Goal: Task Accomplishment & Management: Use online tool/utility

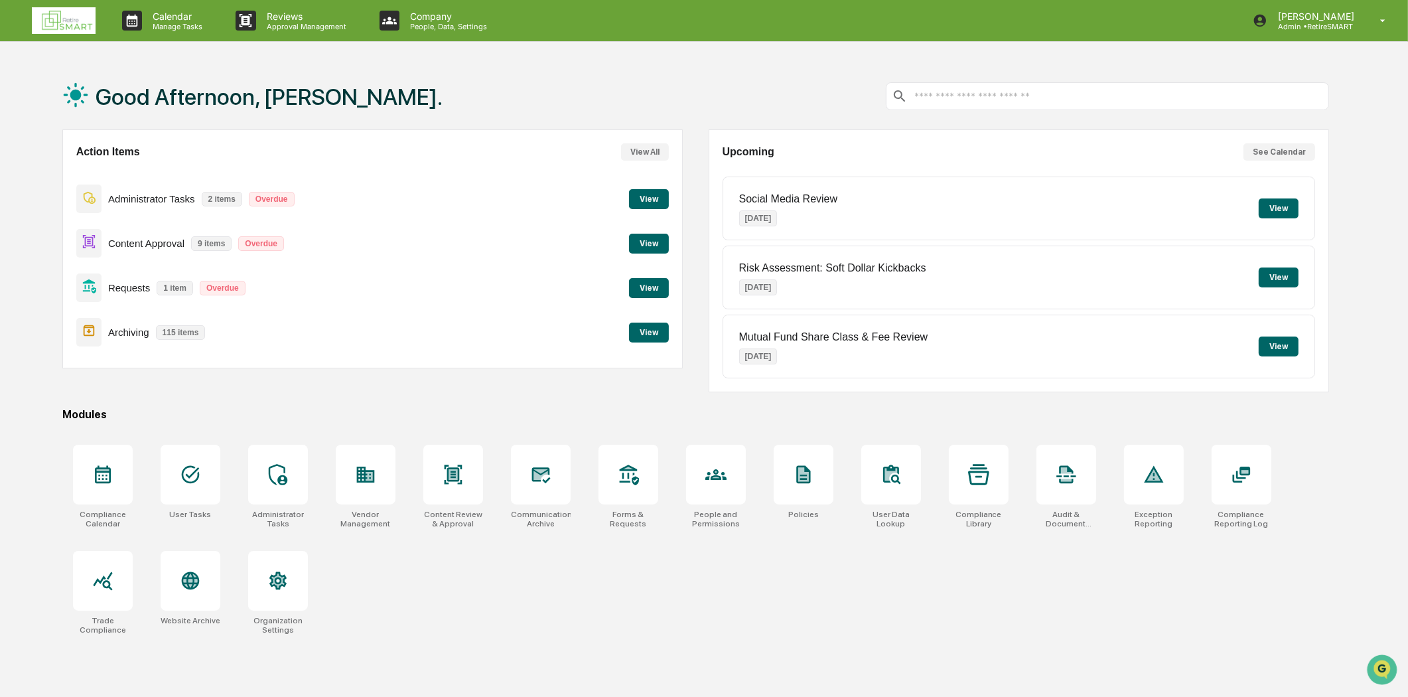
click at [664, 322] on button "View" at bounding box center [649, 332] width 40 height 20
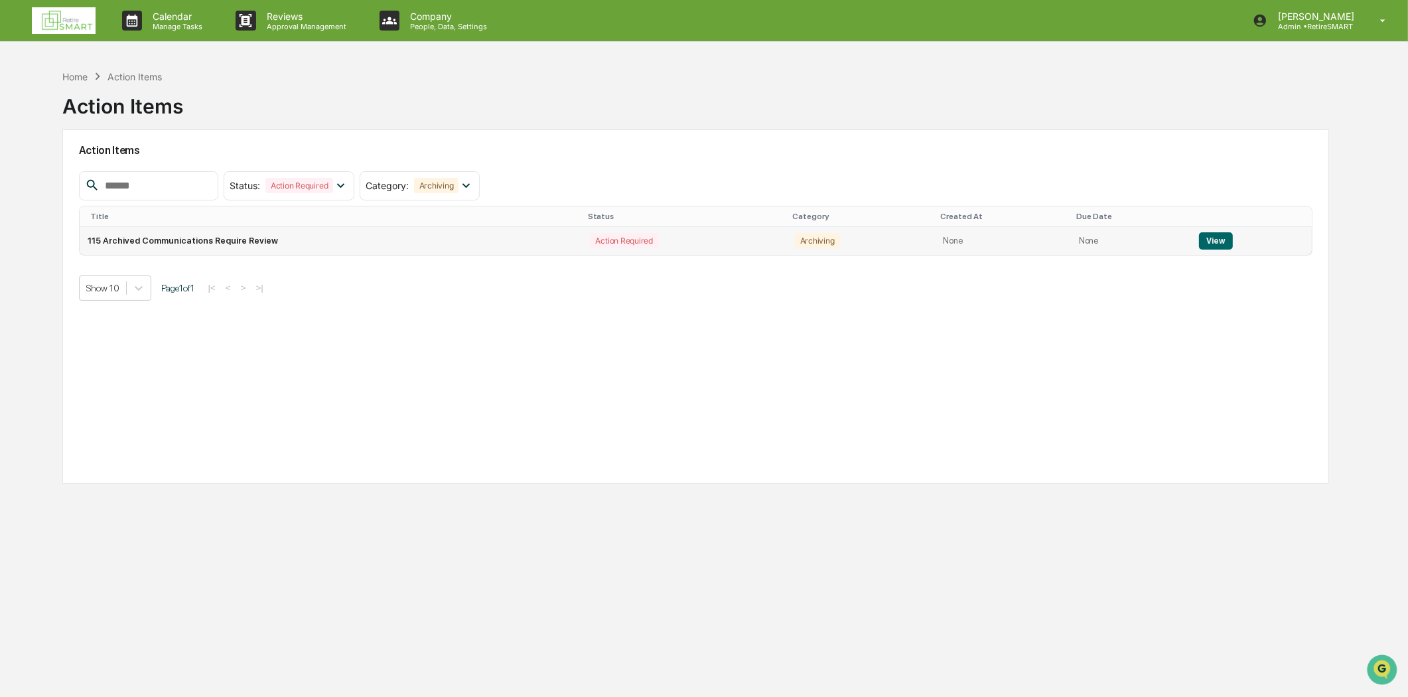
click at [1209, 243] on button "View" at bounding box center [1216, 240] width 34 height 17
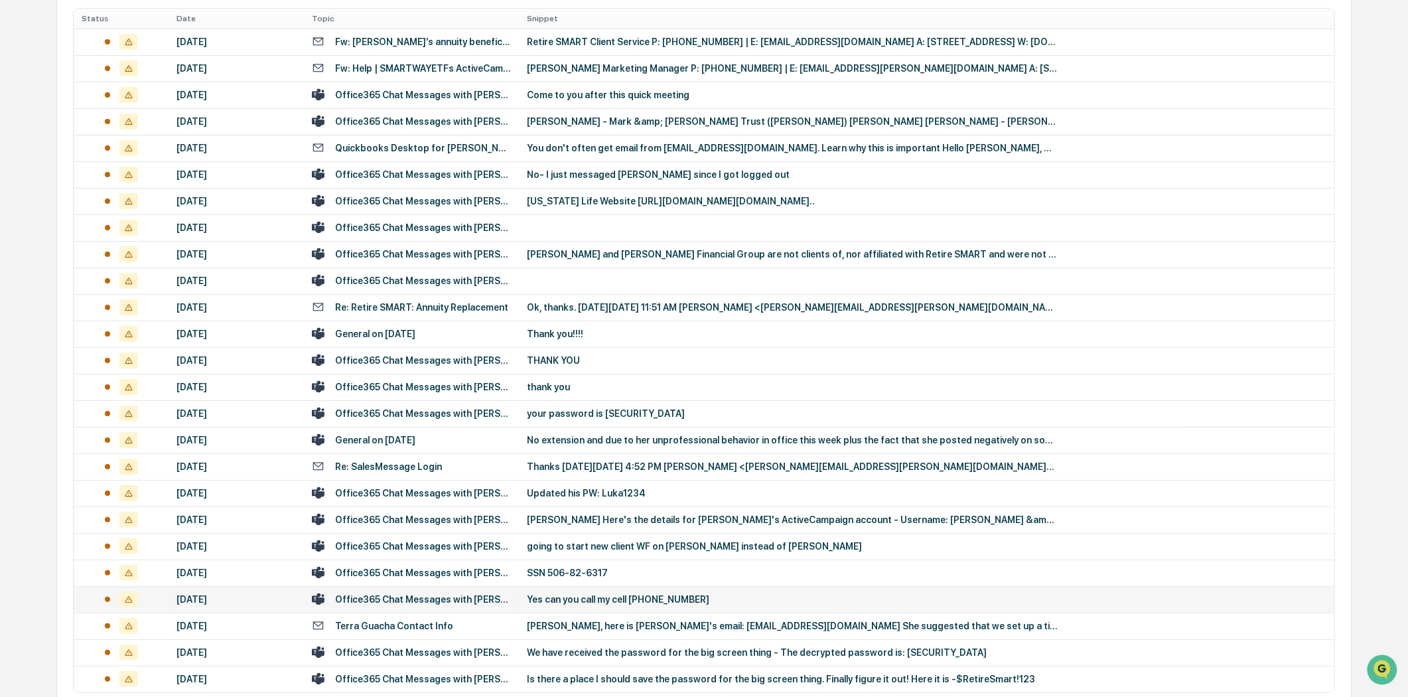
scroll to position [346, 0]
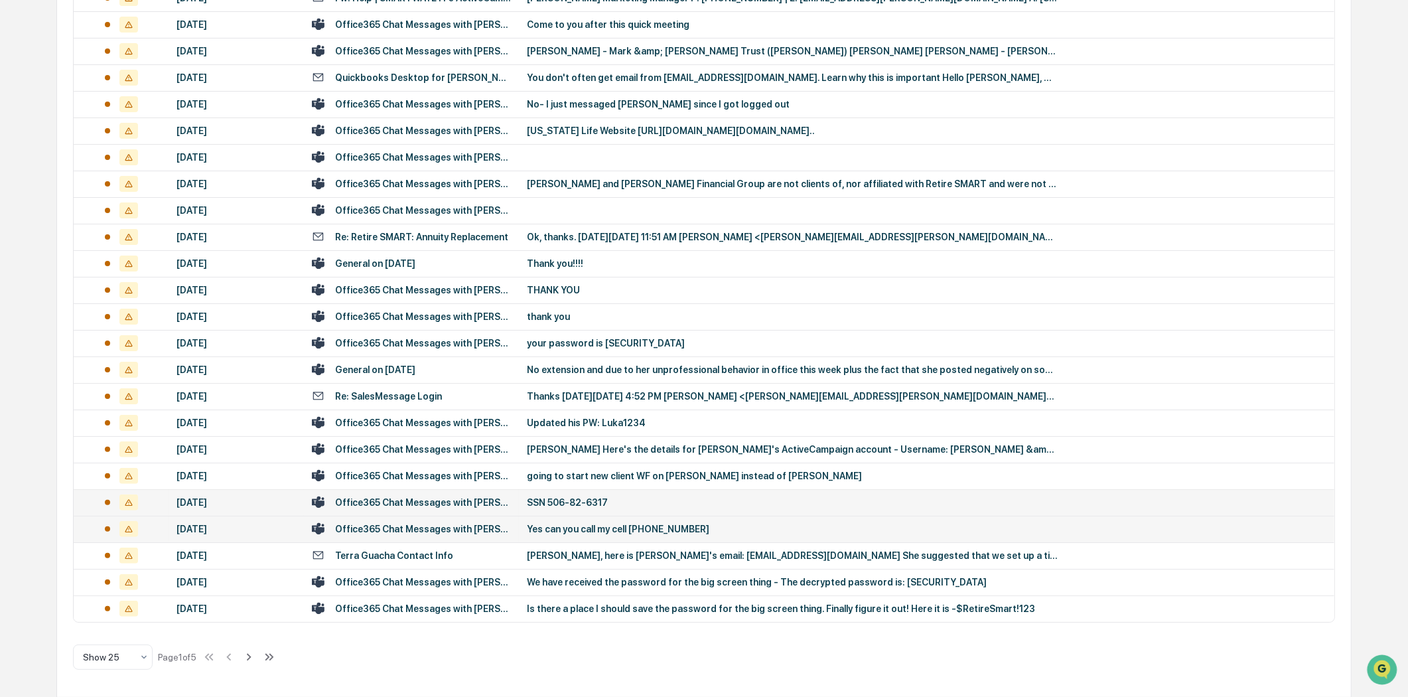
click at [561, 500] on div "SSN 506-82-6317" at bounding box center [792, 502] width 531 height 11
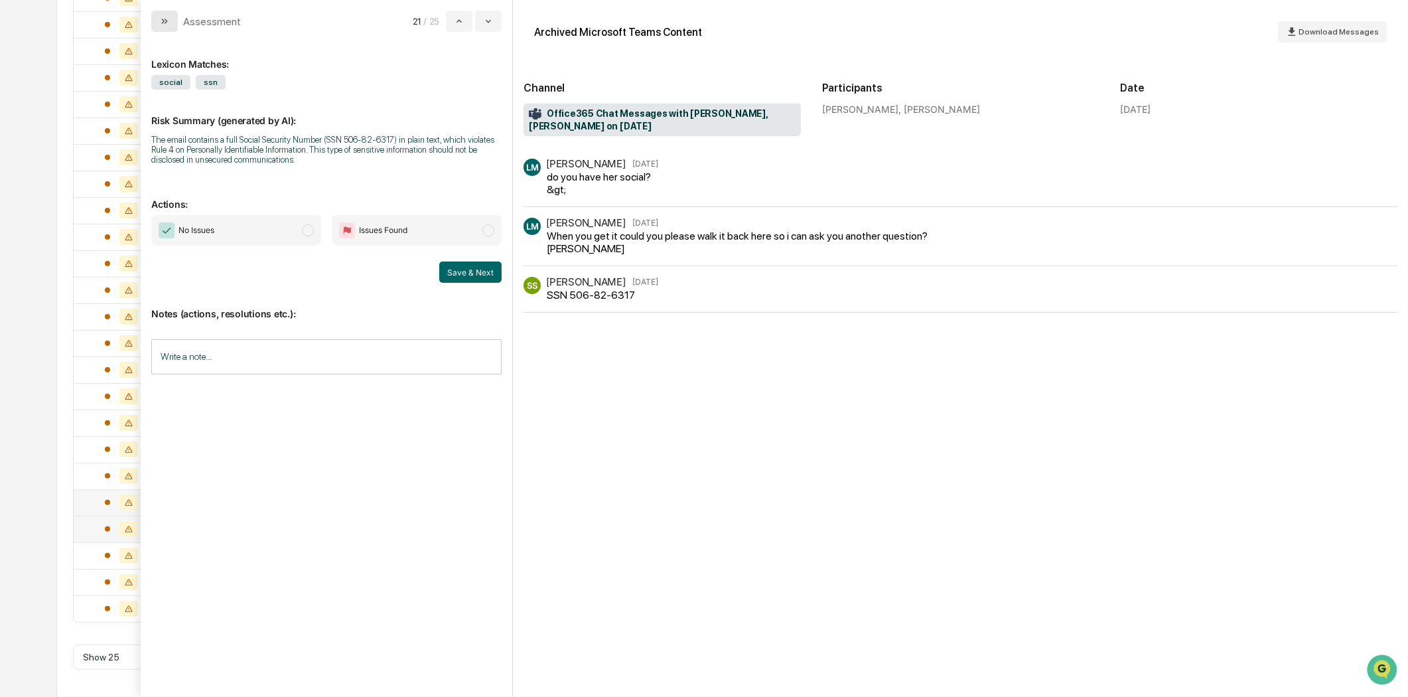
click at [155, 27] on button "modal" at bounding box center [164, 21] width 27 height 21
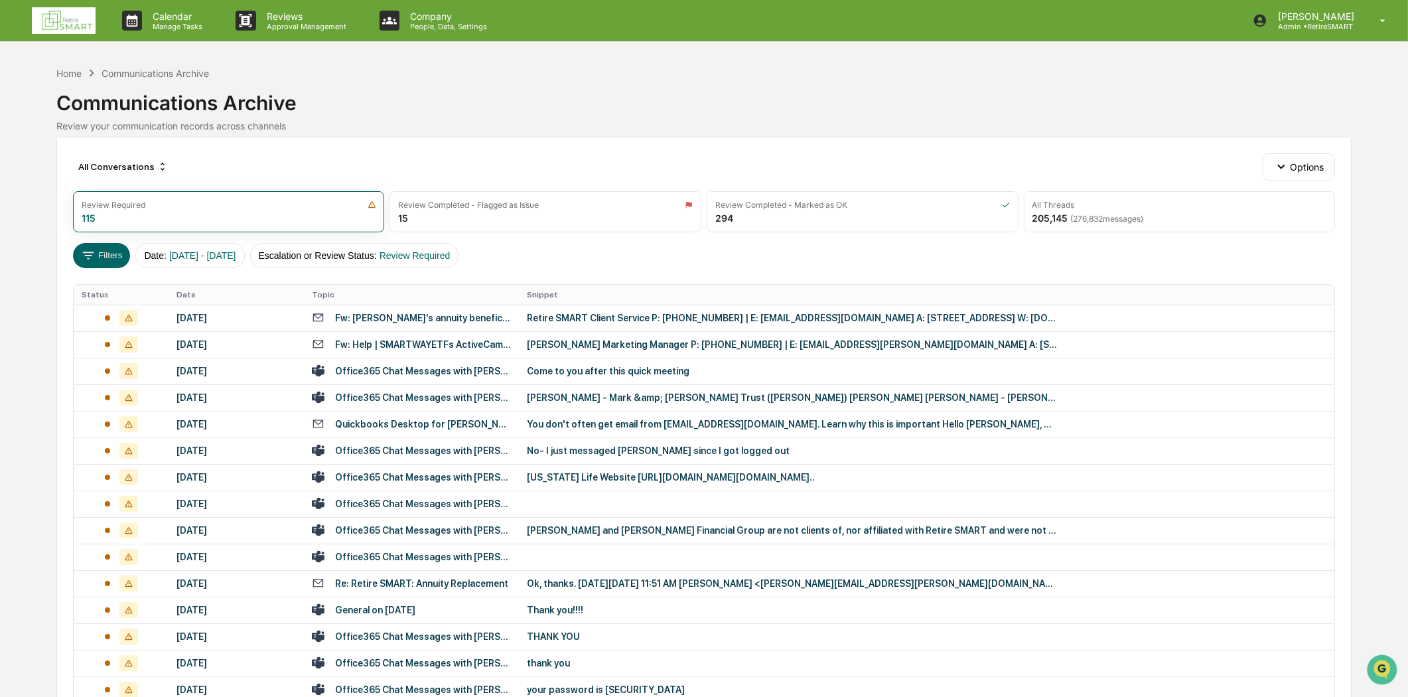
click at [64, 19] on img at bounding box center [64, 20] width 64 height 27
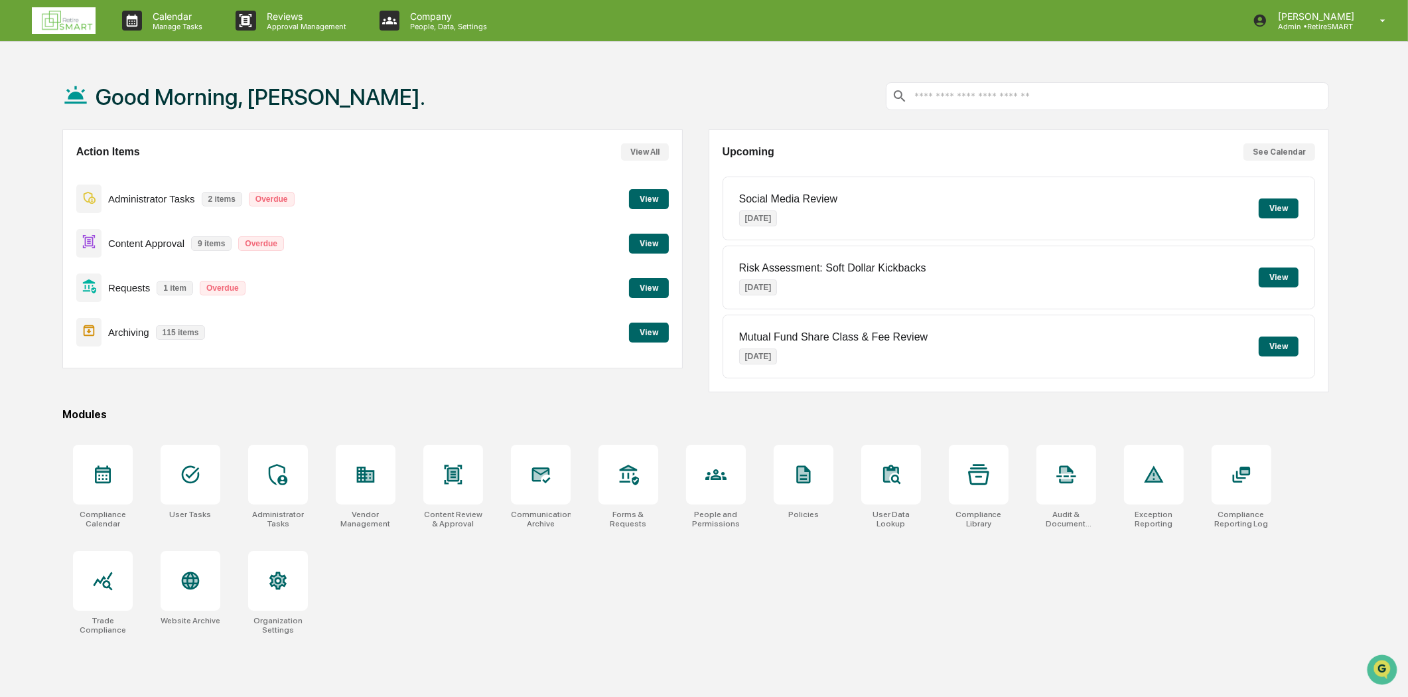
click at [648, 245] on button "View" at bounding box center [649, 244] width 40 height 20
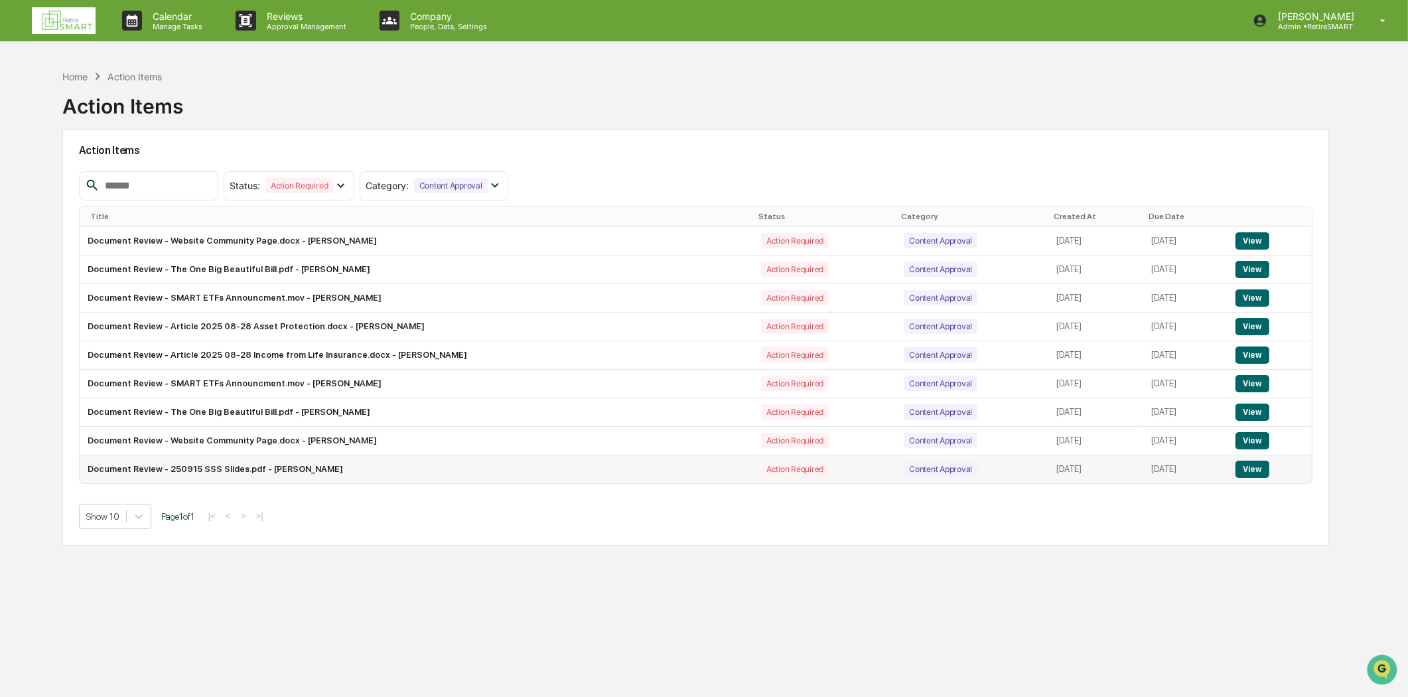
click at [1256, 467] on button "View" at bounding box center [1252, 468] width 34 height 17
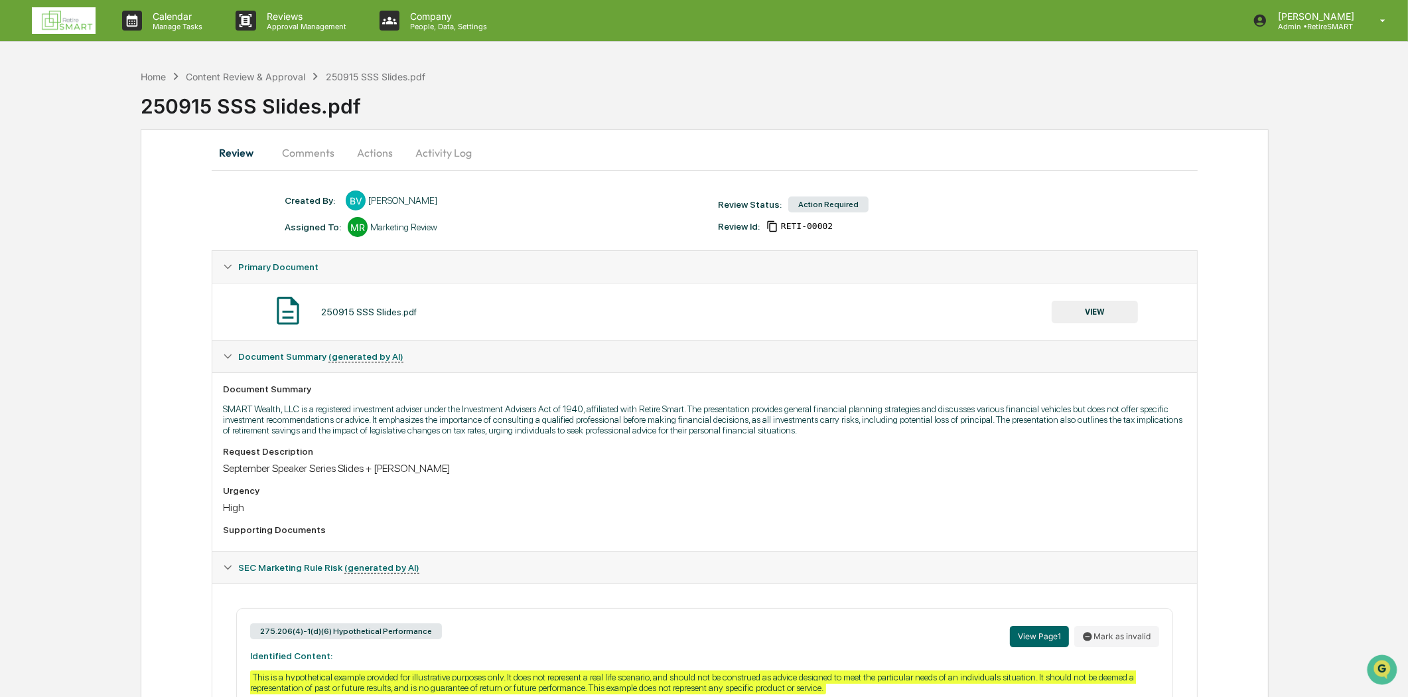
click at [1076, 306] on button "VIEW" at bounding box center [1094, 312] width 86 height 23
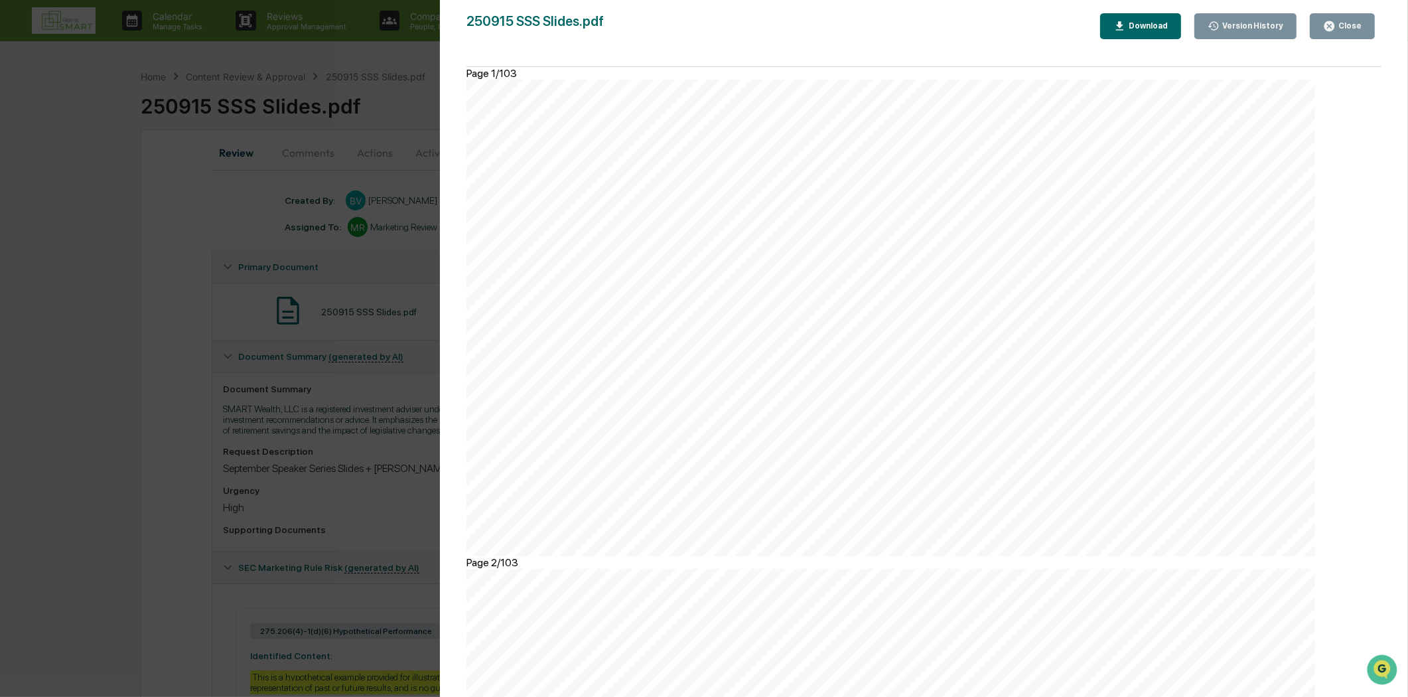
scroll to position [9361, 0]
click at [1354, 9] on div "Version History 09/14/2025, 10:49 PM Brittany Vosika 250915 SSS Slides.pdf Clos…" at bounding box center [924, 361] width 968 height 723
click at [1351, 15] on button "Close" at bounding box center [1342, 26] width 65 height 26
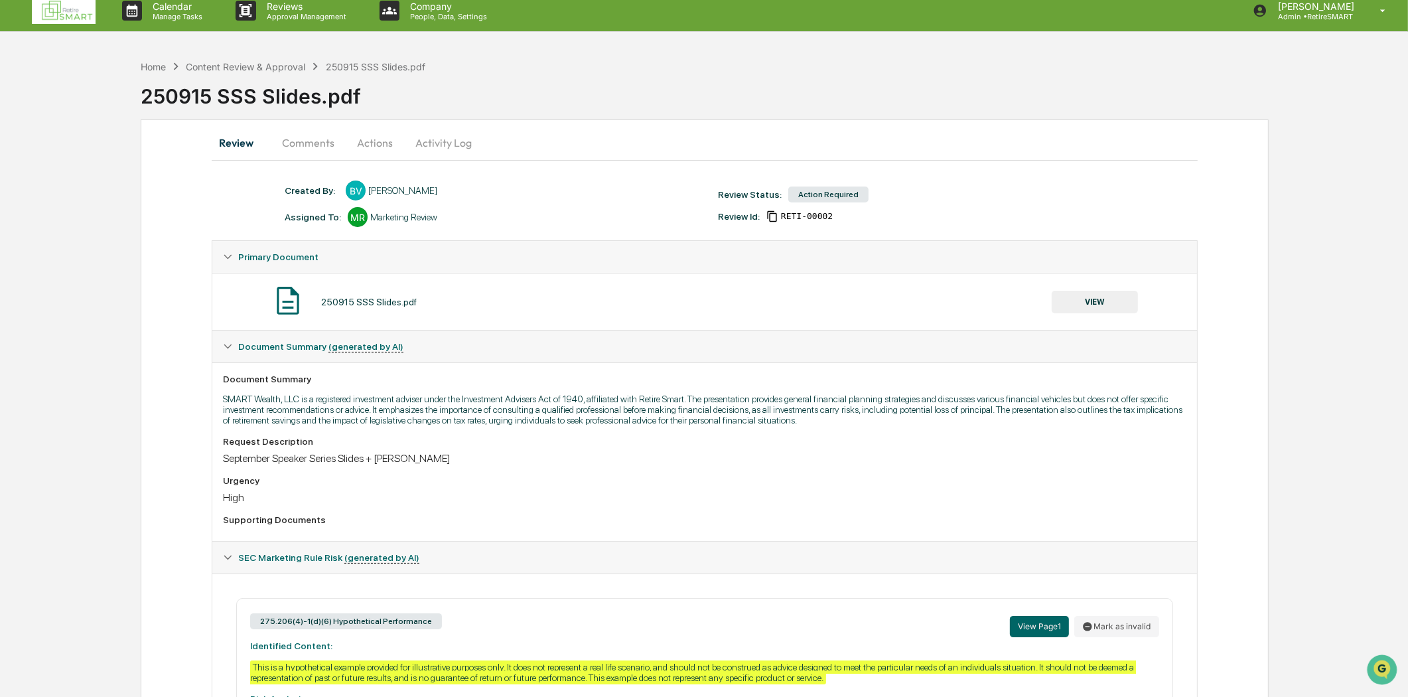
scroll to position [163, 0]
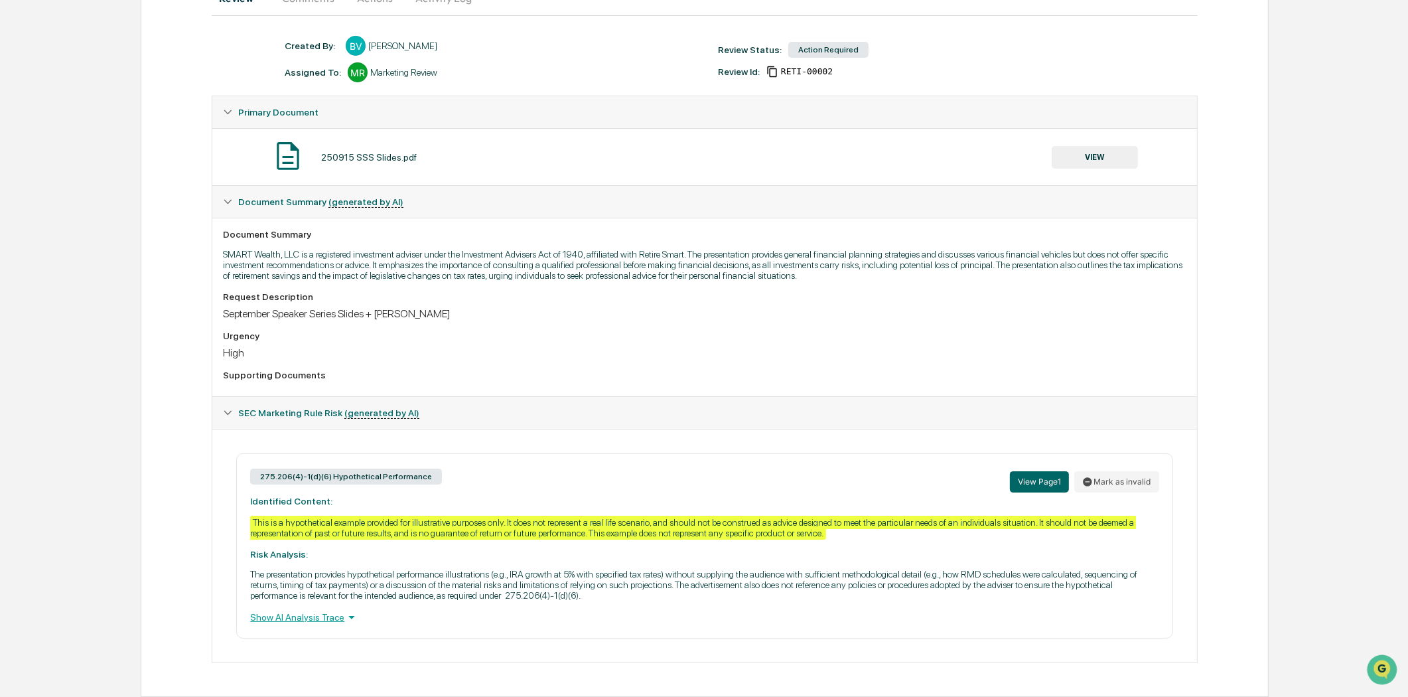
click at [805, 551] on div "275.206(4)-1(d)(6) Hypothetical Performance View Page 1 Mark as invalid Identif…" at bounding box center [704, 545] width 936 height 185
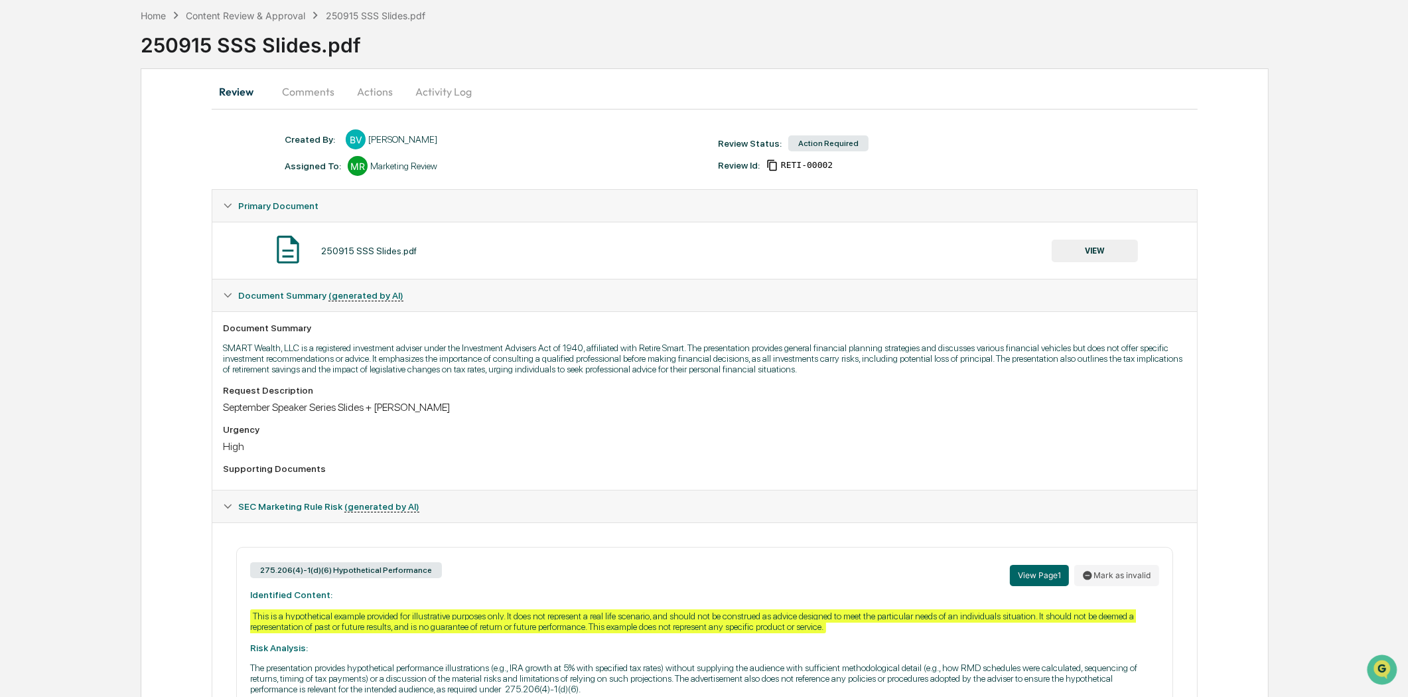
scroll to position [0, 0]
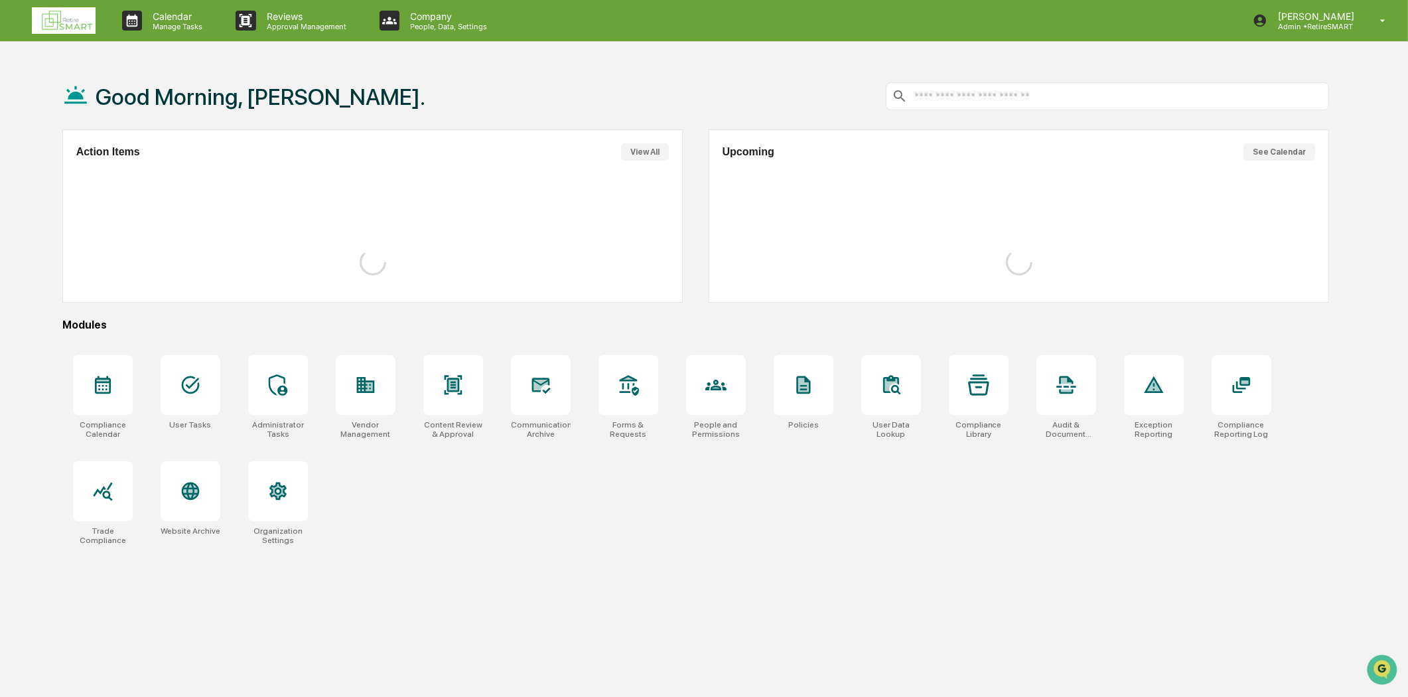
click at [68, 21] on img at bounding box center [64, 20] width 64 height 27
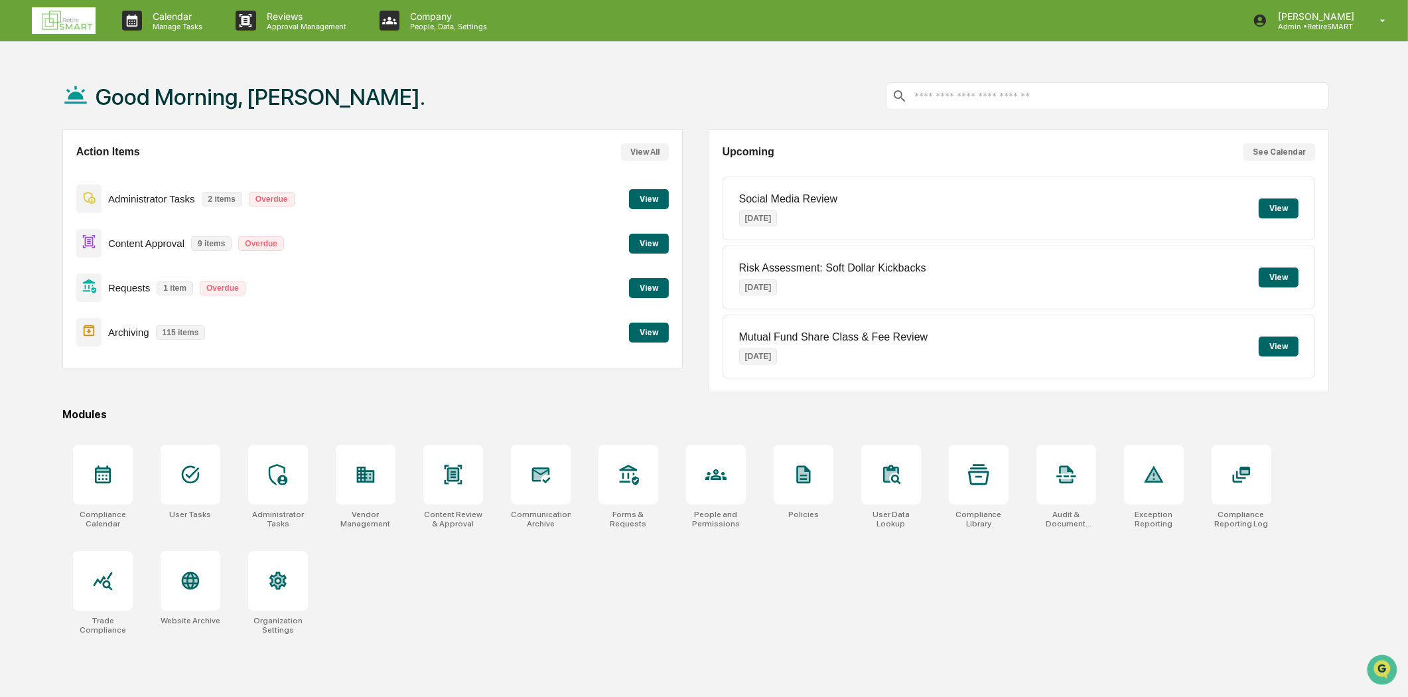
click at [647, 322] on button "View" at bounding box center [649, 332] width 40 height 20
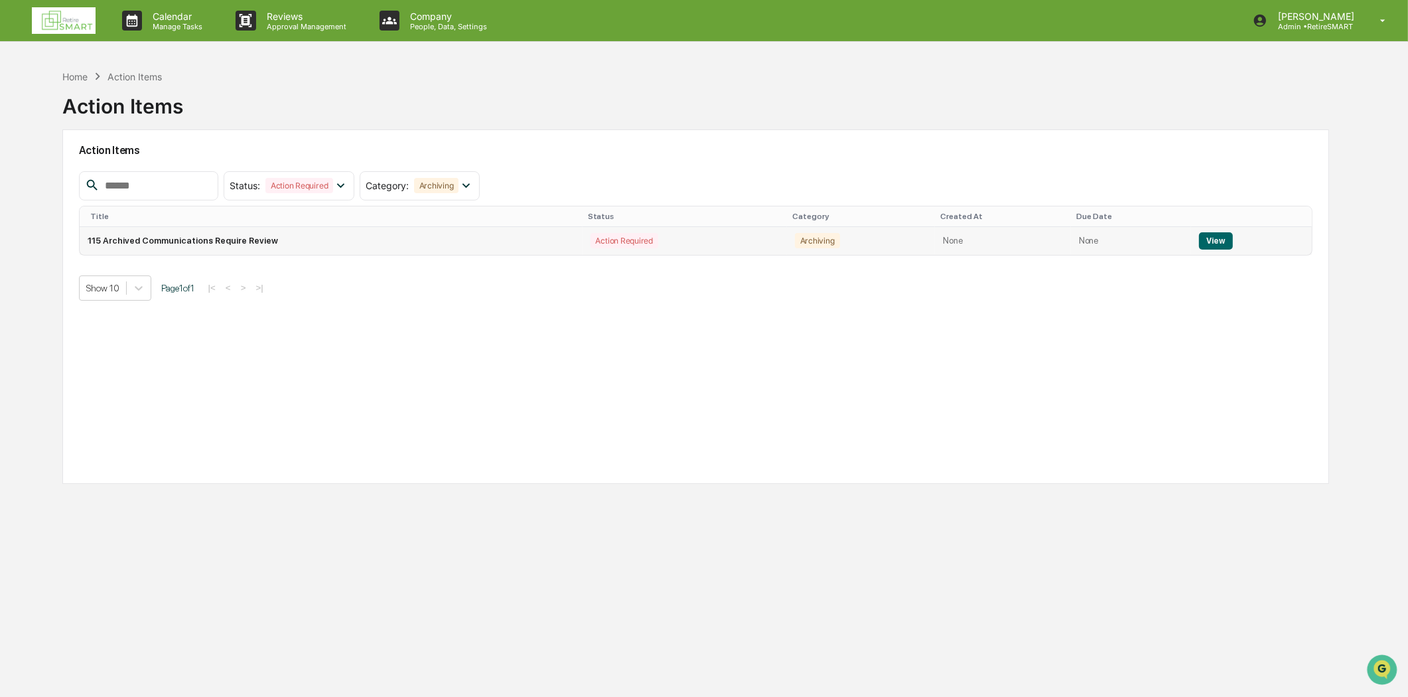
click at [1203, 244] on button "View" at bounding box center [1216, 240] width 34 height 17
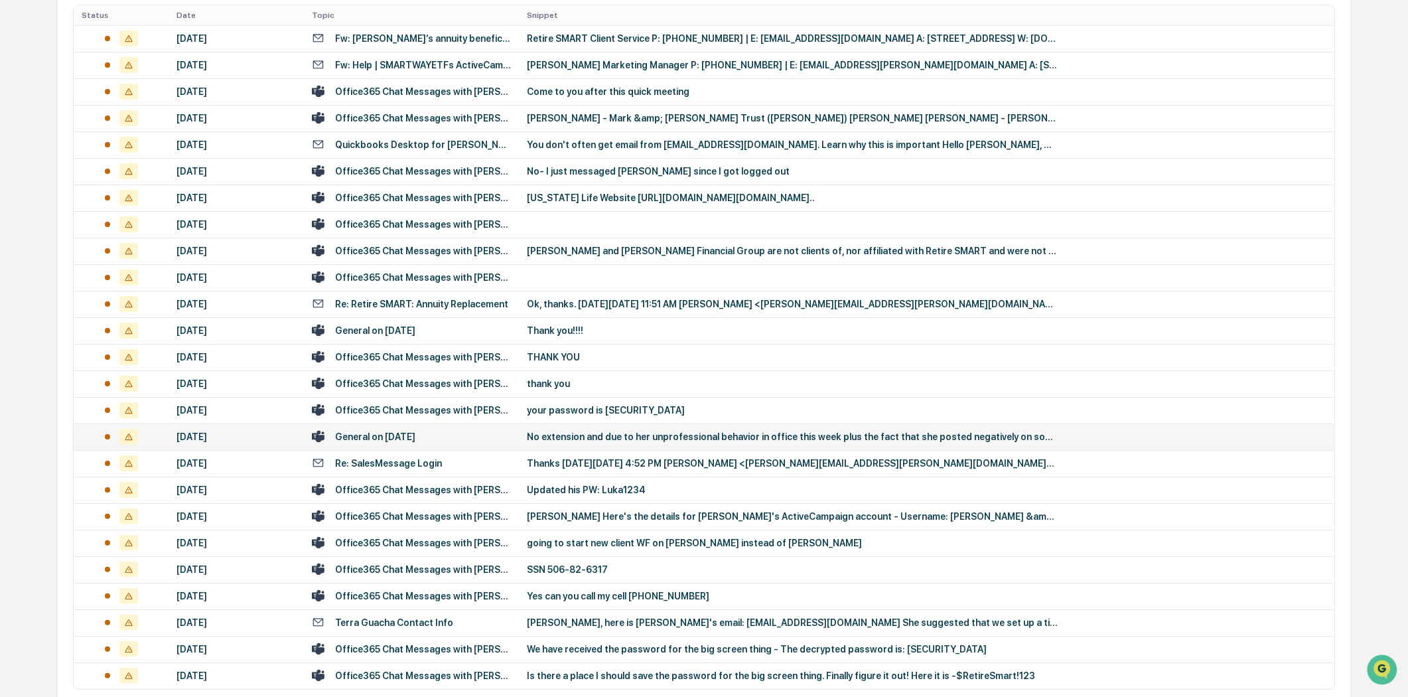
scroll to position [346, 0]
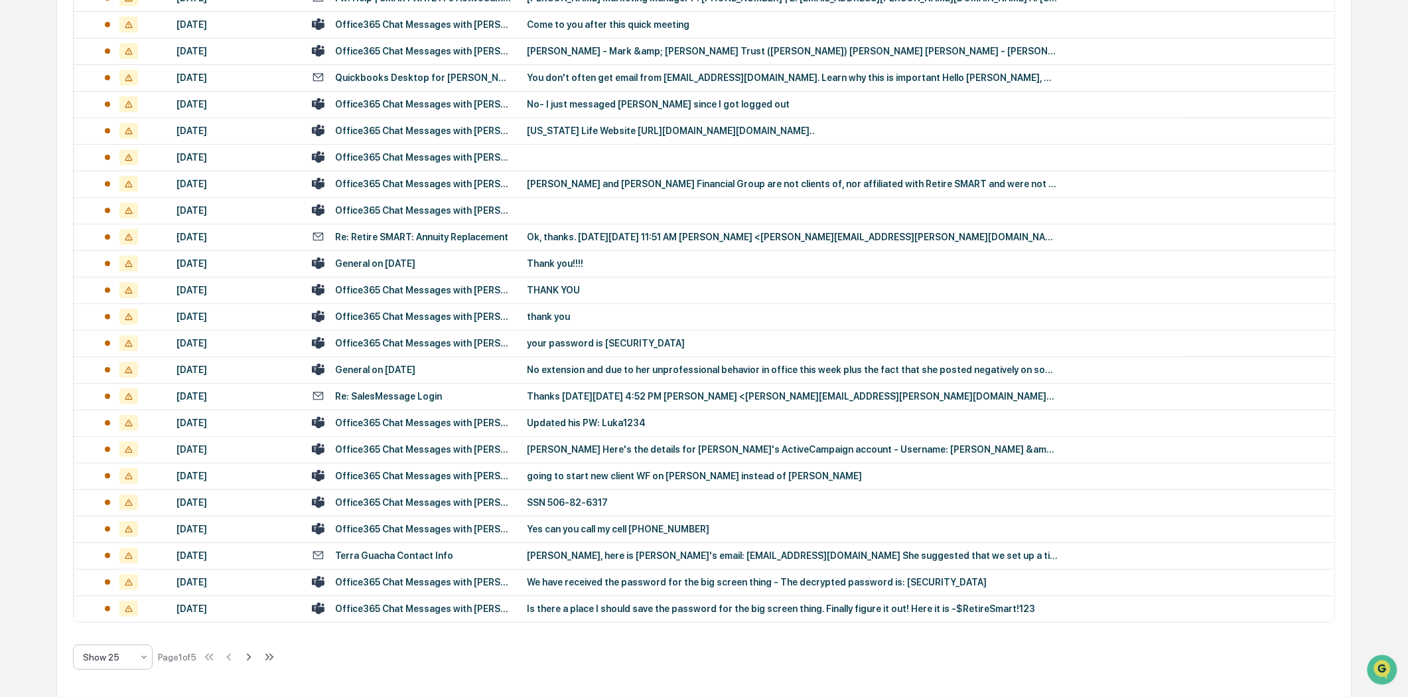
click at [145, 653] on icon at bounding box center [144, 656] width 11 height 11
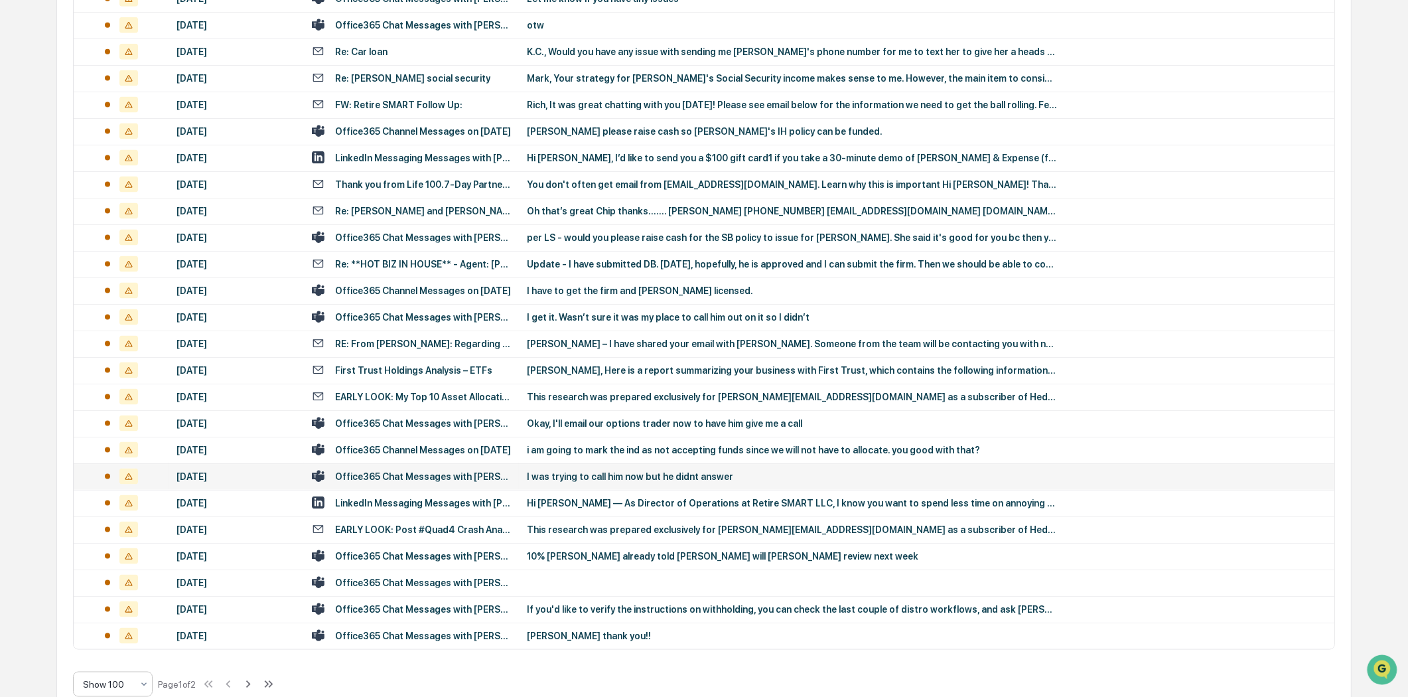
scroll to position [2335, 0]
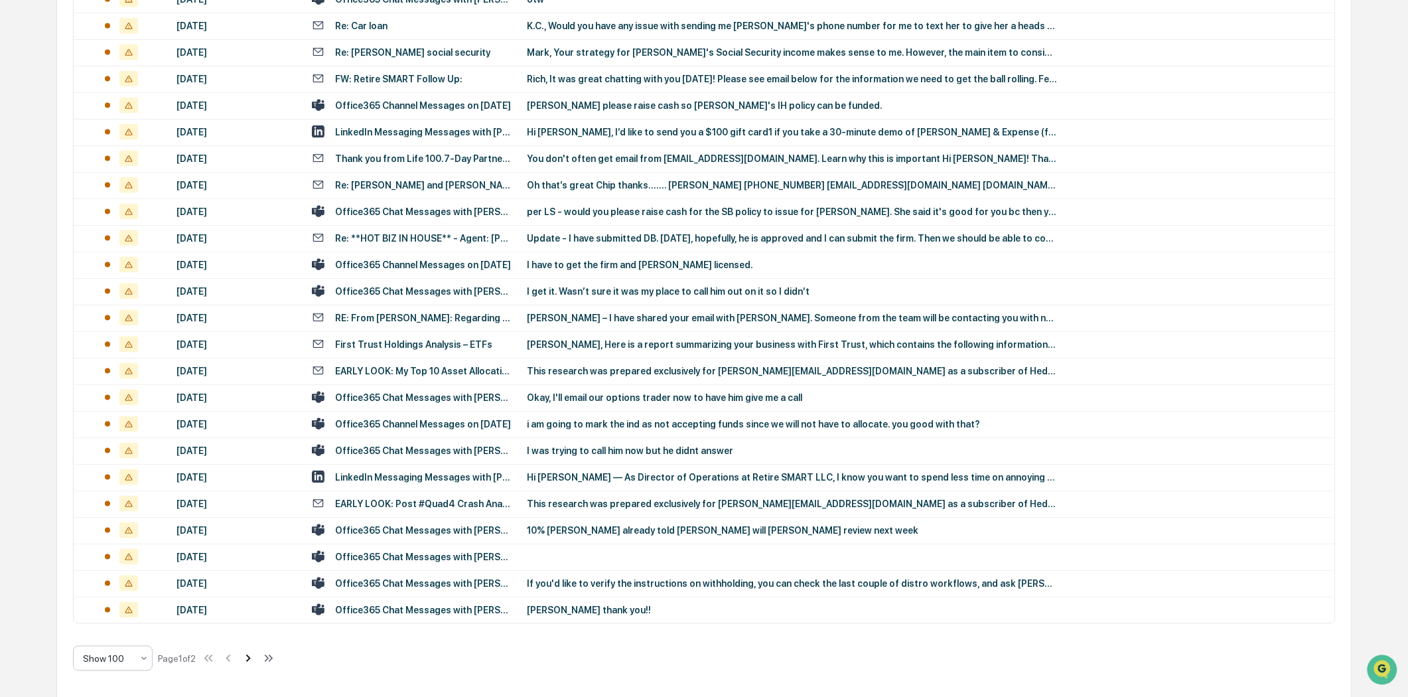
click at [251, 657] on icon at bounding box center [248, 658] width 15 height 15
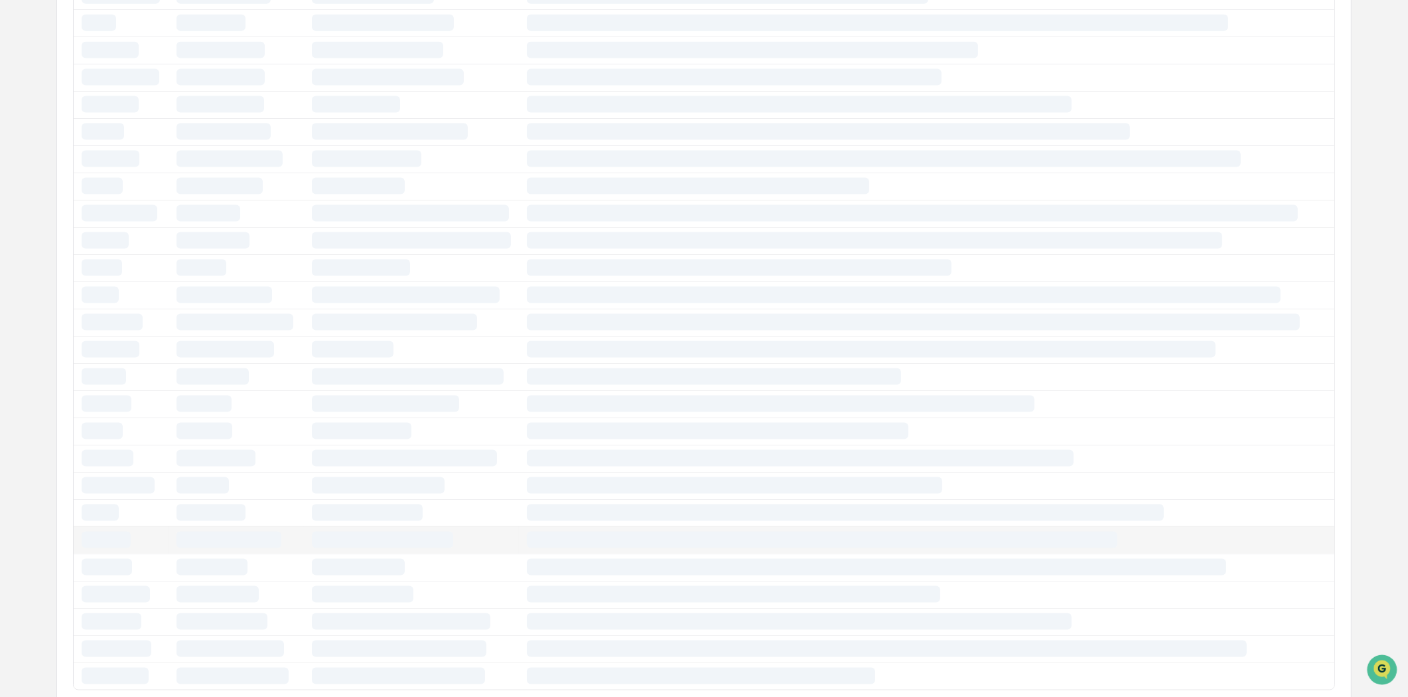
scroll to position [82, 0]
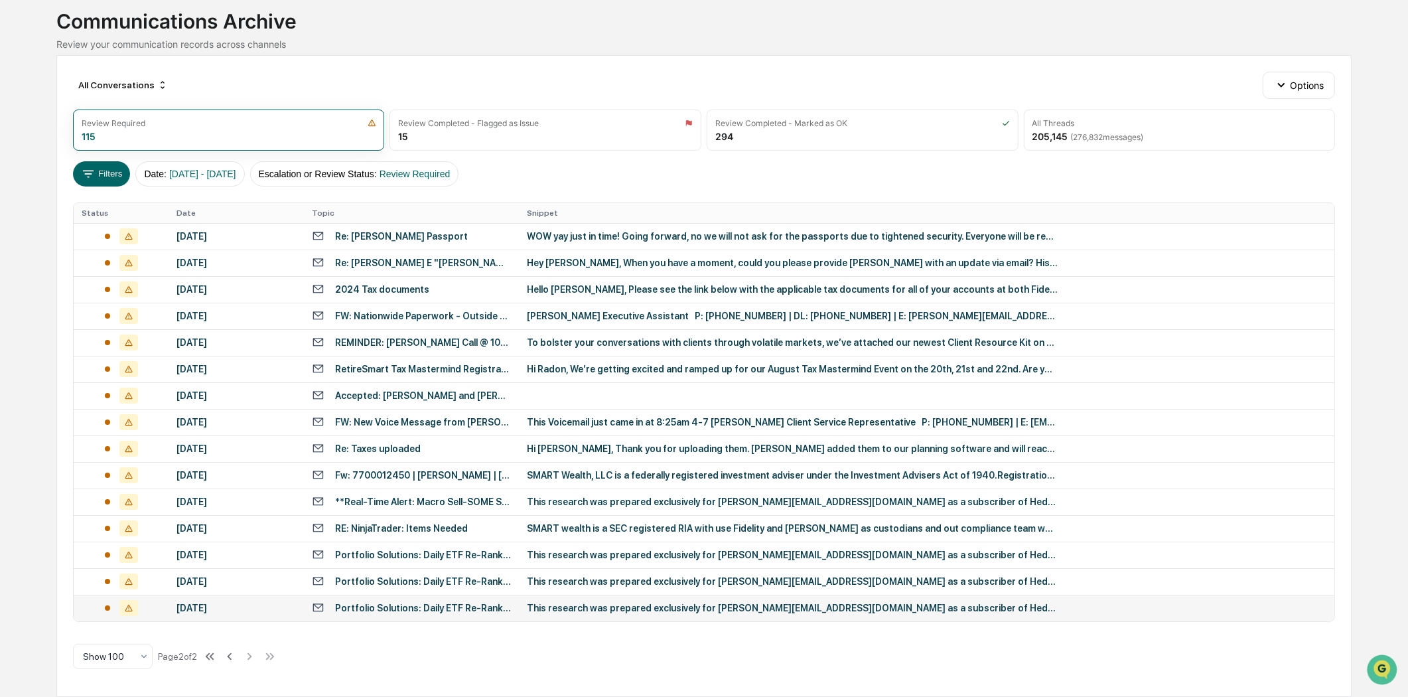
click at [430, 612] on div "Portfolio Solutions: Daily ETF Re-Rank (3/24/2025) | Top Movers: EWG (+14), SLV…" at bounding box center [423, 607] width 176 height 11
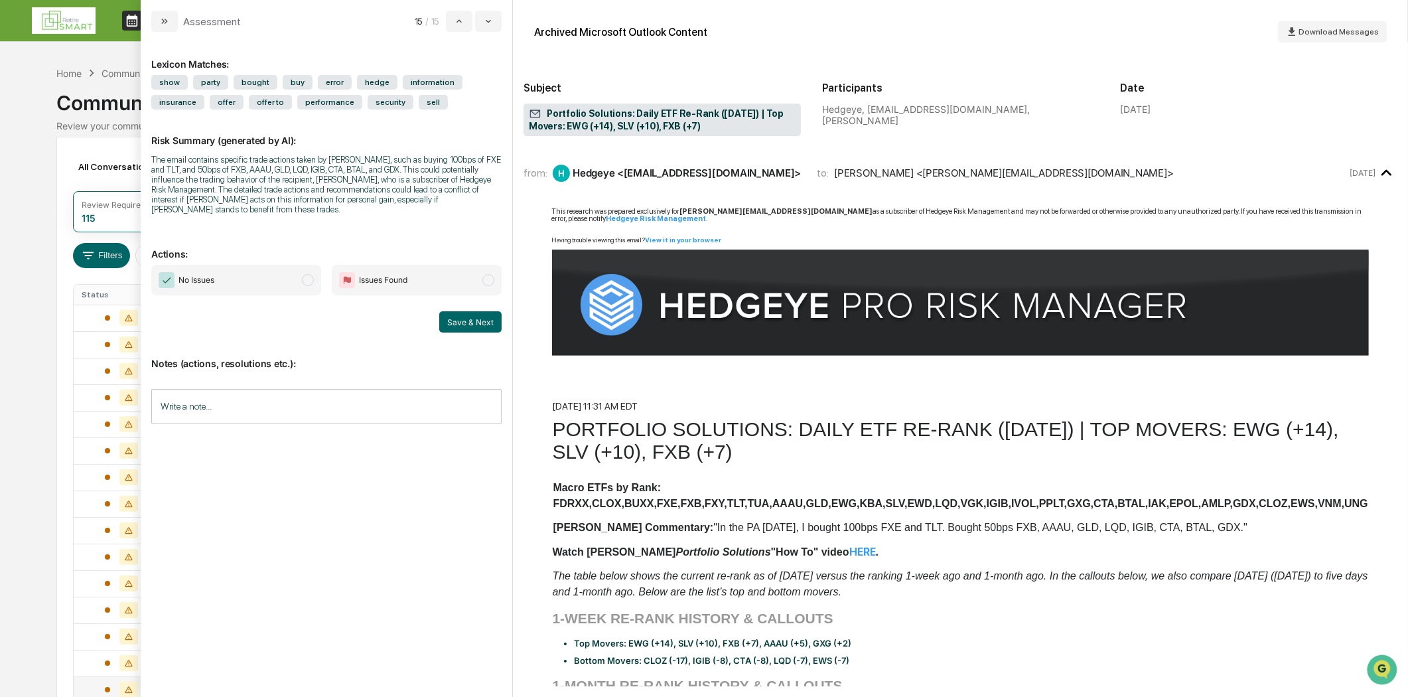
click at [199, 399] on input "Write a note..." at bounding box center [326, 406] width 350 height 35
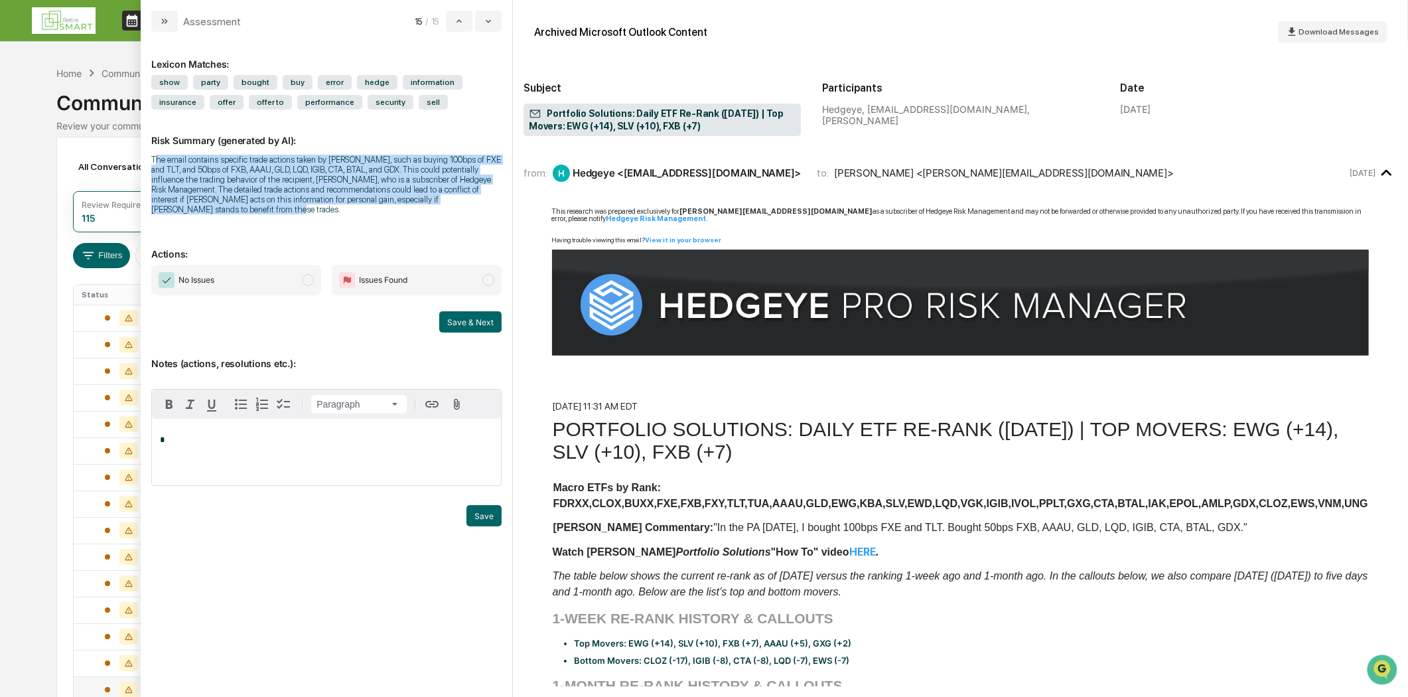
drag, startPoint x: 154, startPoint y: 158, endPoint x: 479, endPoint y: 208, distance: 328.9
click at [479, 208] on div "The email contains specific trade actions taken by Keith McCullough, such as bu…" at bounding box center [326, 185] width 350 height 60
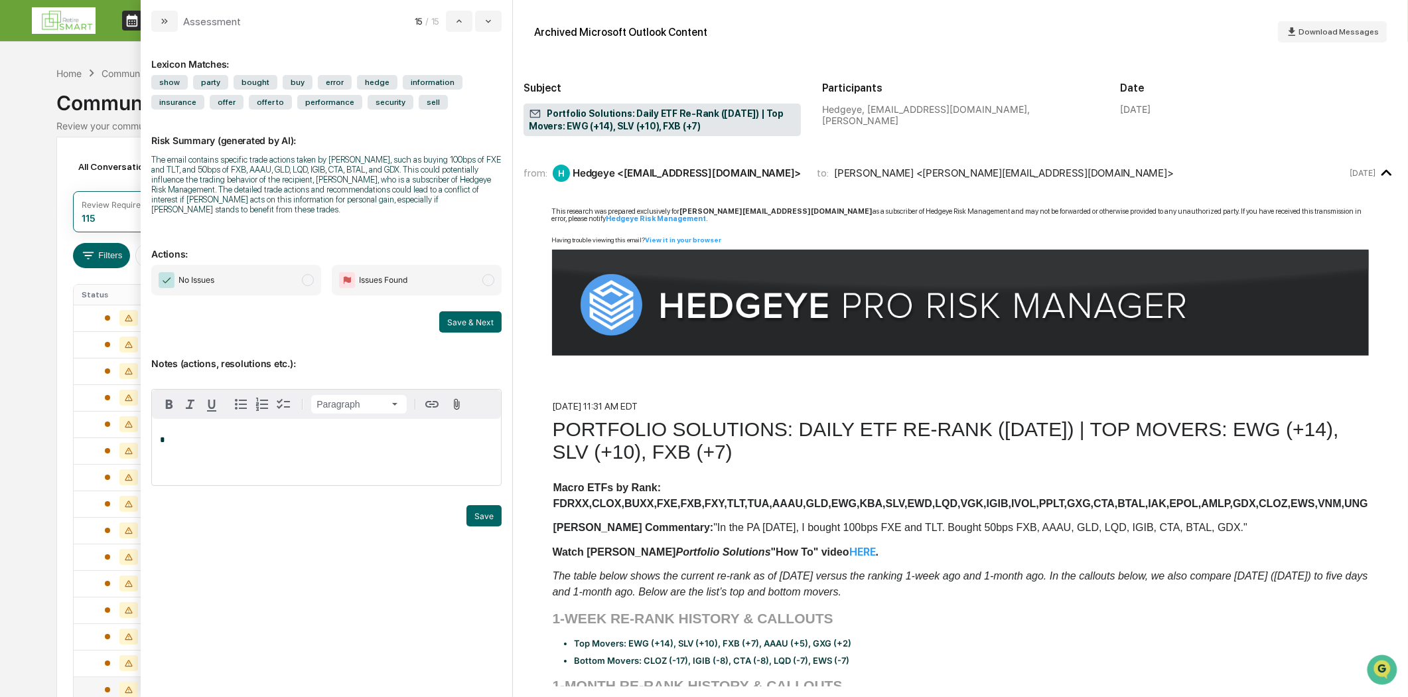
drag, startPoint x: 386, startPoint y: 180, endPoint x: 196, endPoint y: 144, distance: 193.1
click at [196, 144] on p "Risk Summary (generated by AI):" at bounding box center [326, 132] width 350 height 27
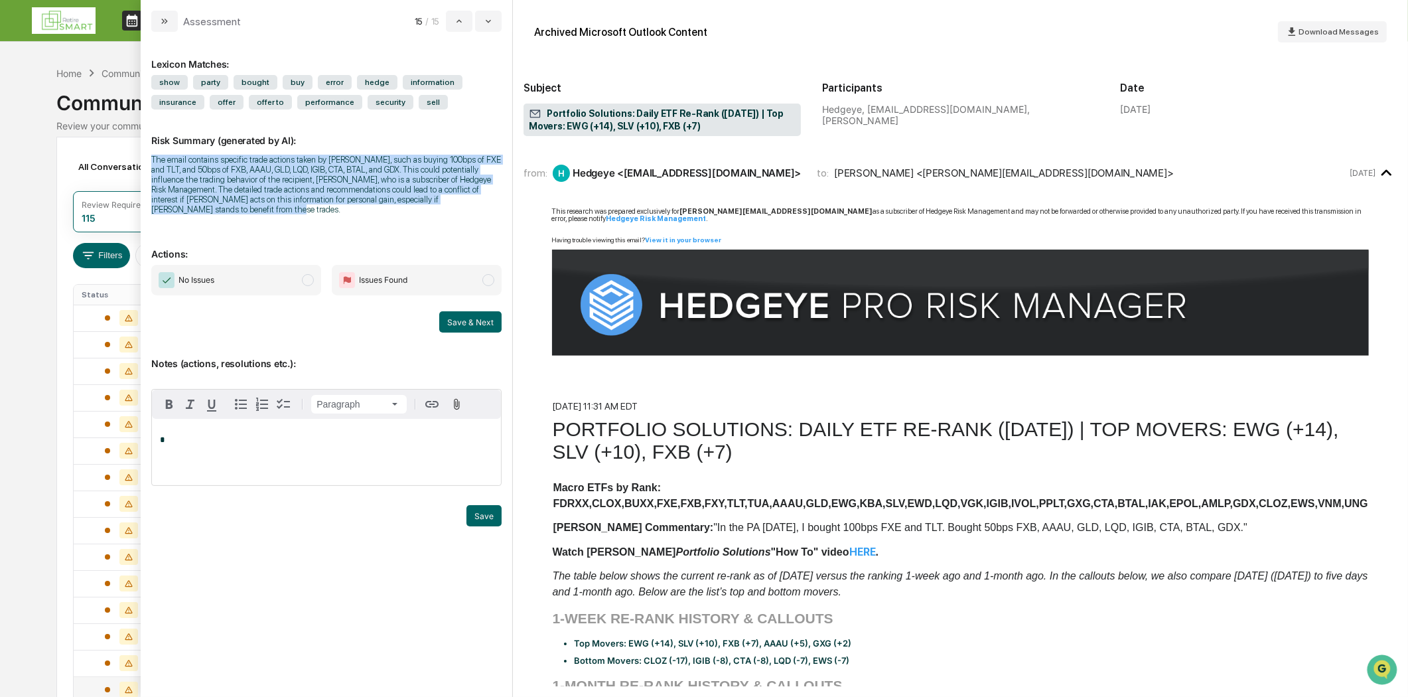
drag, startPoint x: 157, startPoint y: 157, endPoint x: 416, endPoint y: 209, distance: 264.5
click at [416, 209] on div "The email contains specific trade actions taken by Keith McCullough, such as bu…" at bounding box center [326, 185] width 350 height 60
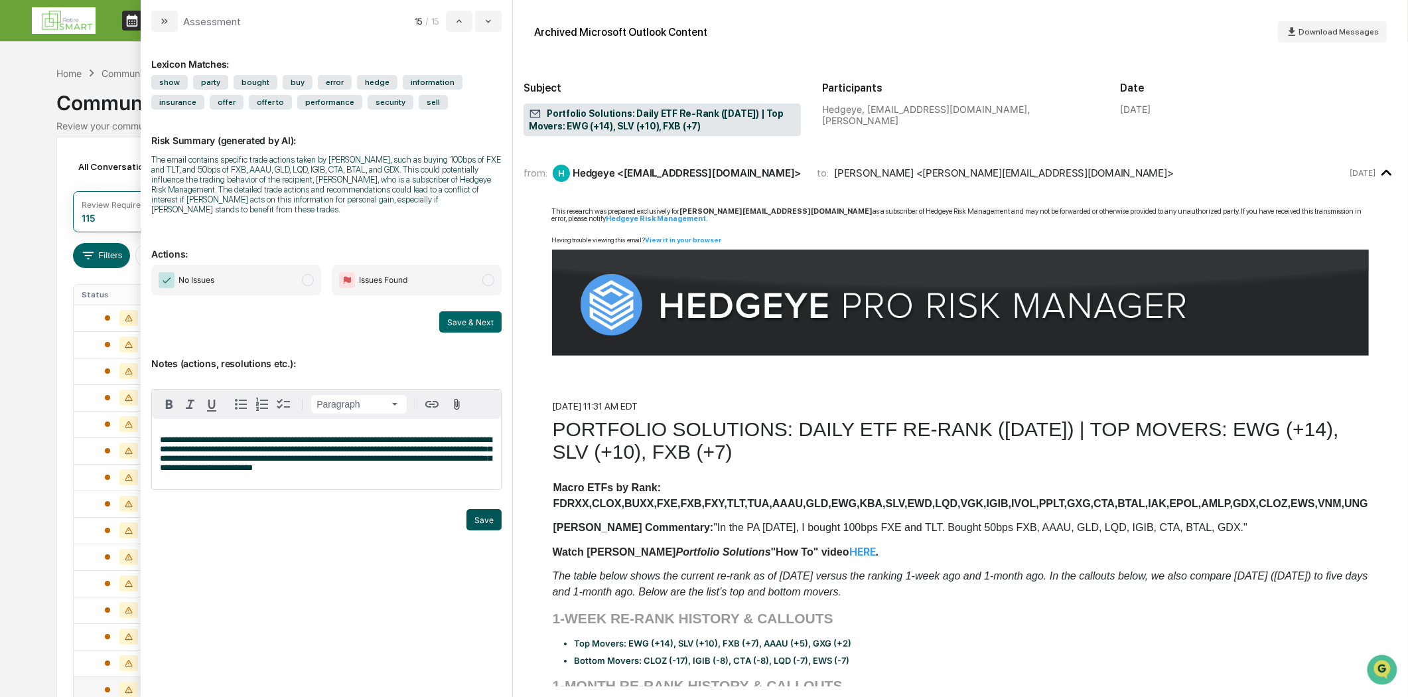
click at [486, 525] on button "Save" at bounding box center [483, 519] width 35 height 21
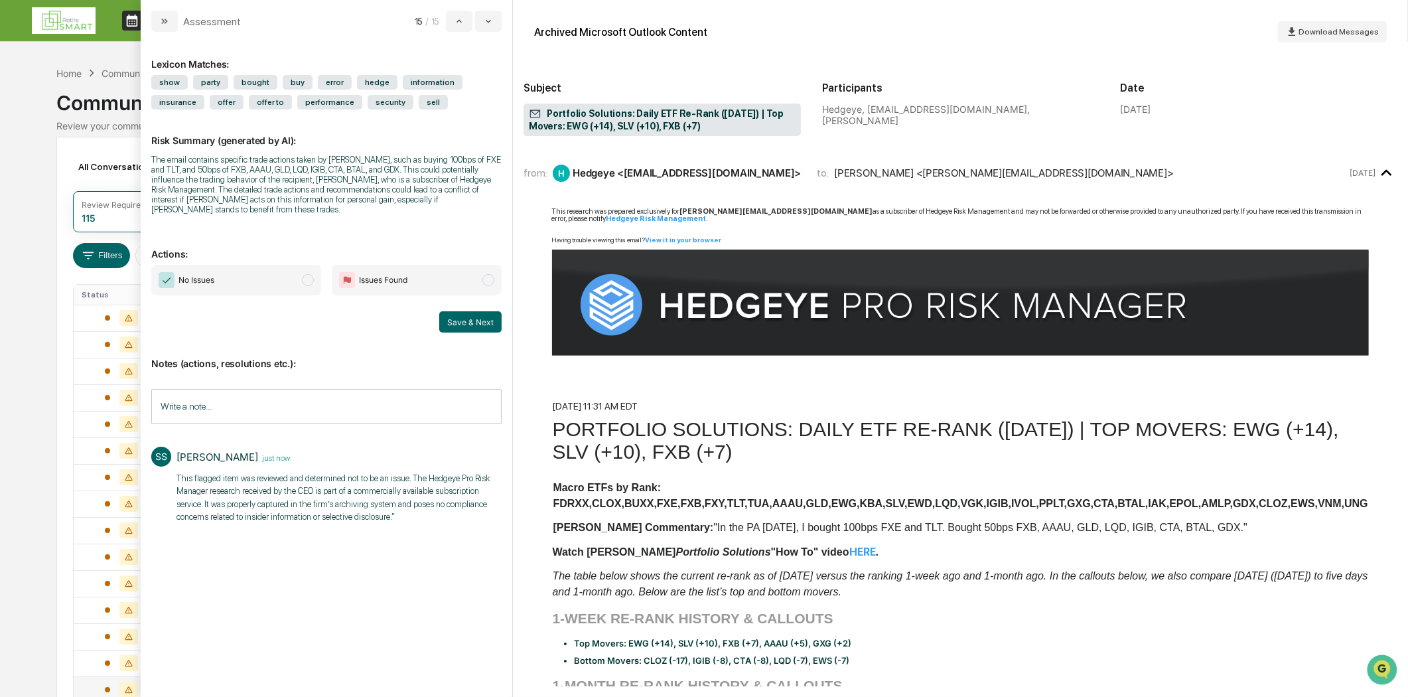
click at [310, 281] on span "modal" at bounding box center [308, 280] width 12 height 12
click at [469, 326] on button "Save & Next" at bounding box center [470, 321] width 62 height 21
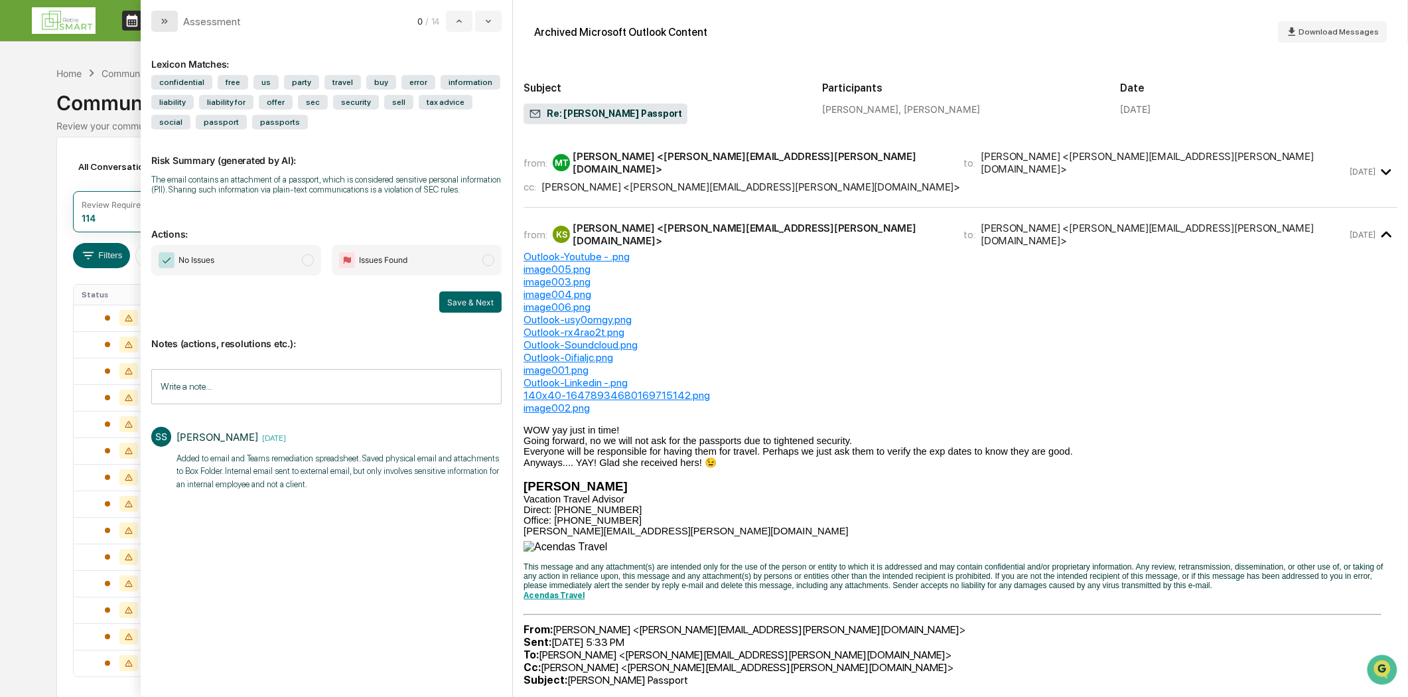
click at [161, 21] on icon "modal" at bounding box center [164, 21] width 11 height 11
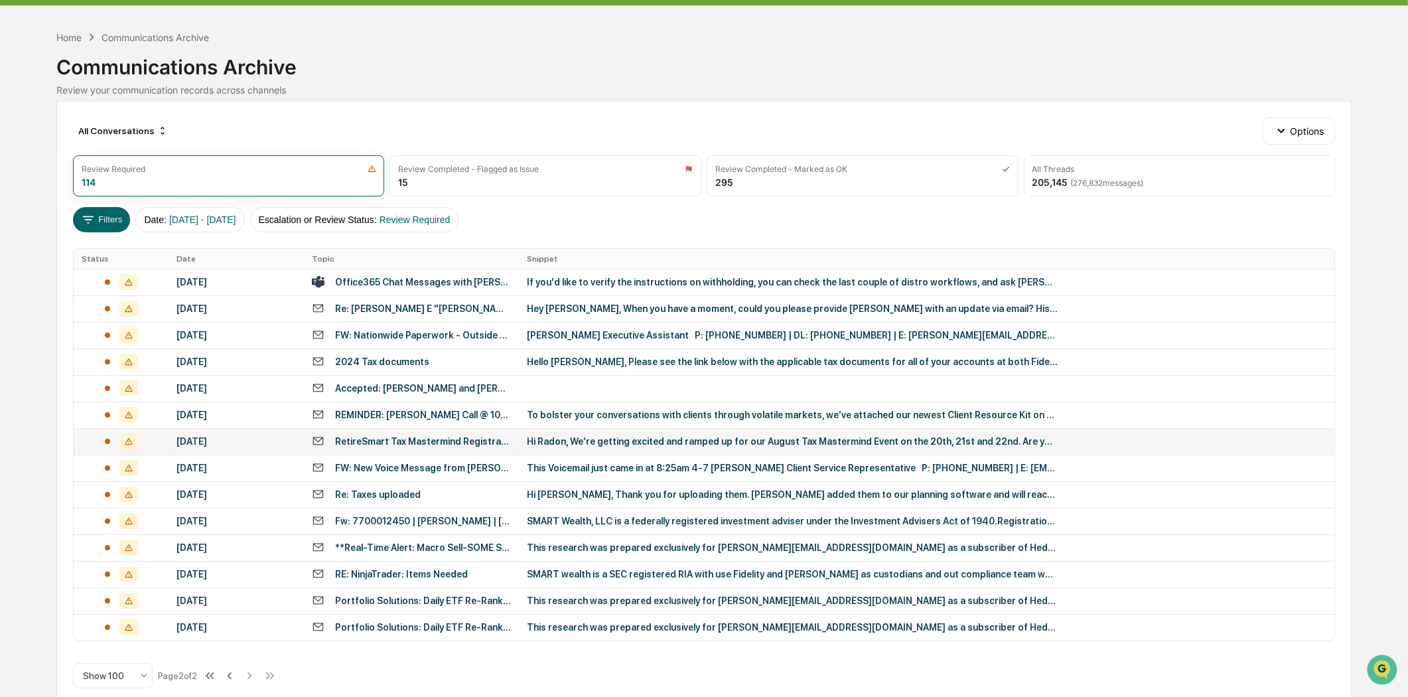
scroll to position [55, 0]
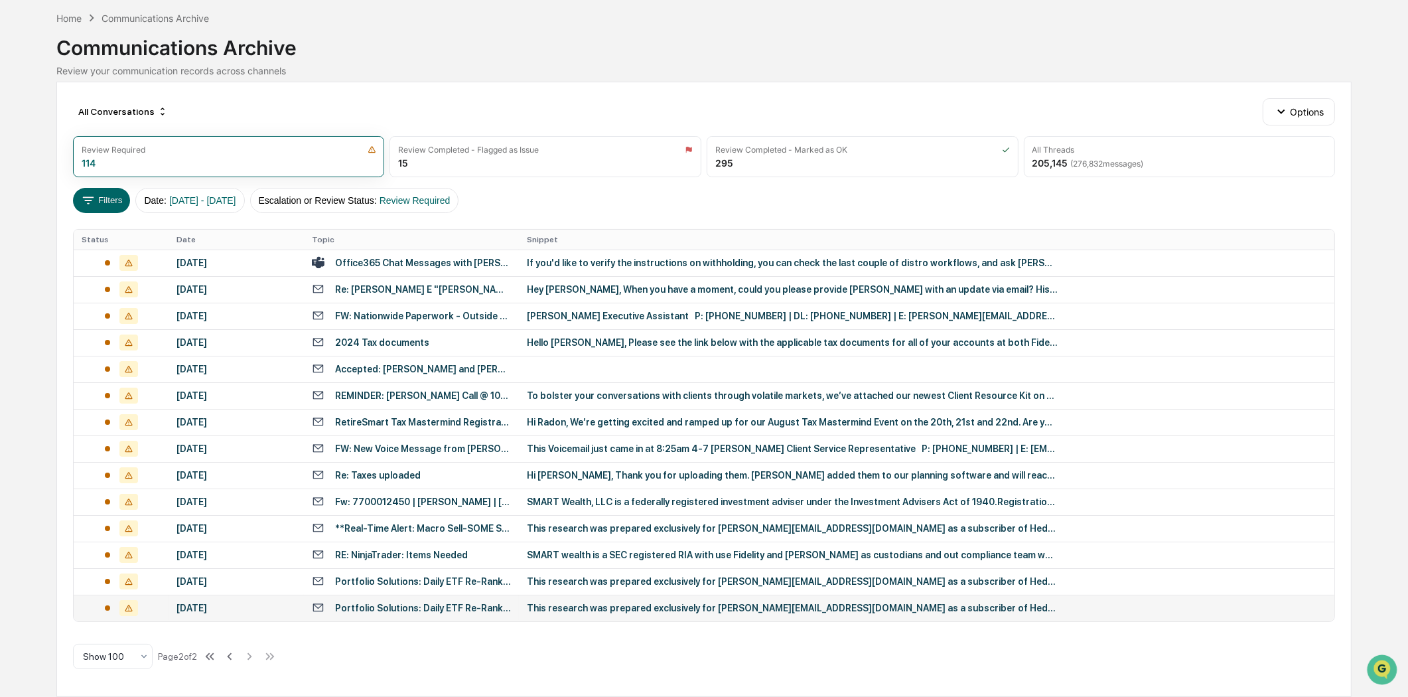
click at [405, 602] on div "Portfolio Solutions: Daily ETF Re-Rank (3/27/2025) | Top Movers: AMLP (+13), IG…" at bounding box center [423, 607] width 176 height 11
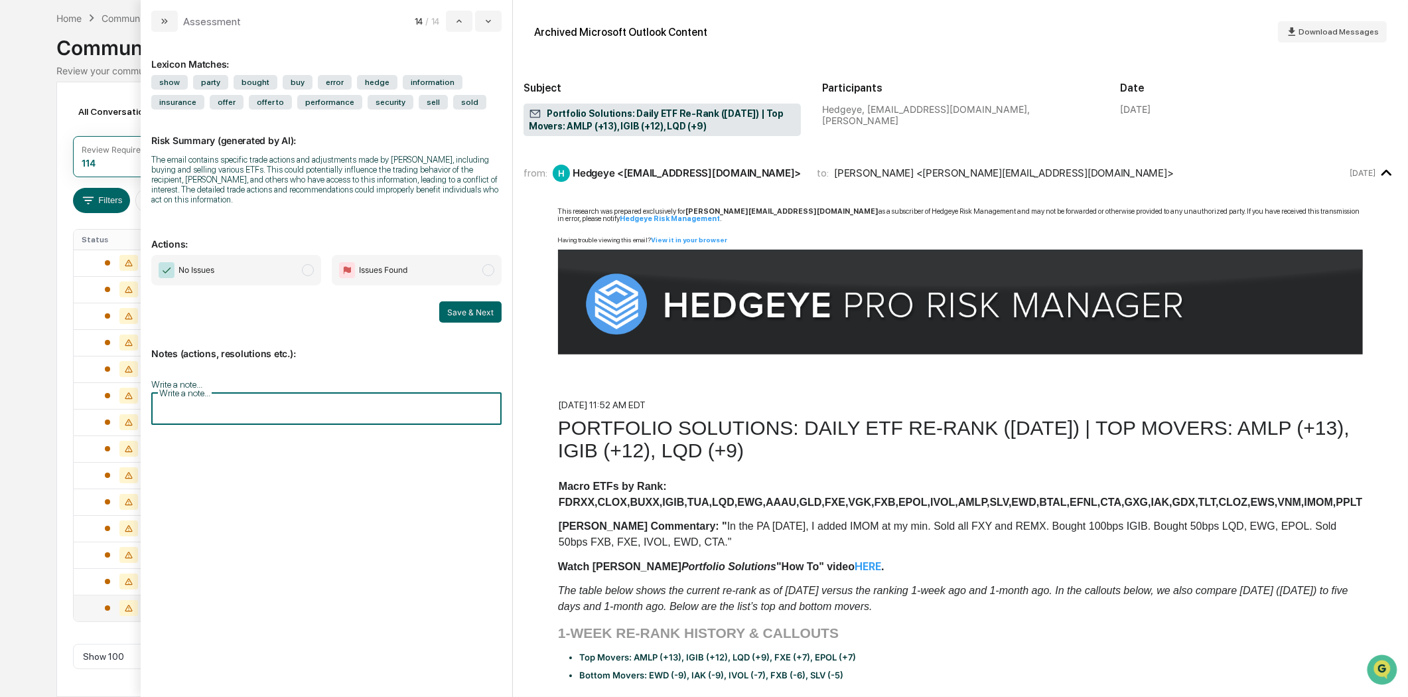
click at [181, 389] on input "Write a note..." at bounding box center [326, 406] width 350 height 35
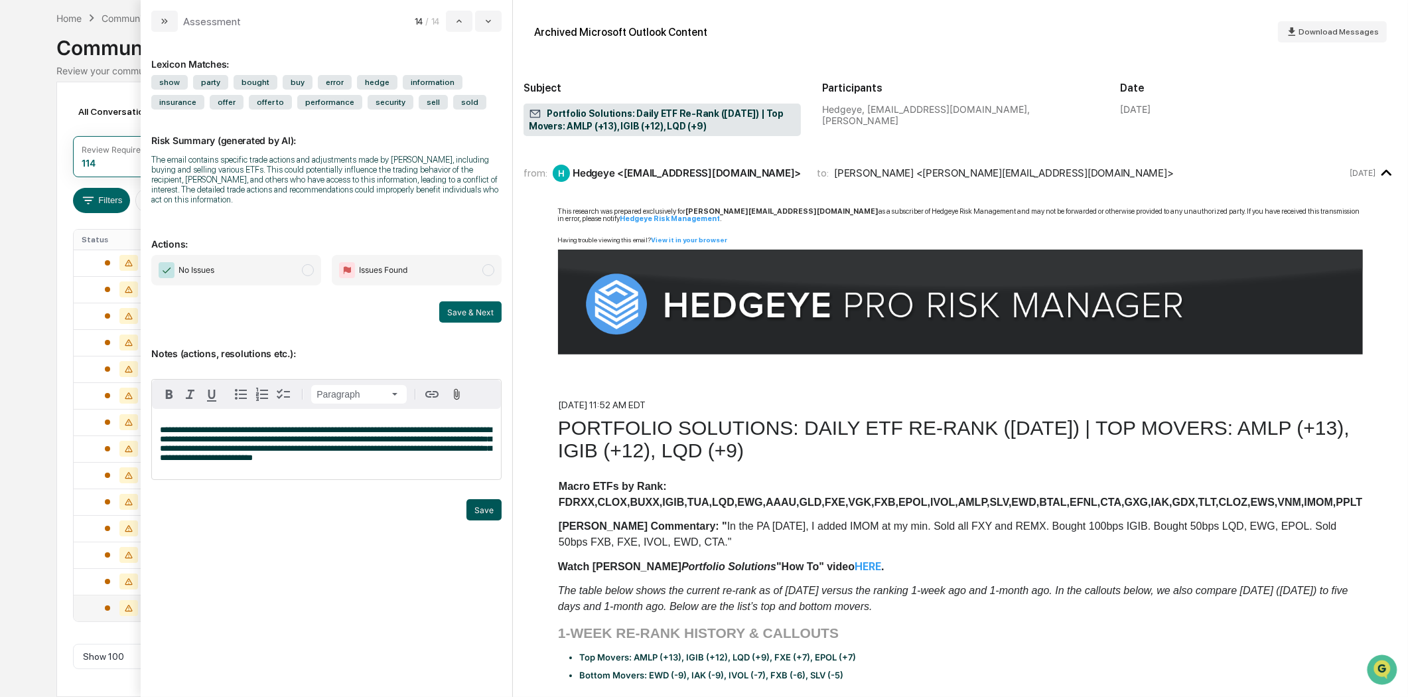
click at [472, 500] on button "Save" at bounding box center [483, 509] width 35 height 21
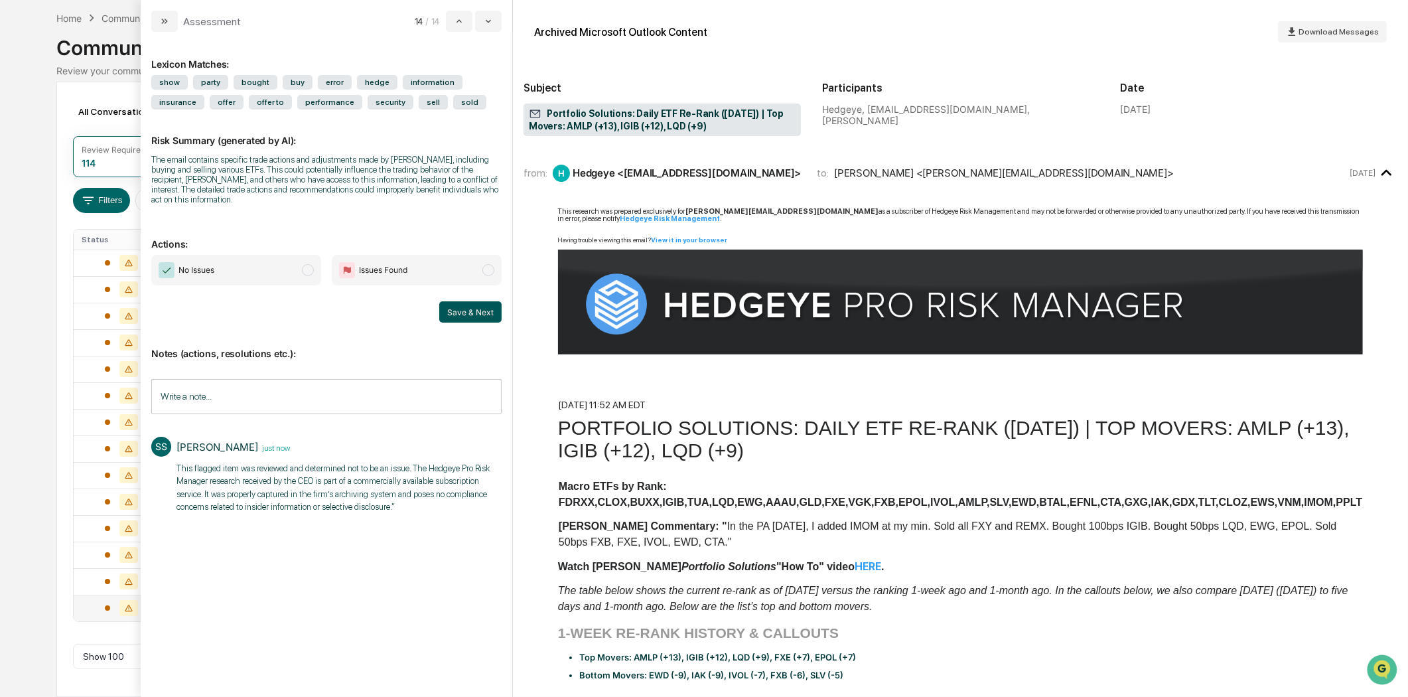
click at [468, 304] on button "Save & Next" at bounding box center [470, 311] width 62 height 21
drag, startPoint x: 164, startPoint y: 21, endPoint x: 182, endPoint y: 56, distance: 38.9
click at [174, 31] on button "modal" at bounding box center [164, 21] width 27 height 21
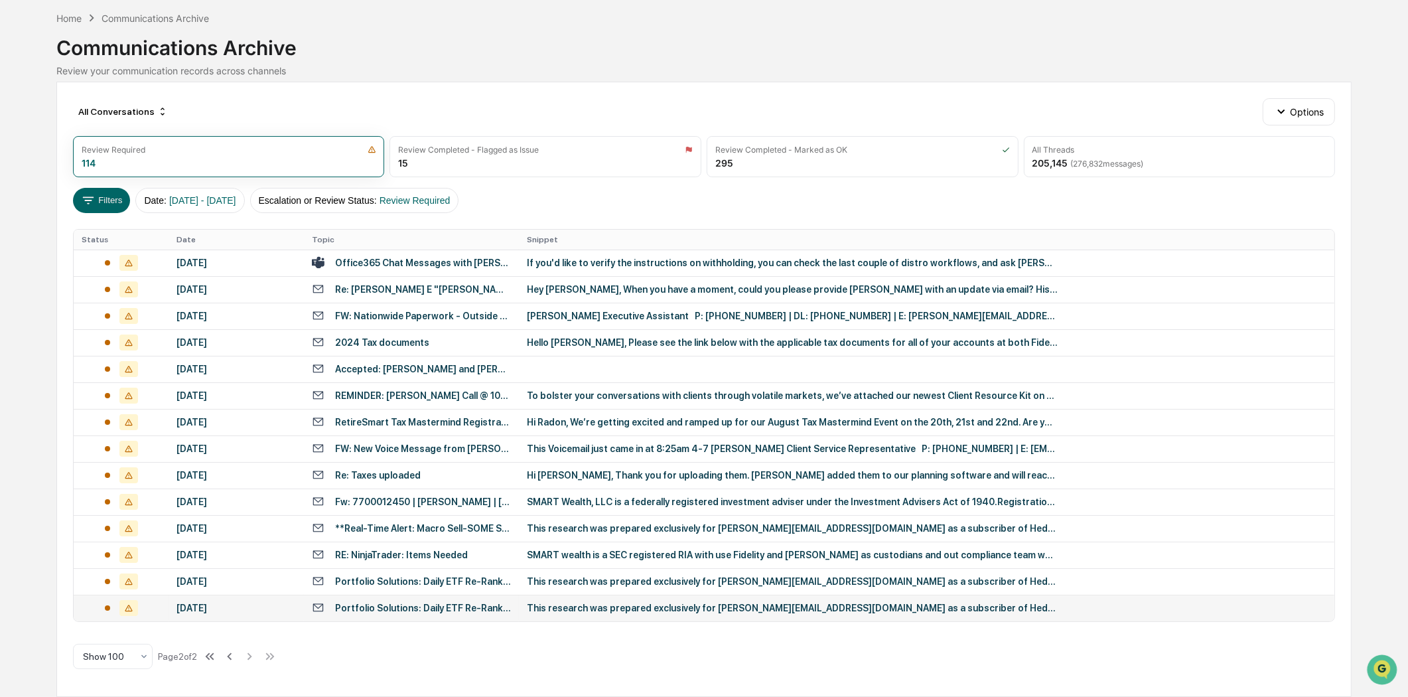
click at [277, 608] on div "March 27, 2025" at bounding box center [235, 607] width 119 height 11
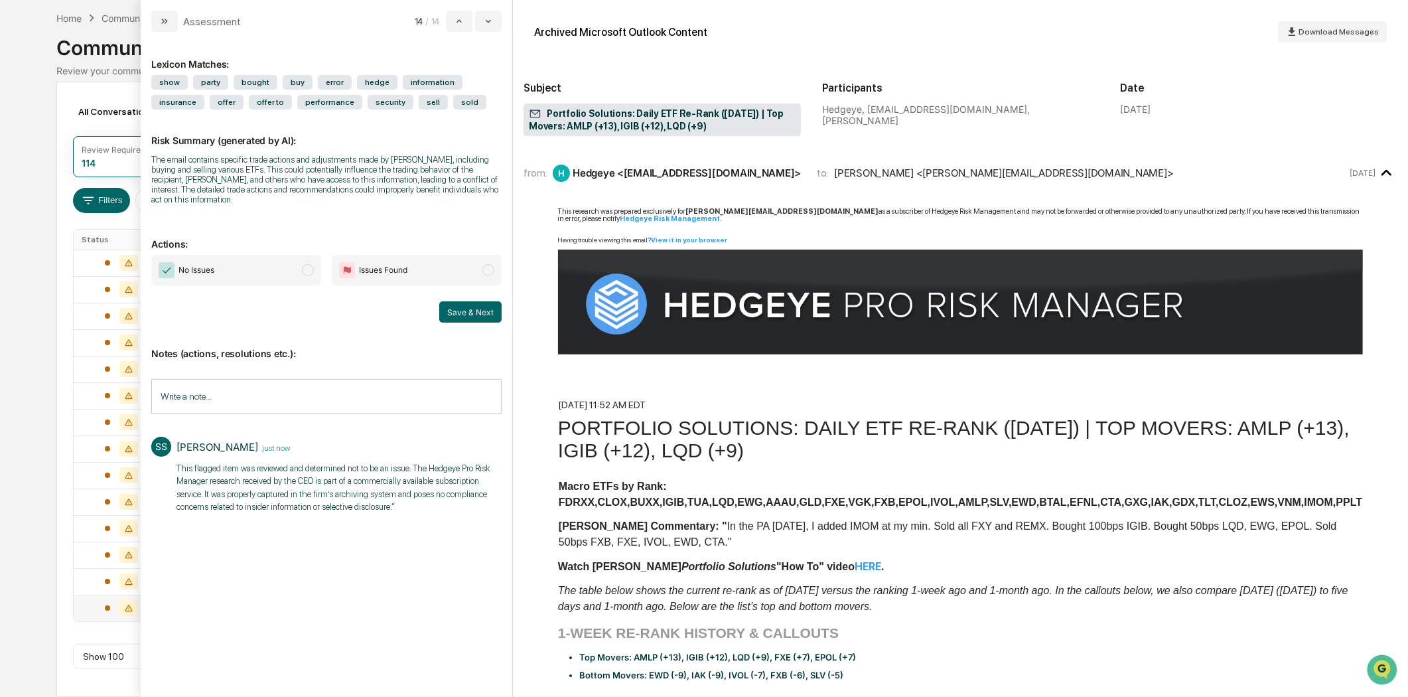
click at [305, 264] on span "modal" at bounding box center [308, 270] width 12 height 12
click at [446, 308] on button "Save & Next" at bounding box center [470, 311] width 62 height 21
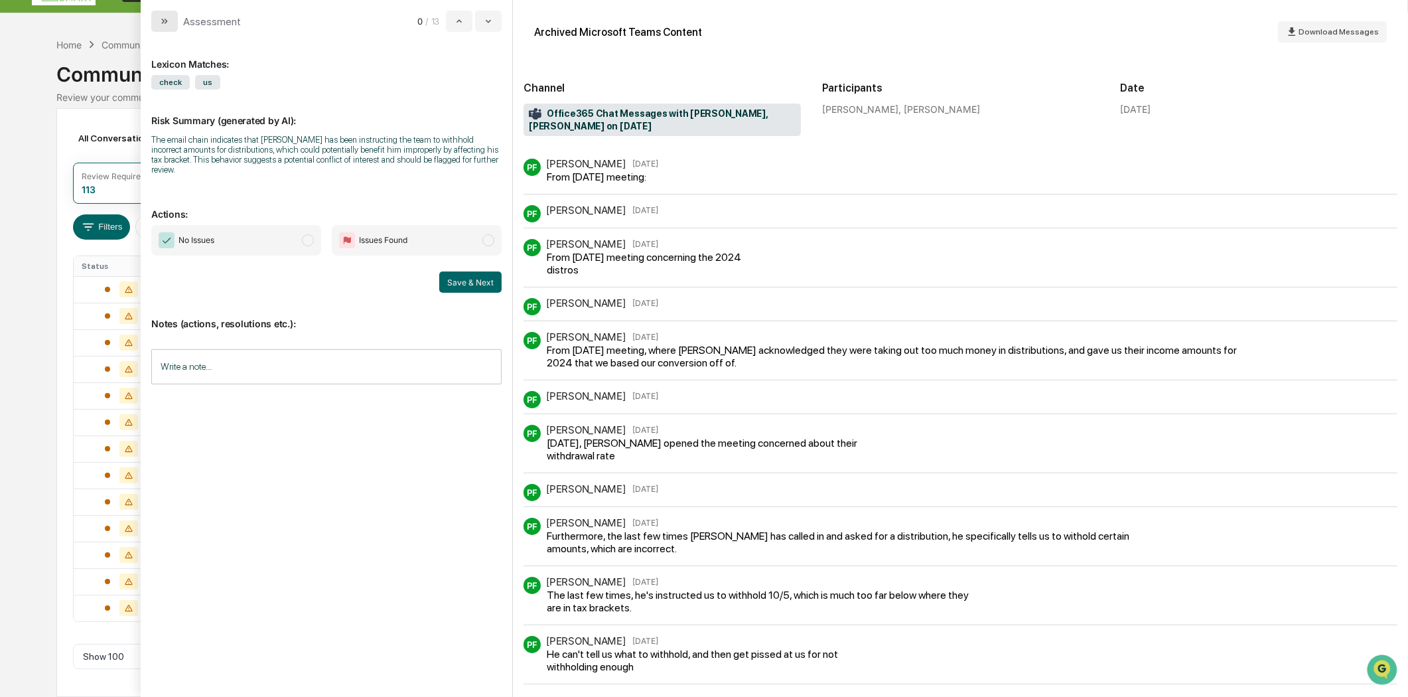
scroll to position [29, 0]
drag, startPoint x: 159, startPoint y: 22, endPoint x: 289, endPoint y: 19, distance: 129.4
click at [162, 21] on icon "modal" at bounding box center [164, 21] width 11 height 11
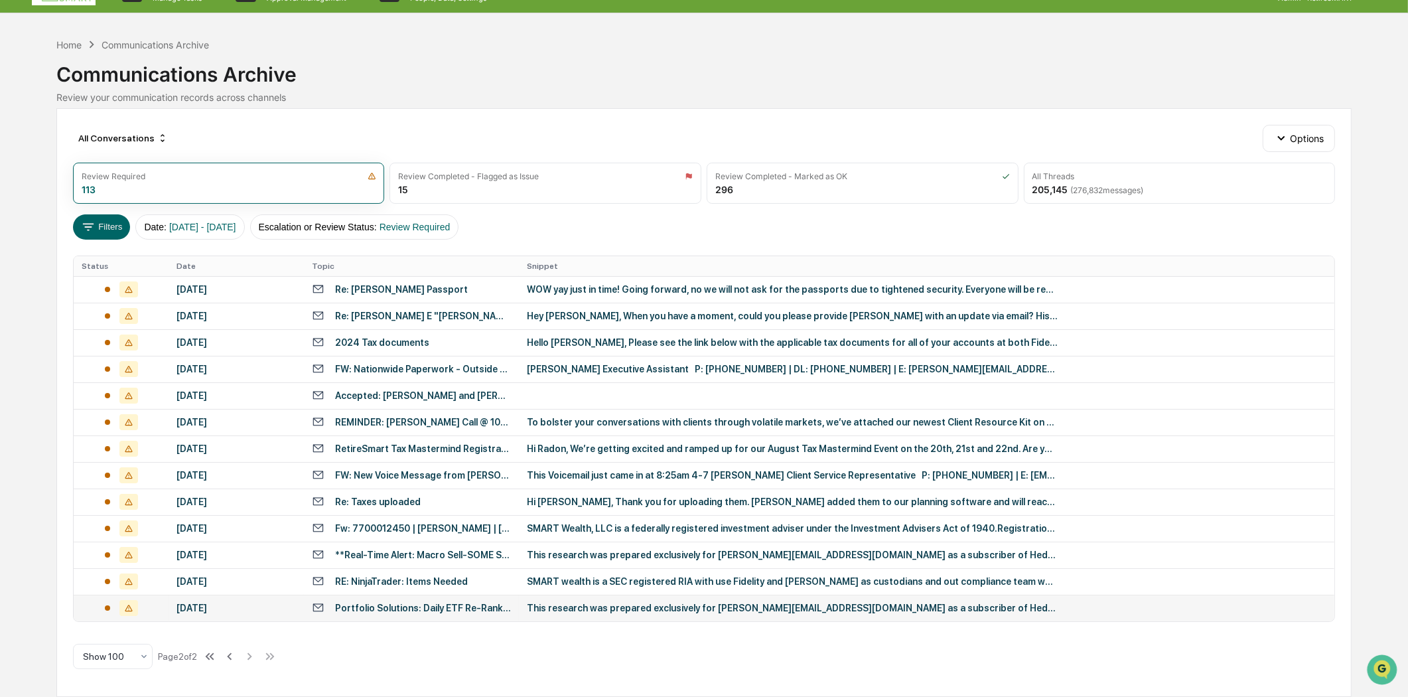
click at [381, 607] on div "Portfolio Solutions: Daily ETF Re-Rank (3/31/2025) | Top Movers: AMLP (+16), VG…" at bounding box center [423, 607] width 176 height 11
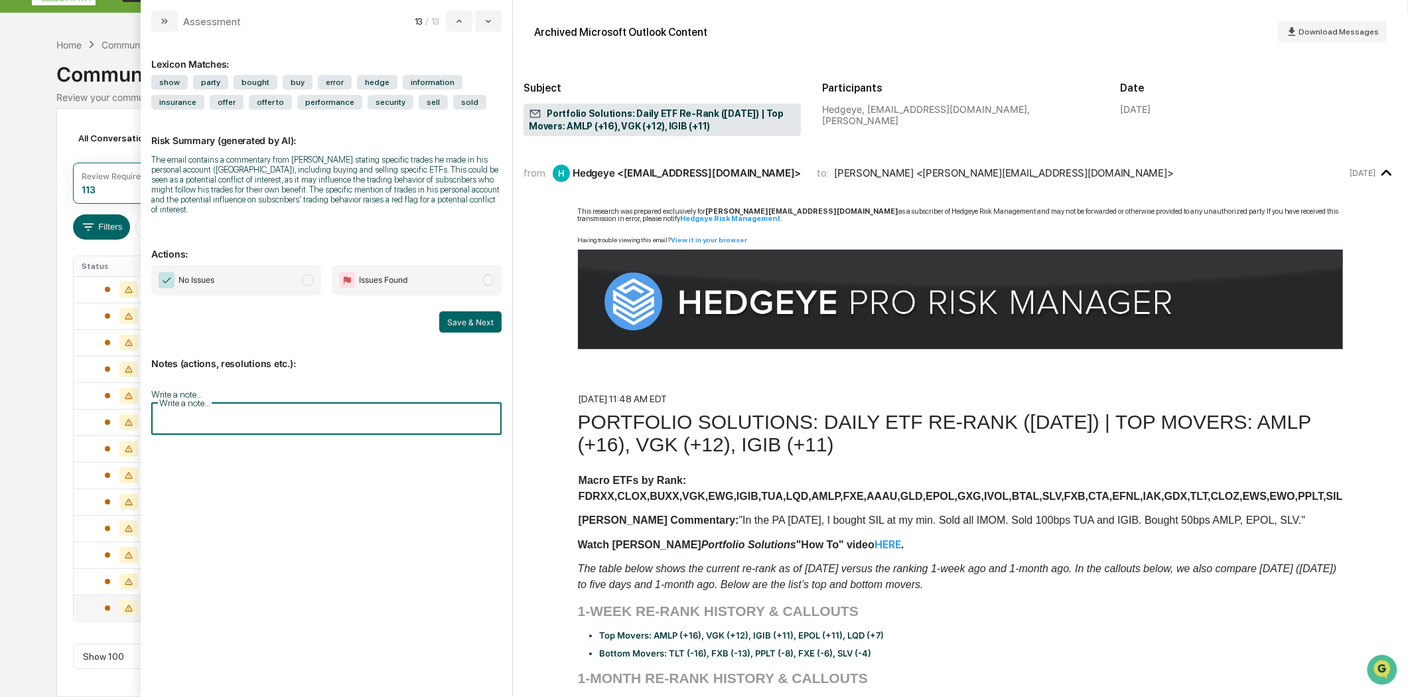
paste input "**********"
type input "**********"
click at [464, 413] on input "**********" at bounding box center [326, 416] width 350 height 35
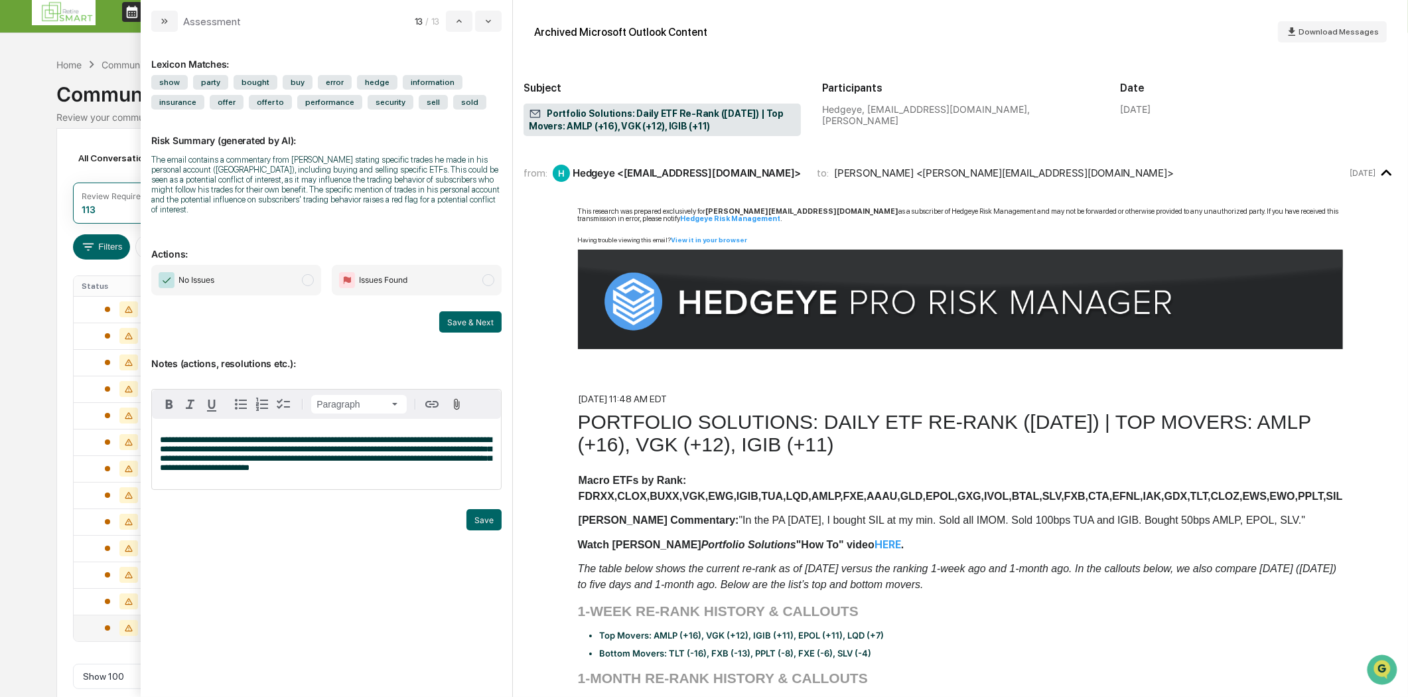
scroll to position [0, 0]
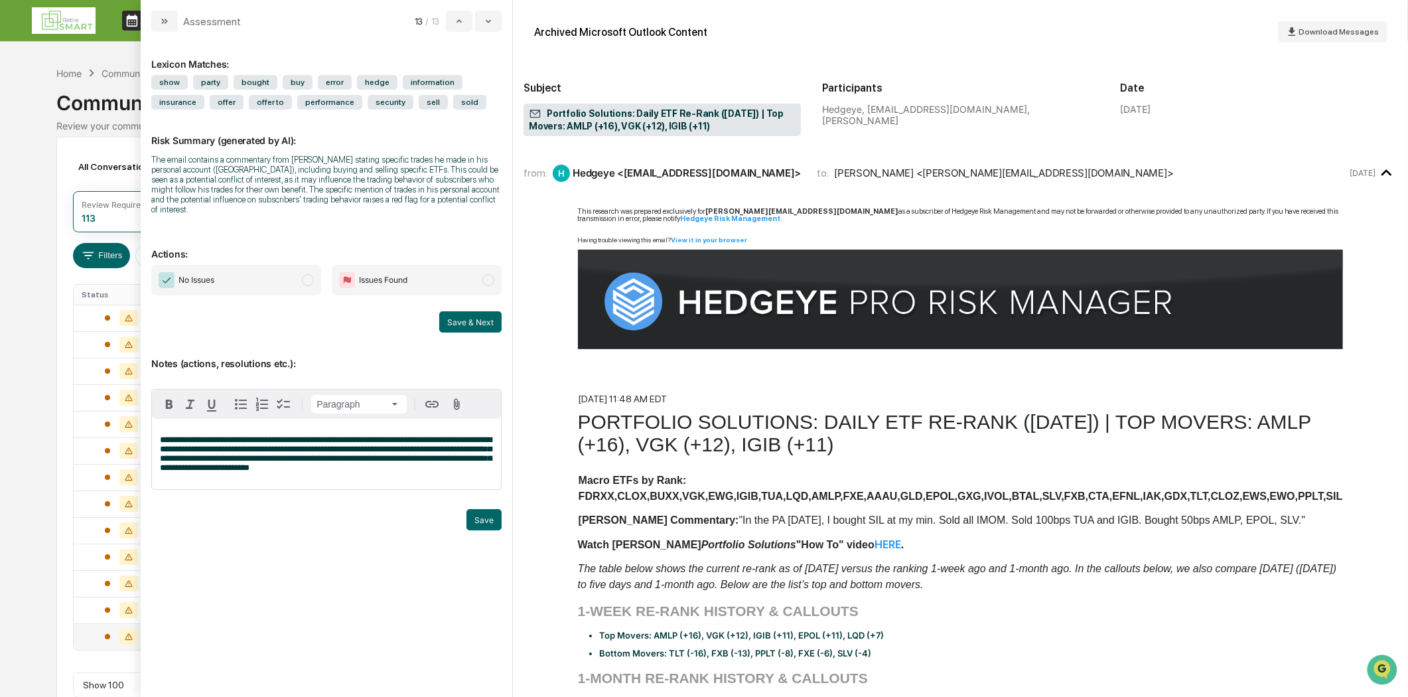
click at [306, 274] on span "modal" at bounding box center [308, 280] width 12 height 12
drag, startPoint x: 463, startPoint y: 310, endPoint x: 476, endPoint y: 534, distance: 224.6
click at [476, 541] on div "Lexicon Matches: show party bought buy error hedge information insurance offer …" at bounding box center [326, 357] width 350 height 631
drag, startPoint x: 483, startPoint y: 511, endPoint x: 481, endPoint y: 499, distance: 12.1
click at [483, 512] on button "Save" at bounding box center [483, 519] width 35 height 21
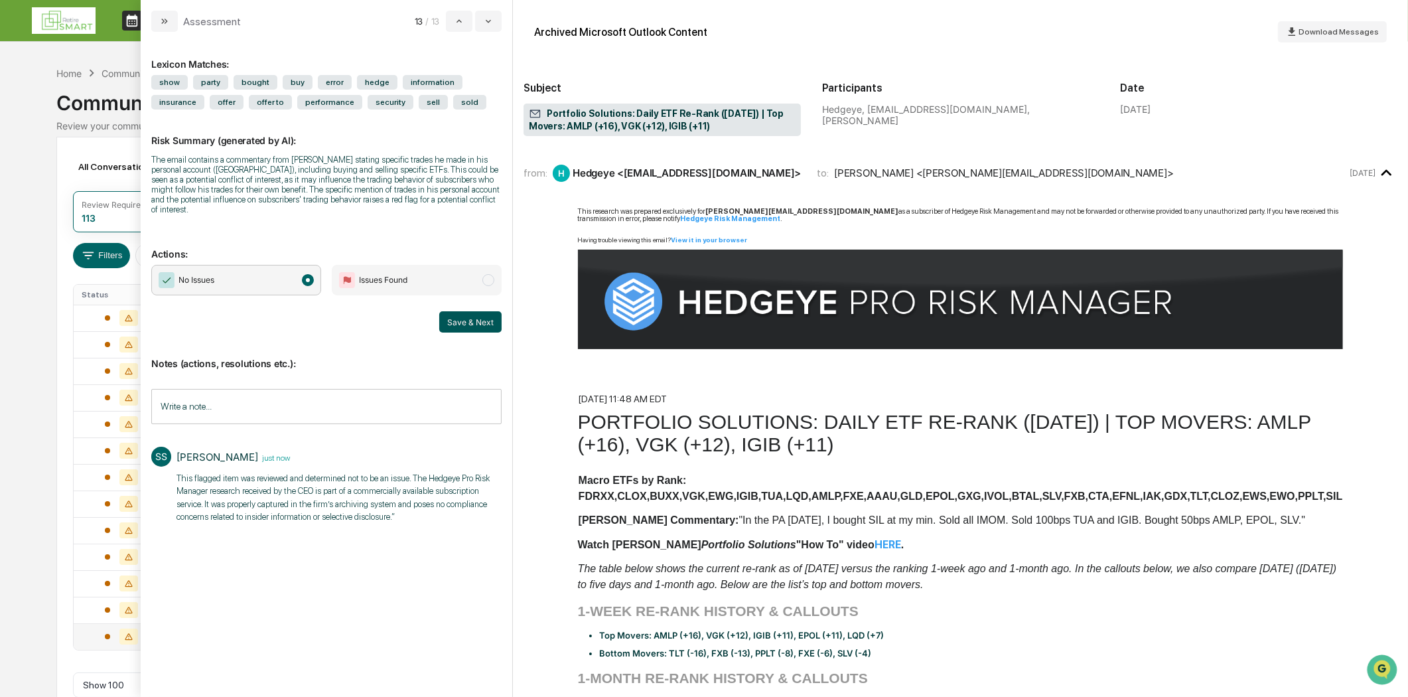
drag, startPoint x: 468, startPoint y: 316, endPoint x: 463, endPoint y: 322, distance: 8.5
click at [468, 316] on button "Save & Next" at bounding box center [470, 321] width 62 height 21
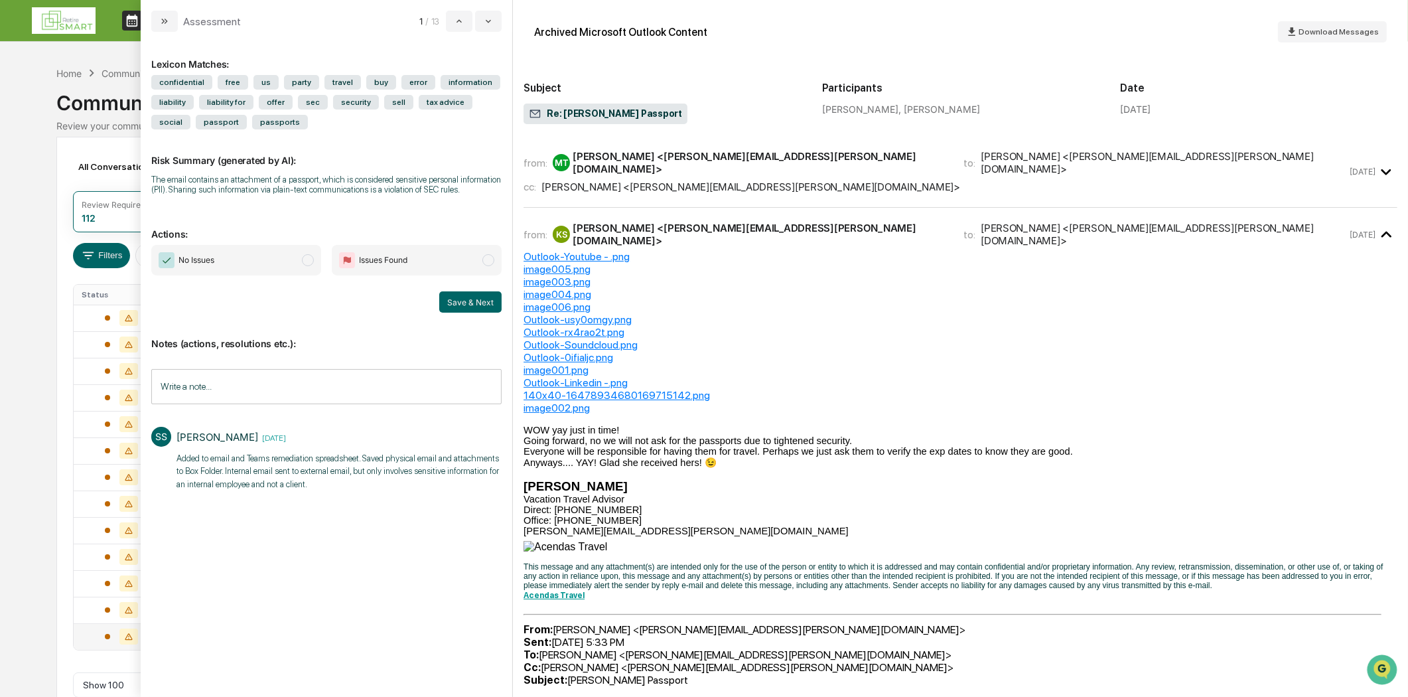
click at [157, 31] on button "modal" at bounding box center [164, 21] width 27 height 21
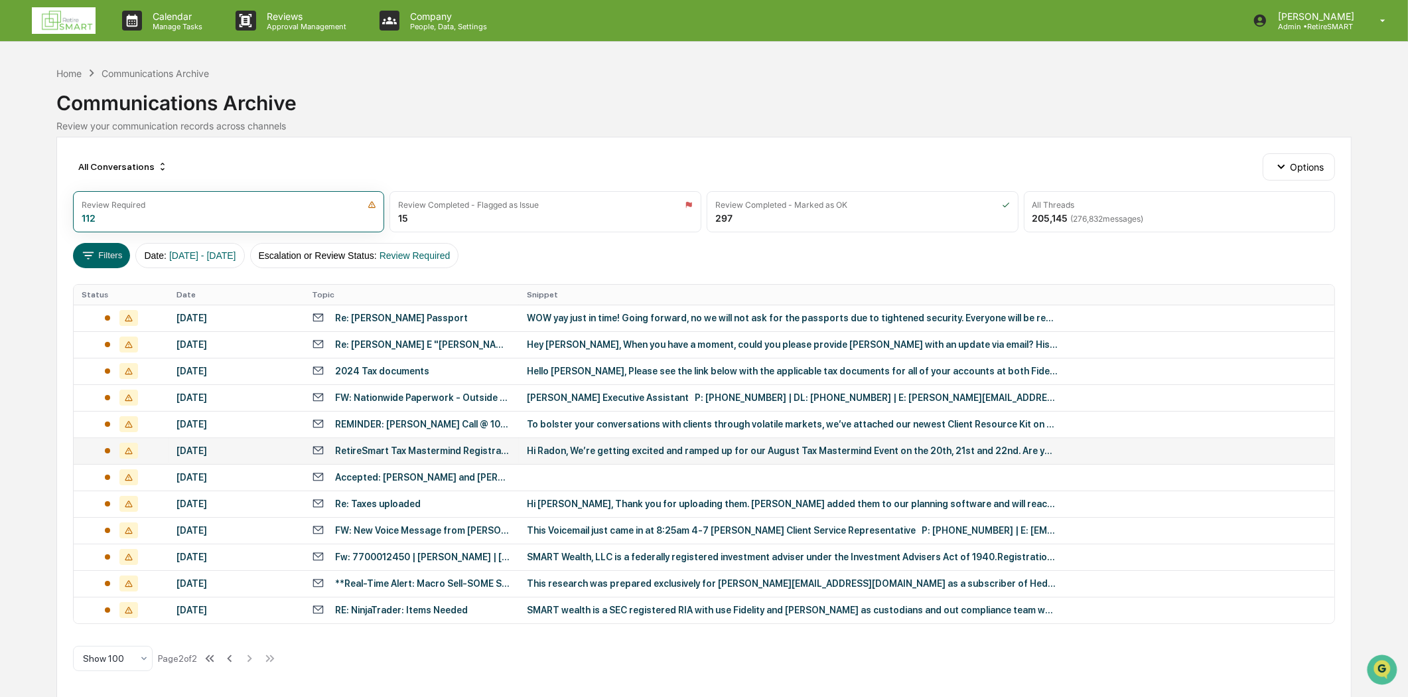
scroll to position [2, 0]
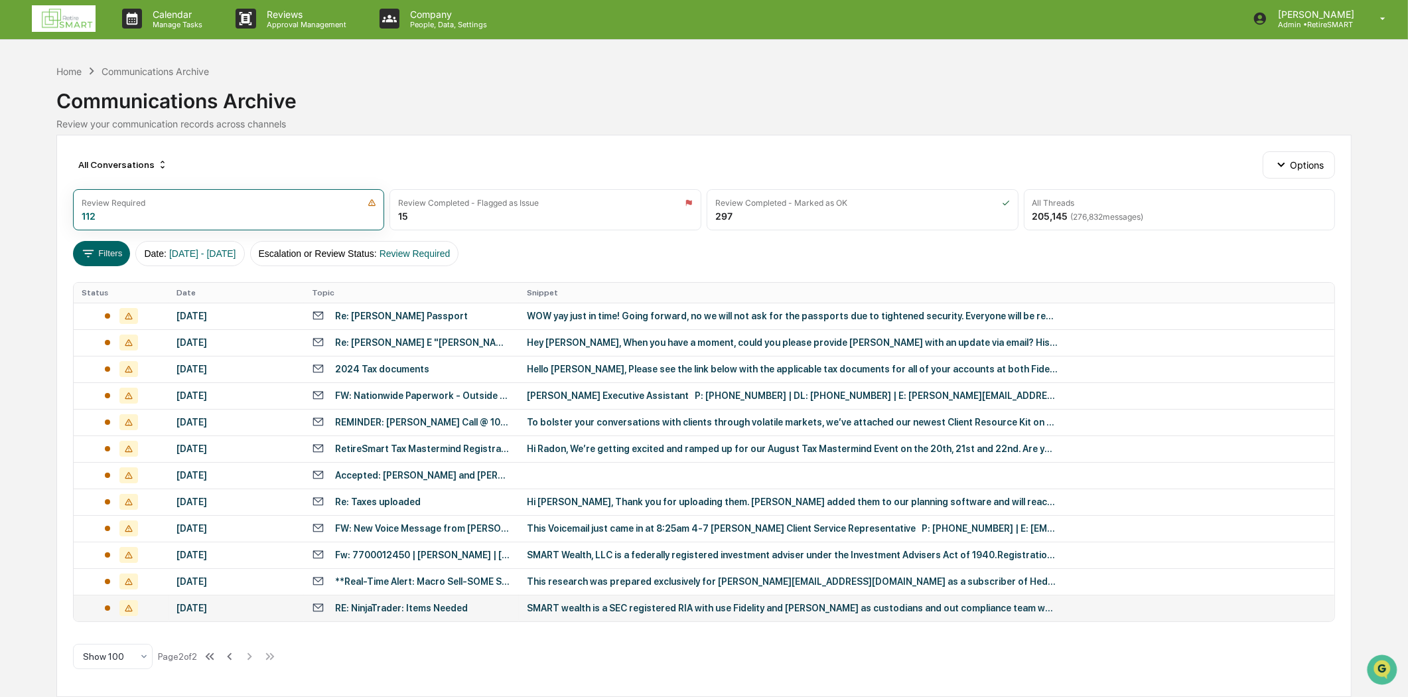
click at [478, 602] on div "RE: NinjaTrader: Items Needed" at bounding box center [411, 607] width 199 height 13
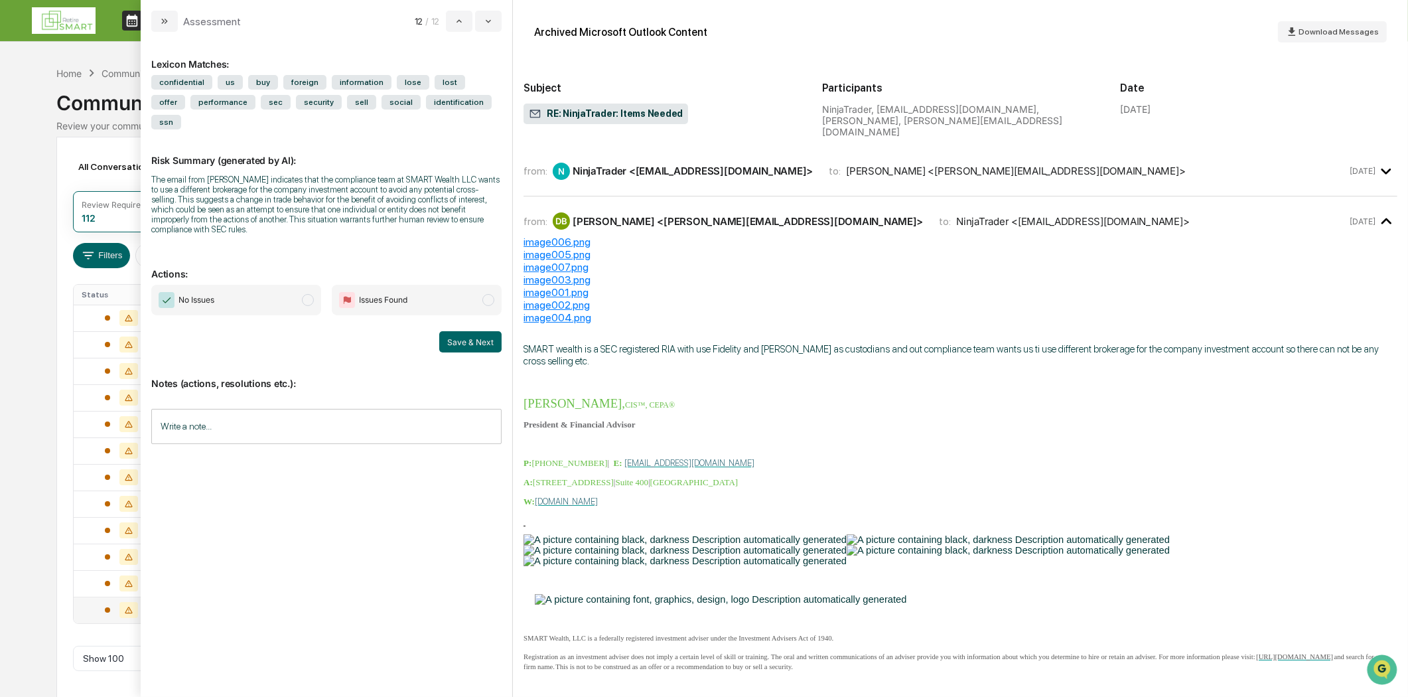
click at [754, 167] on div "N NinjaTrader <newaccounts@ninjatrader.com>" at bounding box center [683, 171] width 260 height 17
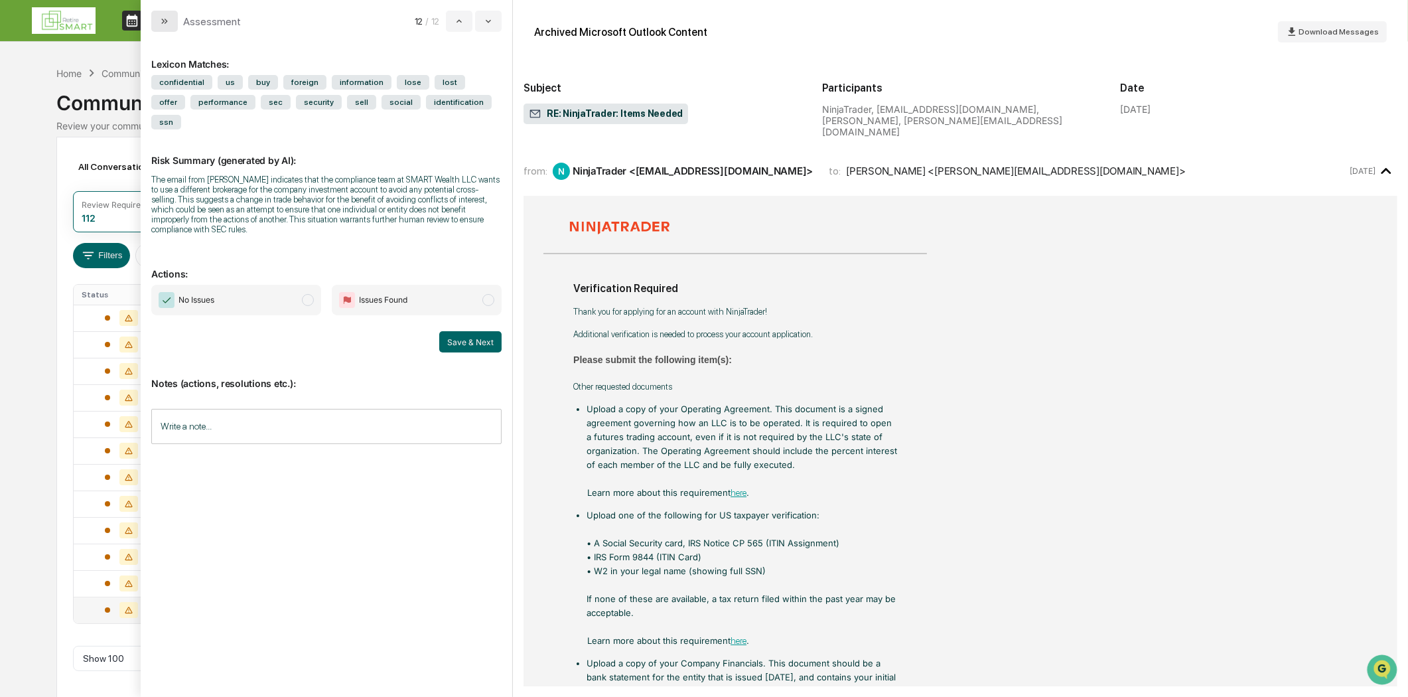
click at [166, 27] on button "modal" at bounding box center [164, 21] width 27 height 21
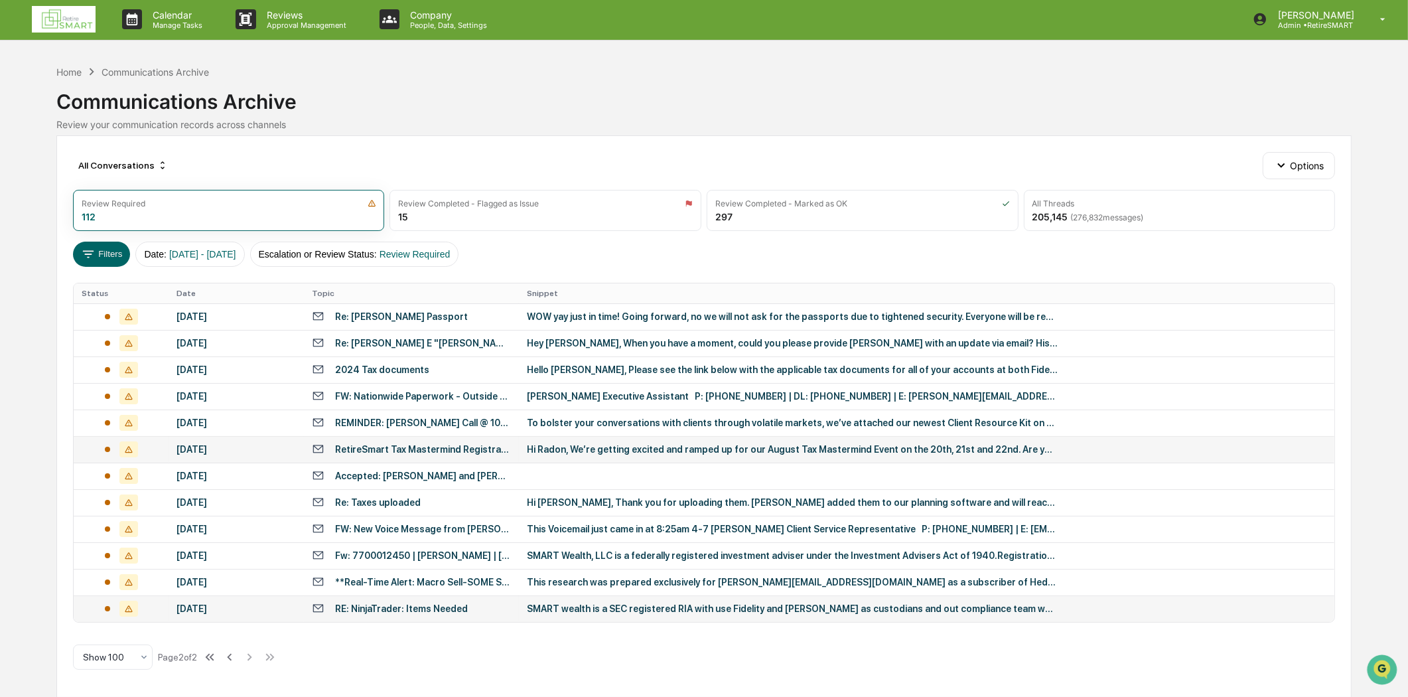
scroll to position [2, 0]
click at [442, 582] on div "**Real-Time Alert: Macro Sell-SOME Signal (we get what we get...): EWO -KM" at bounding box center [423, 581] width 176 height 11
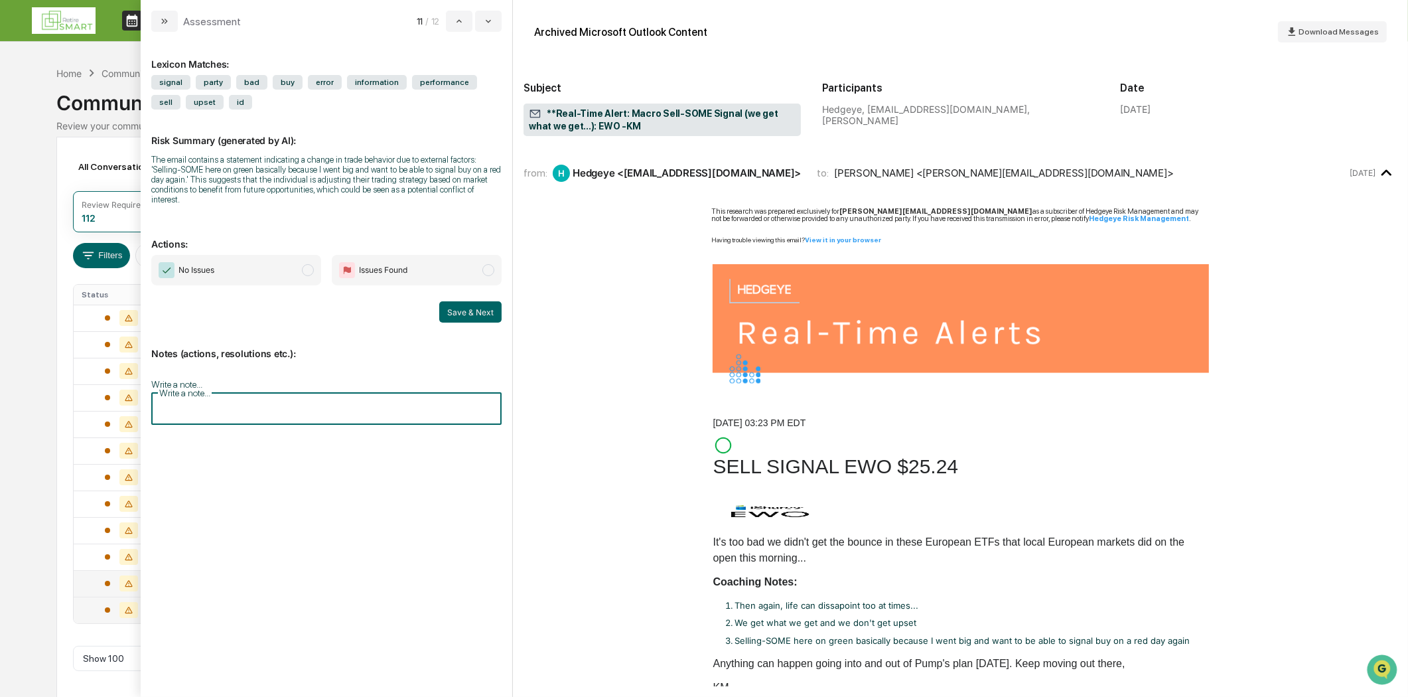
click at [210, 389] on input "Write a note..." at bounding box center [326, 406] width 350 height 35
drag, startPoint x: 210, startPoint y: 385, endPoint x: 218, endPoint y: 441, distance: 56.2
click at [219, 441] on div "*" at bounding box center [326, 442] width 349 height 66
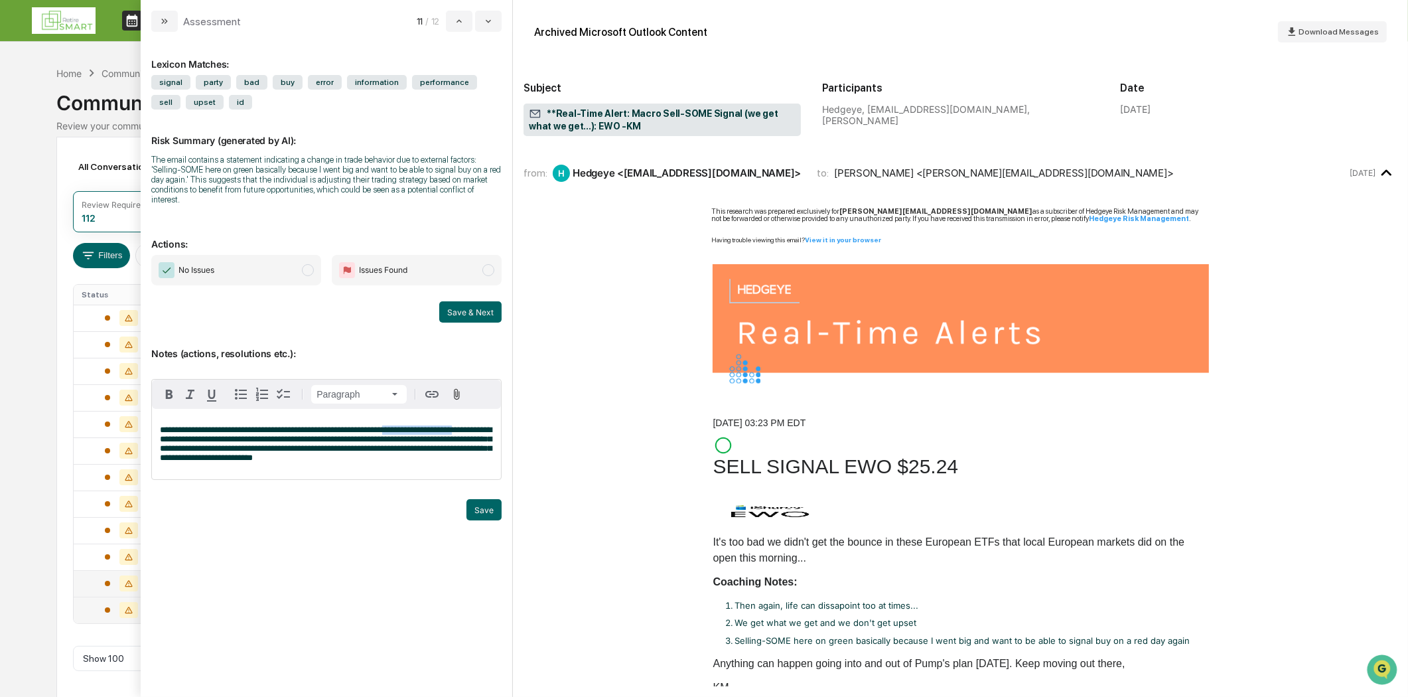
drag, startPoint x: 451, startPoint y: 415, endPoint x: 395, endPoint y: 423, distance: 56.9
click at [395, 425] on p "**********" at bounding box center [326, 443] width 333 height 37
click at [374, 521] on div "modal" at bounding box center [326, 526] width 350 height 20
click at [472, 425] on span "**********" at bounding box center [326, 443] width 332 height 36
click at [308, 264] on span "modal" at bounding box center [308, 270] width 12 height 12
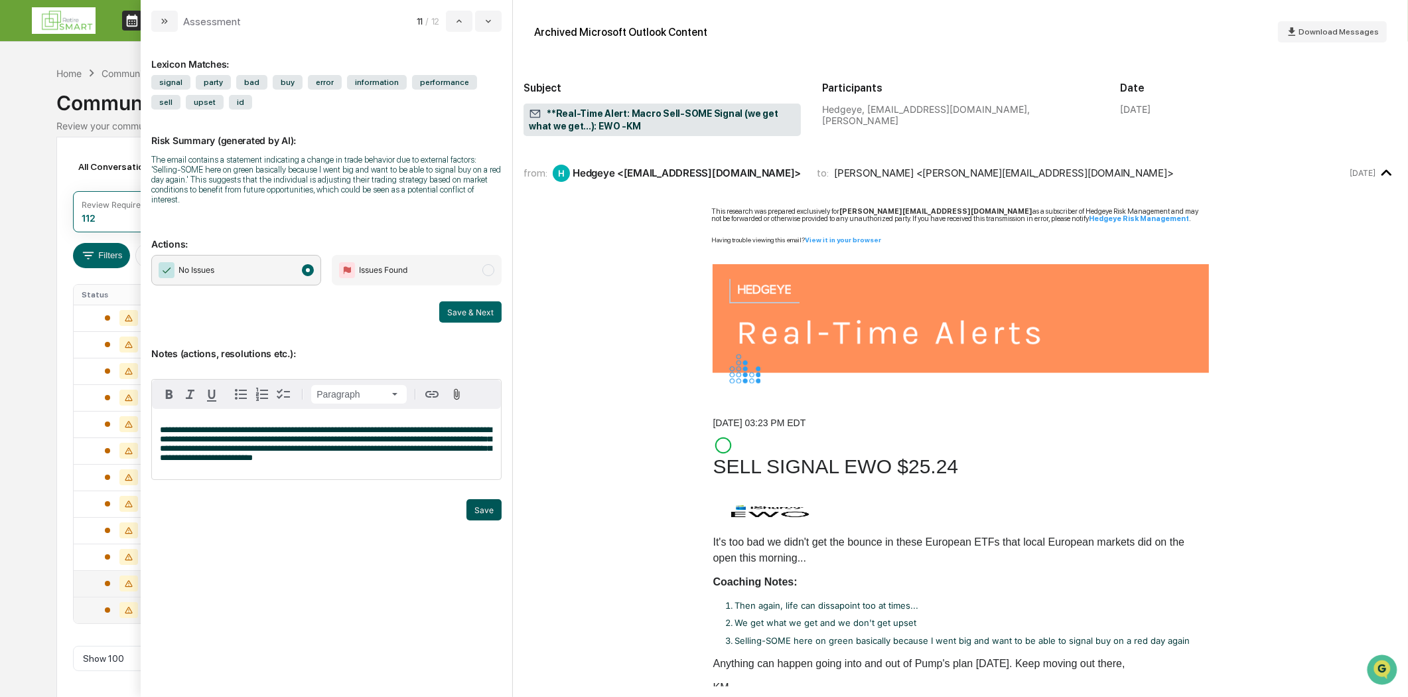
click at [486, 499] on button "Save" at bounding box center [483, 509] width 35 height 21
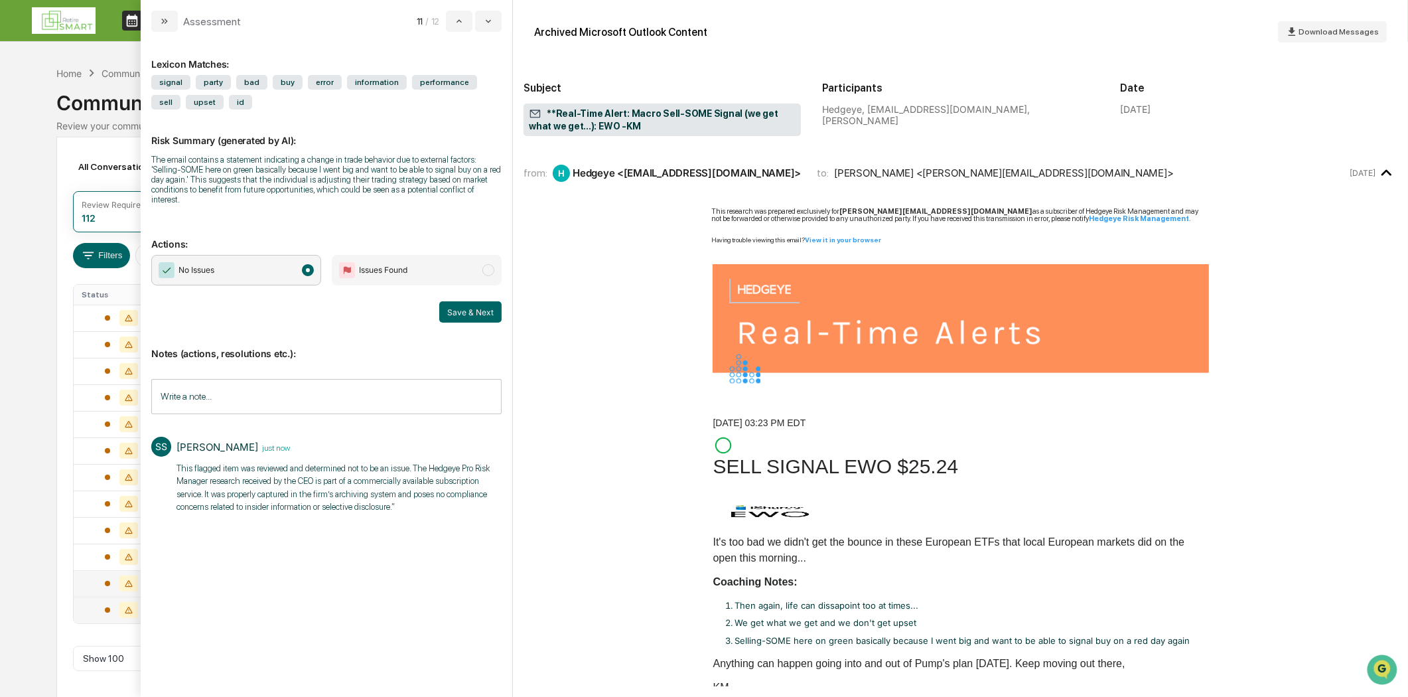
click at [459, 301] on button "Save & Next" at bounding box center [470, 311] width 62 height 21
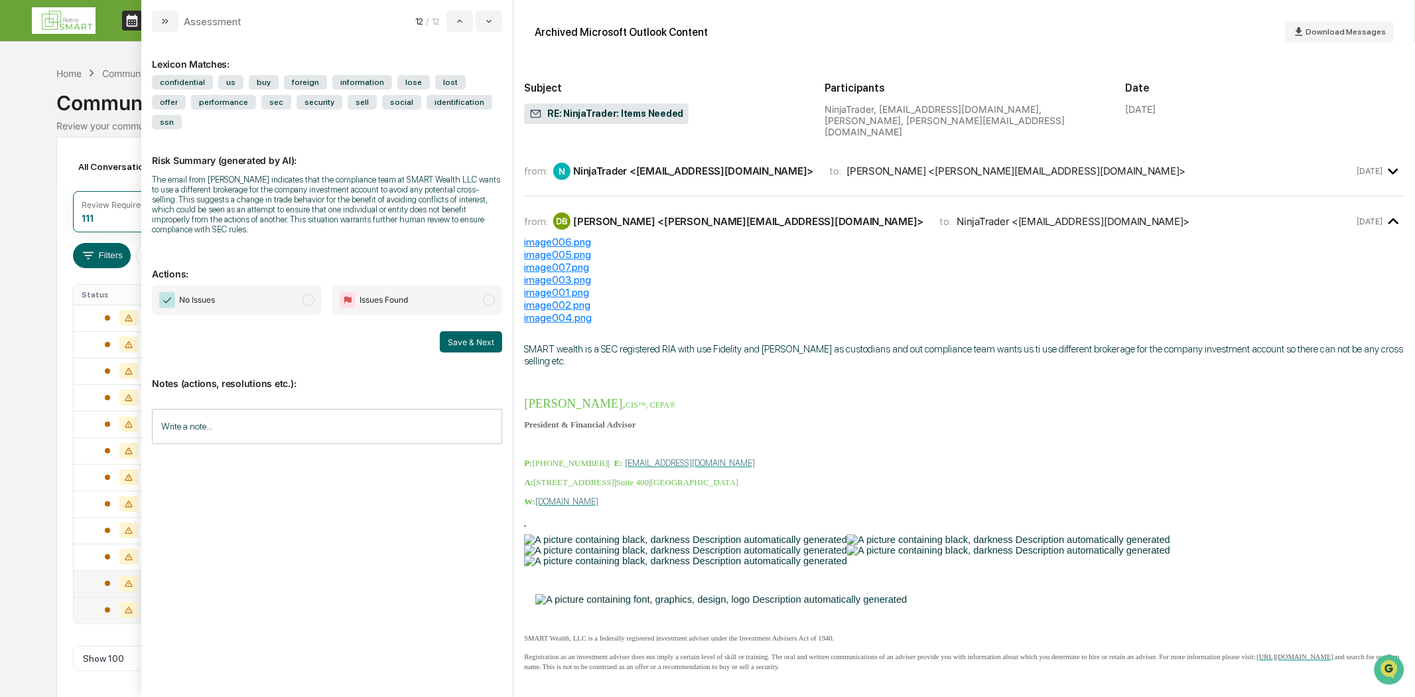
click at [161, 15] on button "modal" at bounding box center [165, 21] width 27 height 21
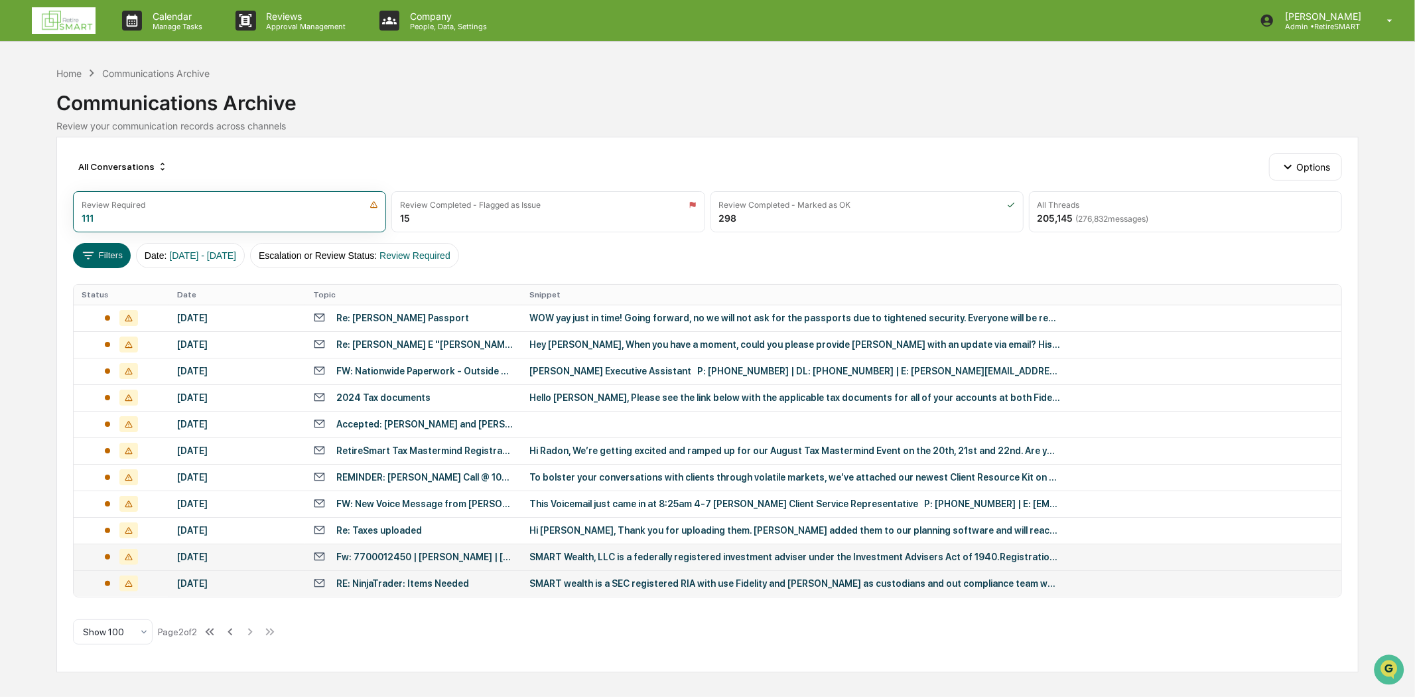
click at [419, 555] on div "Fw: 7700012450 | [PERSON_NAME] | [PERSON_NAME]" at bounding box center [424, 556] width 177 height 11
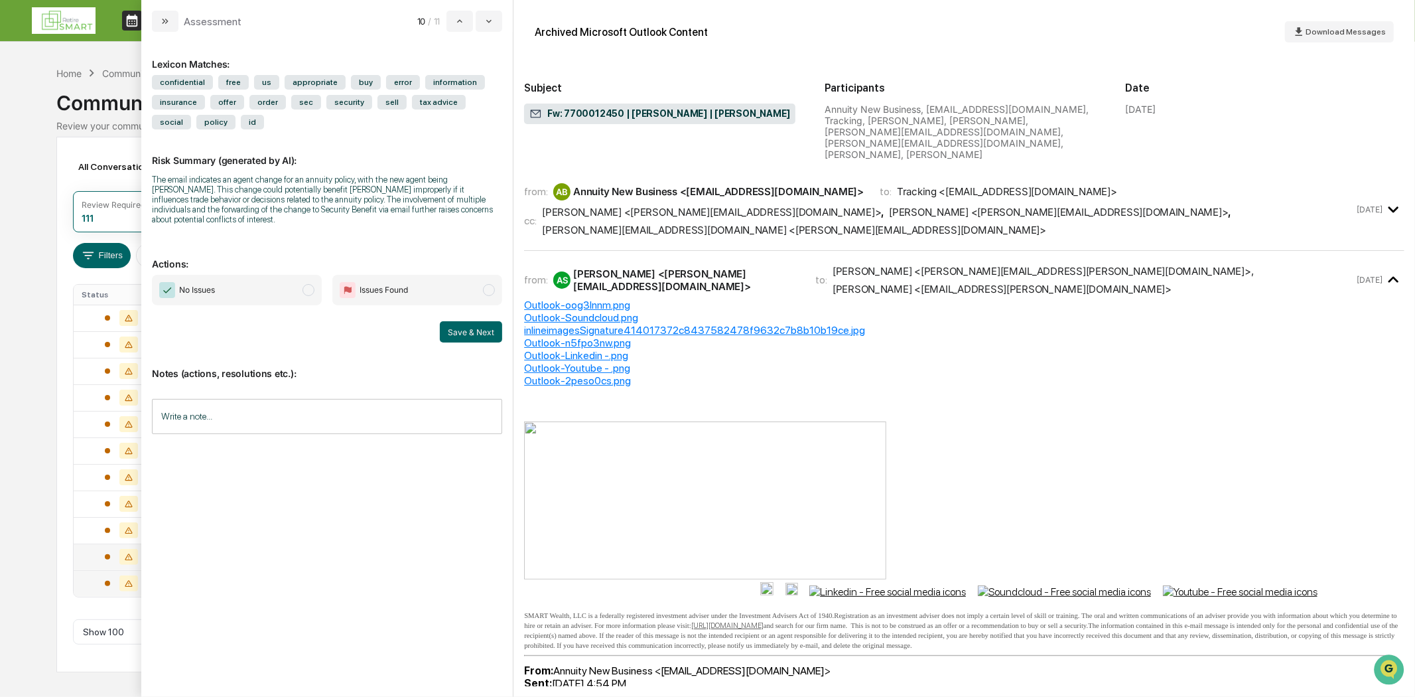
click at [718, 206] on div "[PERSON_NAME] <[PERSON_NAME][EMAIL_ADDRESS][DOMAIN_NAME]>" at bounding box center [711, 212] width 339 height 13
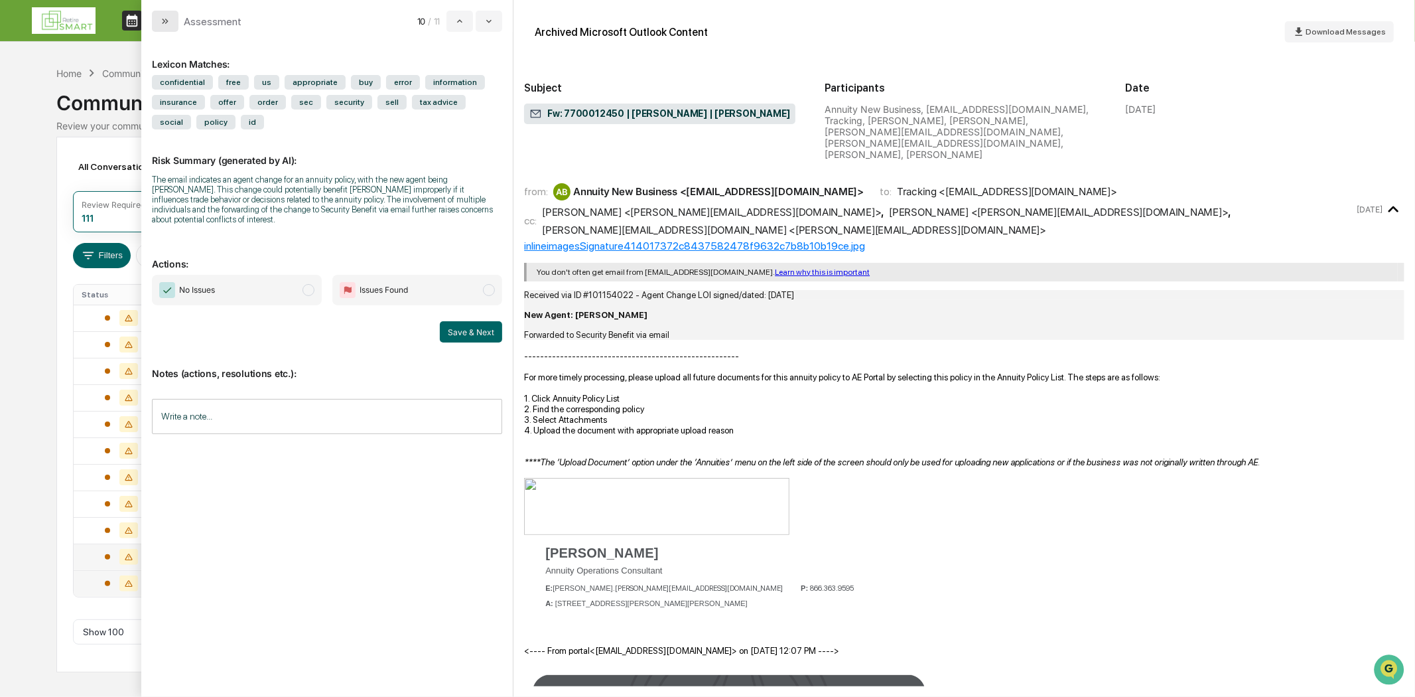
click at [161, 23] on icon "modal" at bounding box center [165, 21] width 11 height 11
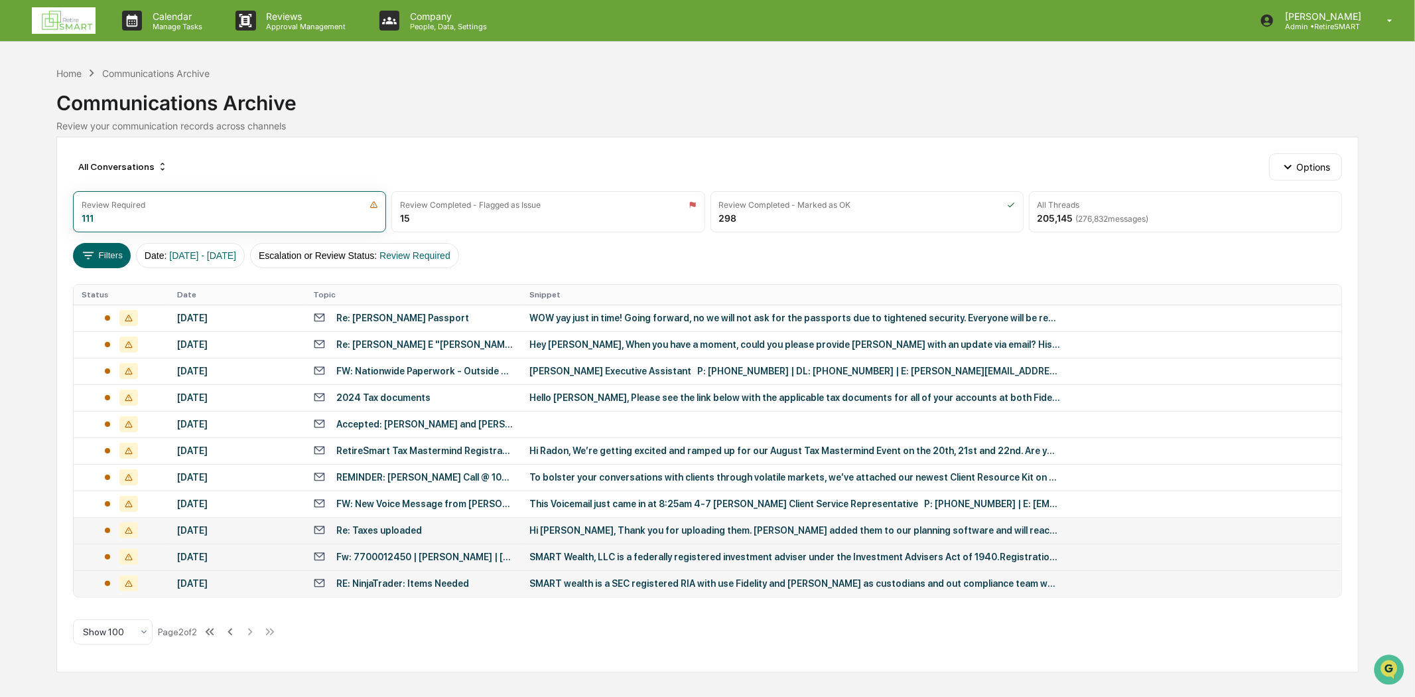
click at [425, 524] on div "Re: Taxes uploaded" at bounding box center [413, 529] width 200 height 13
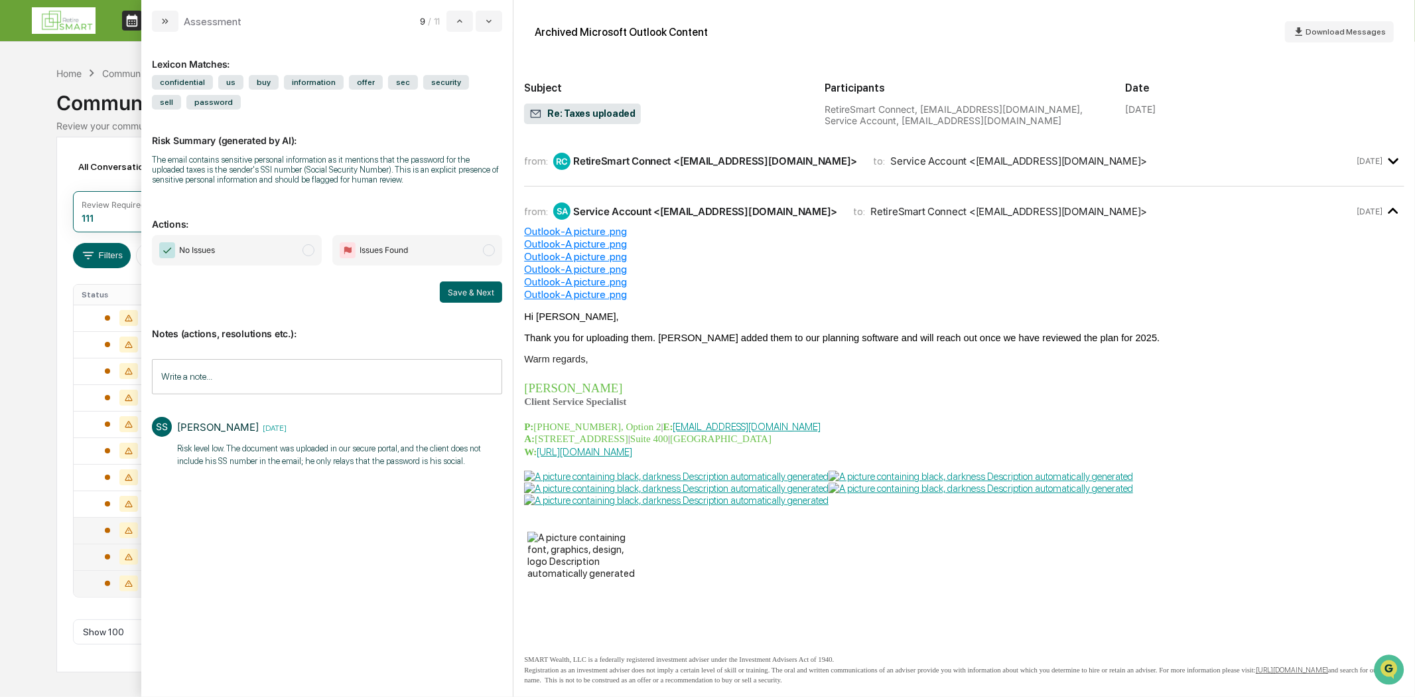
click at [675, 186] on hr "modal" at bounding box center [964, 186] width 880 height 1
click at [1133, 157] on div "from: RC RetireSmart Connect <connect@retiresmartllc.com> to: Service Account <…" at bounding box center [939, 161] width 830 height 17
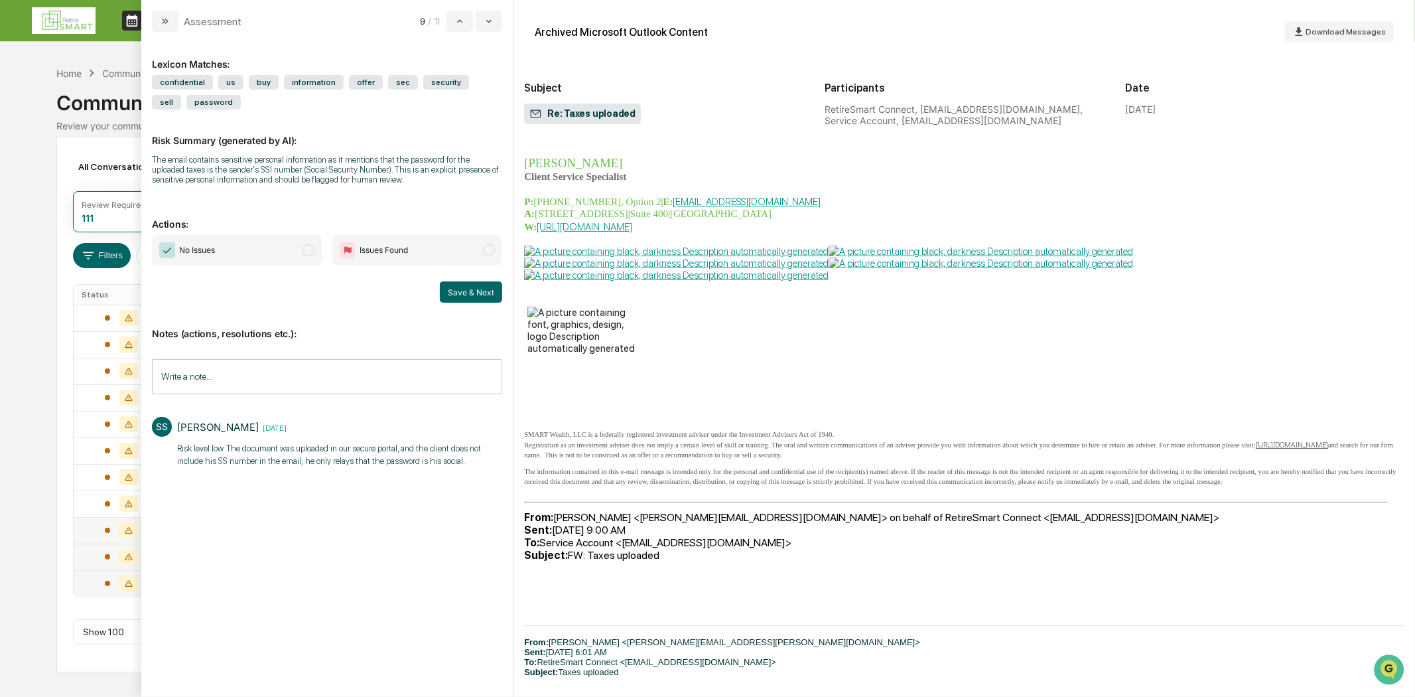
scroll to position [442, 0]
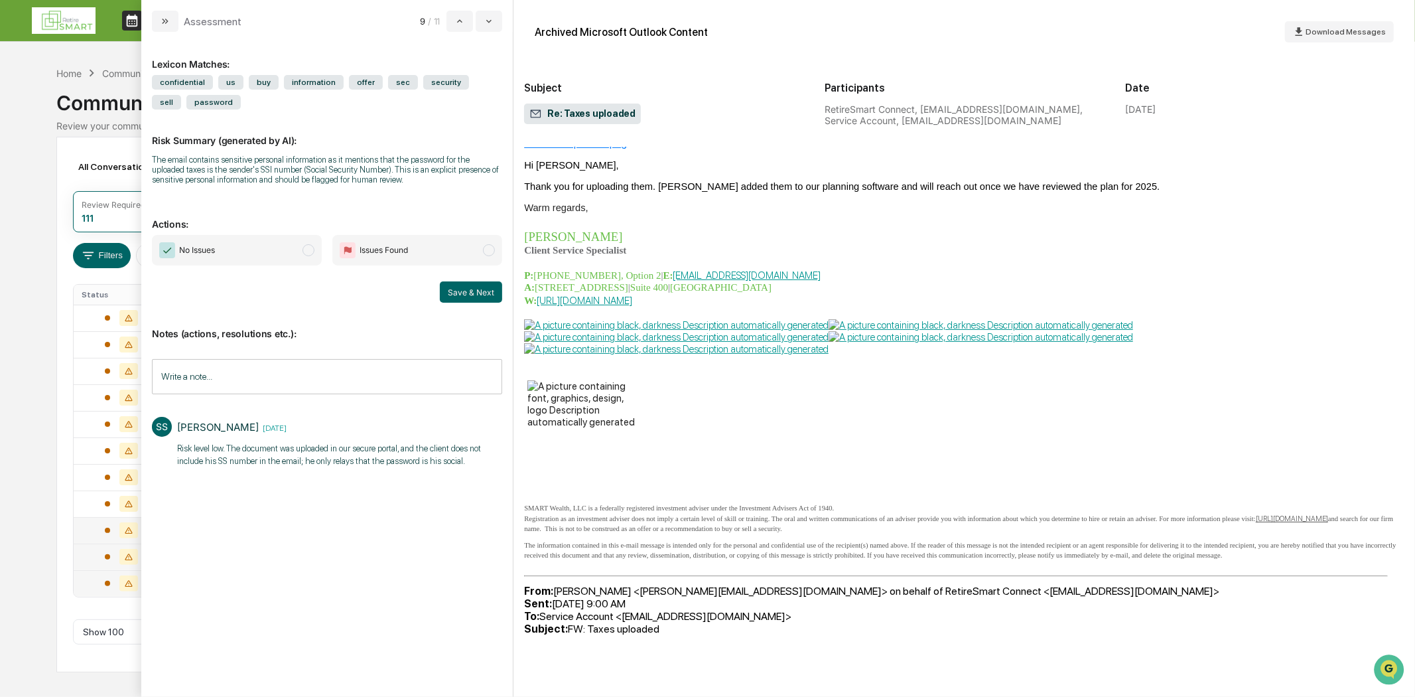
drag, startPoint x: 312, startPoint y: 247, endPoint x: 356, endPoint y: 286, distance: 58.3
click at [312, 248] on span "modal" at bounding box center [309, 250] width 12 height 12
click at [460, 291] on button "Save & Next" at bounding box center [471, 291] width 62 height 21
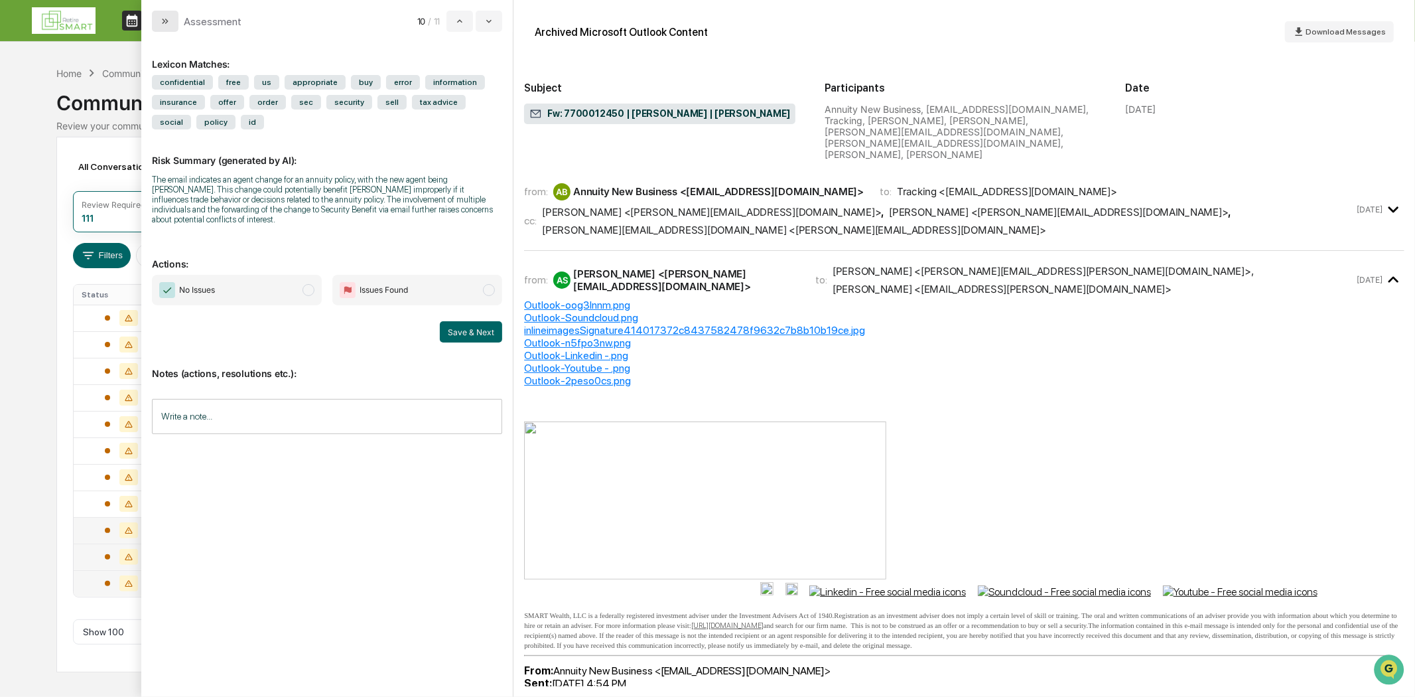
click at [169, 23] on icon "modal" at bounding box center [165, 21] width 11 height 11
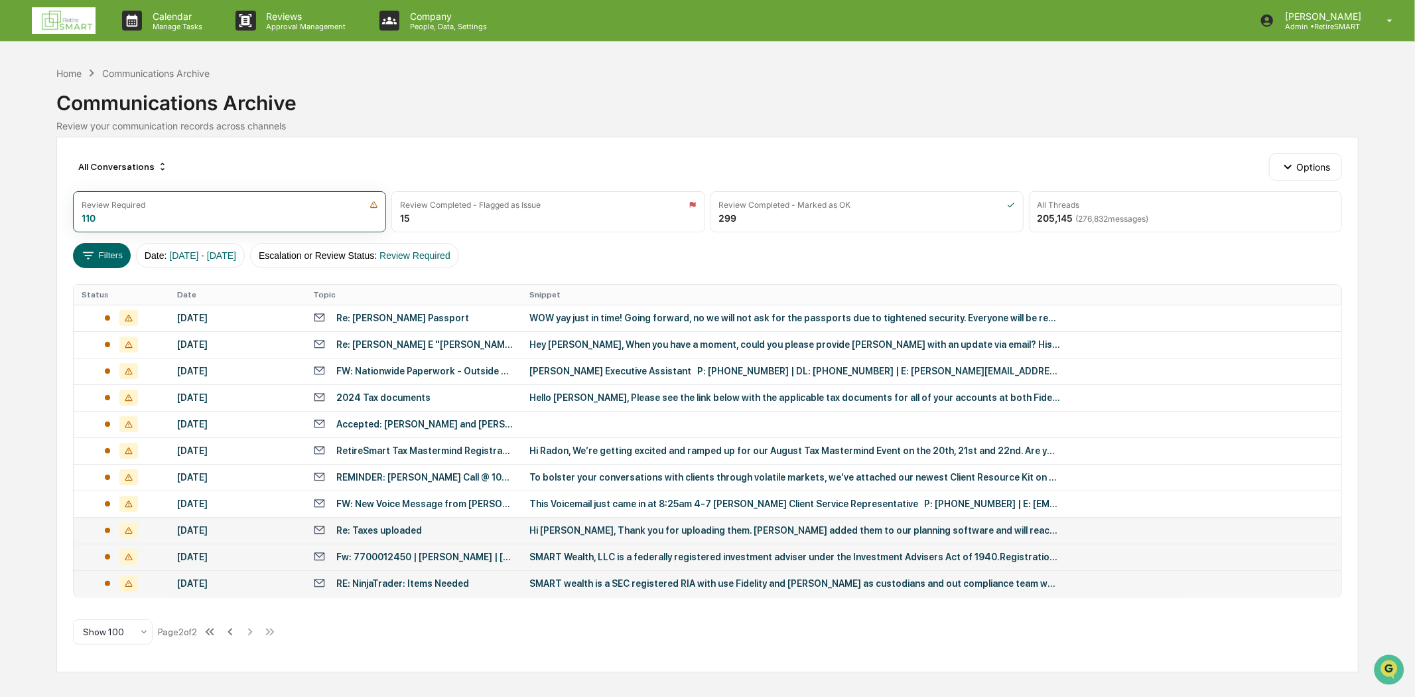
click at [419, 554] on div "Fw: 7700012450 | [PERSON_NAME] | [PERSON_NAME]" at bounding box center [424, 556] width 177 height 11
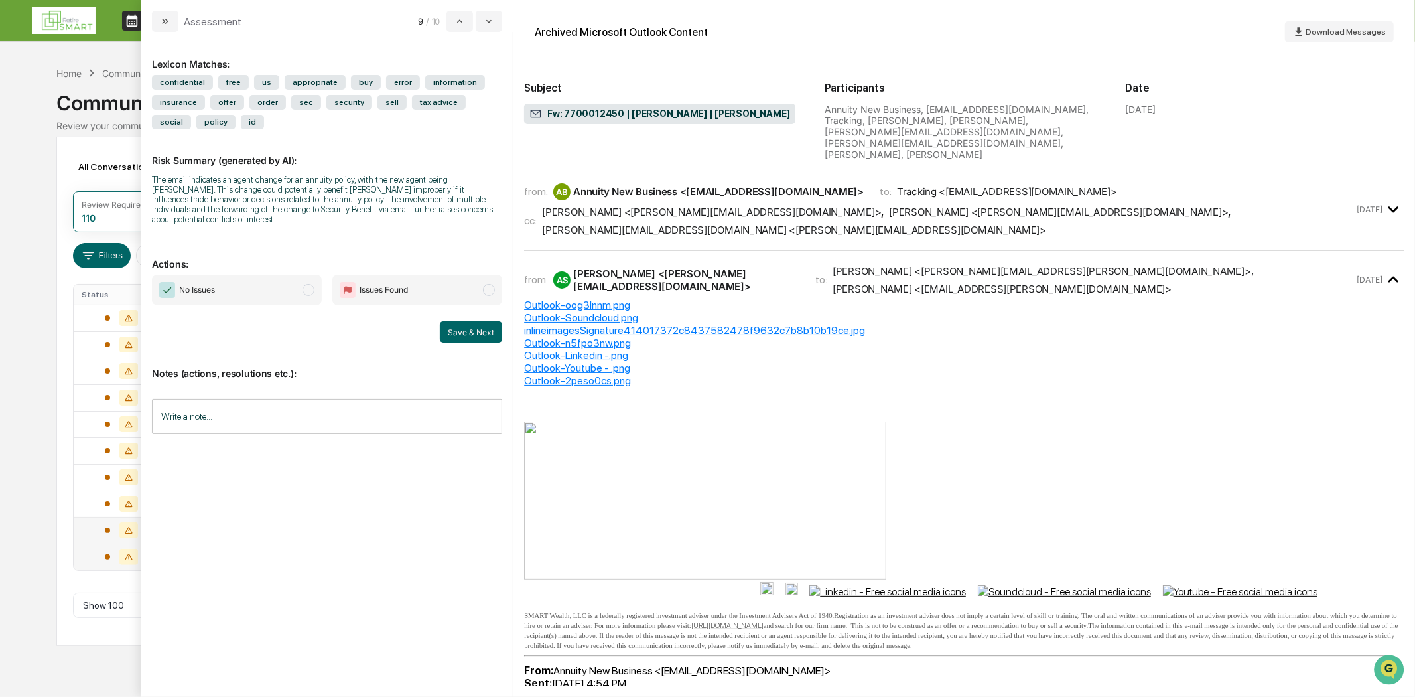
click at [155, 32] on div "Assessment 9 / 10 Lexicon Matches: confidential free us appropriate buy error i…" at bounding box center [327, 348] width 372 height 697
click at [170, 23] on icon "modal" at bounding box center [165, 21] width 11 height 11
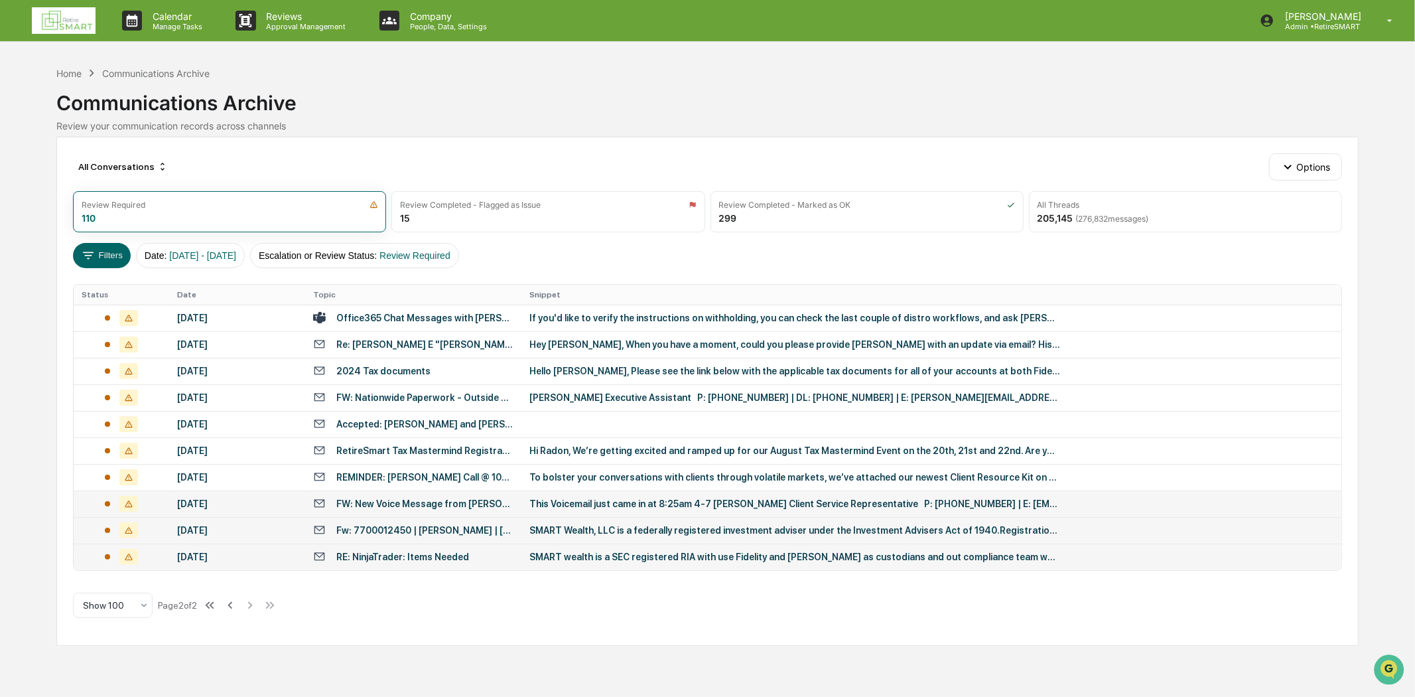
click at [405, 498] on div "FW: New Voice Message from SCOTT SCHMIDT (402) 910-1339 on 04/07/2025 8:24 AM" at bounding box center [424, 503] width 177 height 11
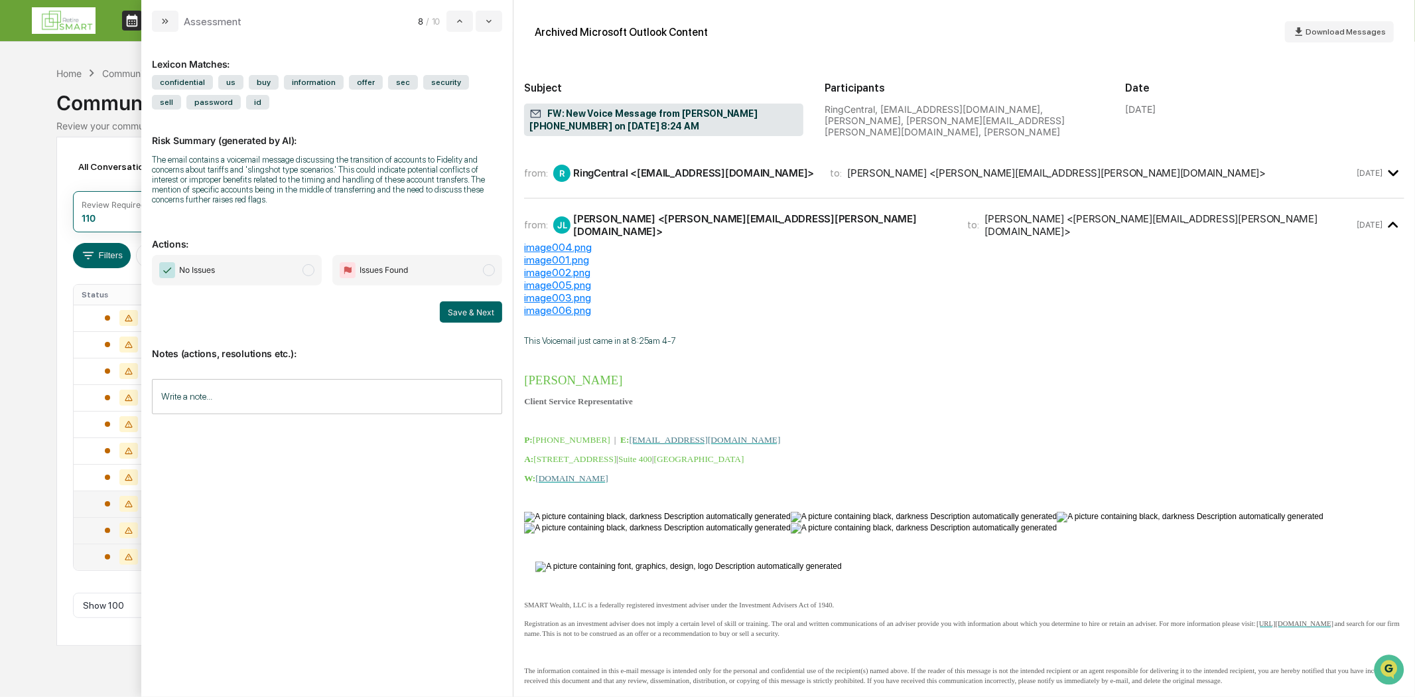
click at [766, 179] on div "from: R RingCentral <notify@ringcentral.com> to: John Lemley <john.lemley@retir…" at bounding box center [939, 173] width 830 height 17
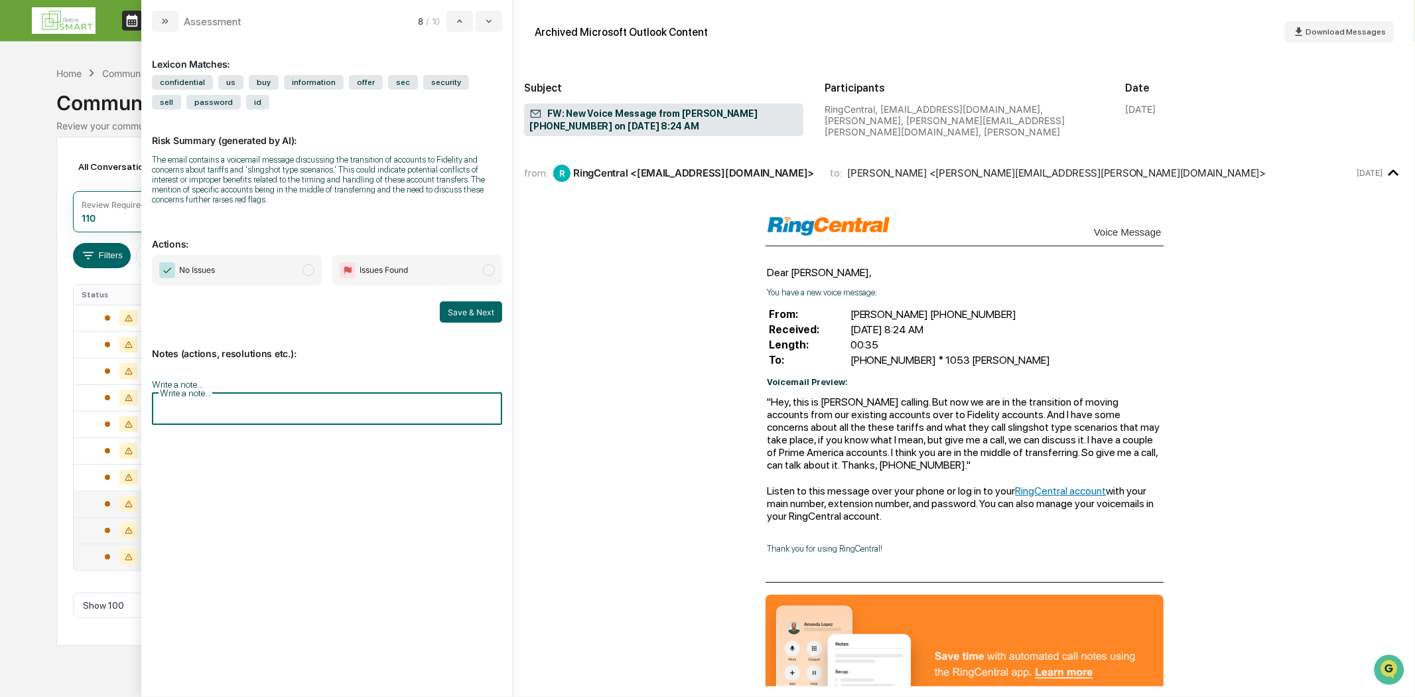
click at [206, 395] on input "Write a note..." at bounding box center [327, 406] width 350 height 35
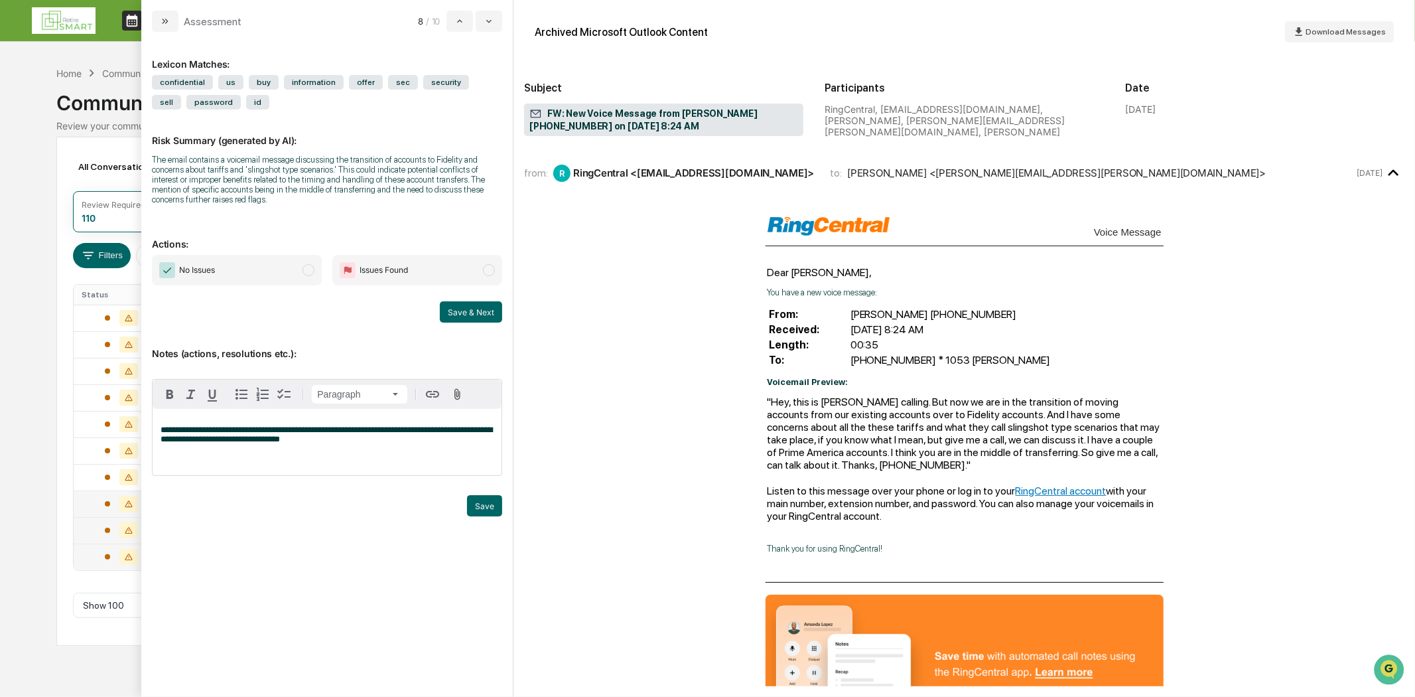
click at [294, 433] on span "**********" at bounding box center [327, 434] width 332 height 18
click at [299, 443] on span "**********" at bounding box center [327, 434] width 332 height 18
drag, startPoint x: 320, startPoint y: 449, endPoint x: 264, endPoint y: 452, distance: 55.8
click at [264, 452] on div "**********" at bounding box center [327, 442] width 349 height 66
click at [283, 454] on div "**********" at bounding box center [327, 442] width 349 height 66
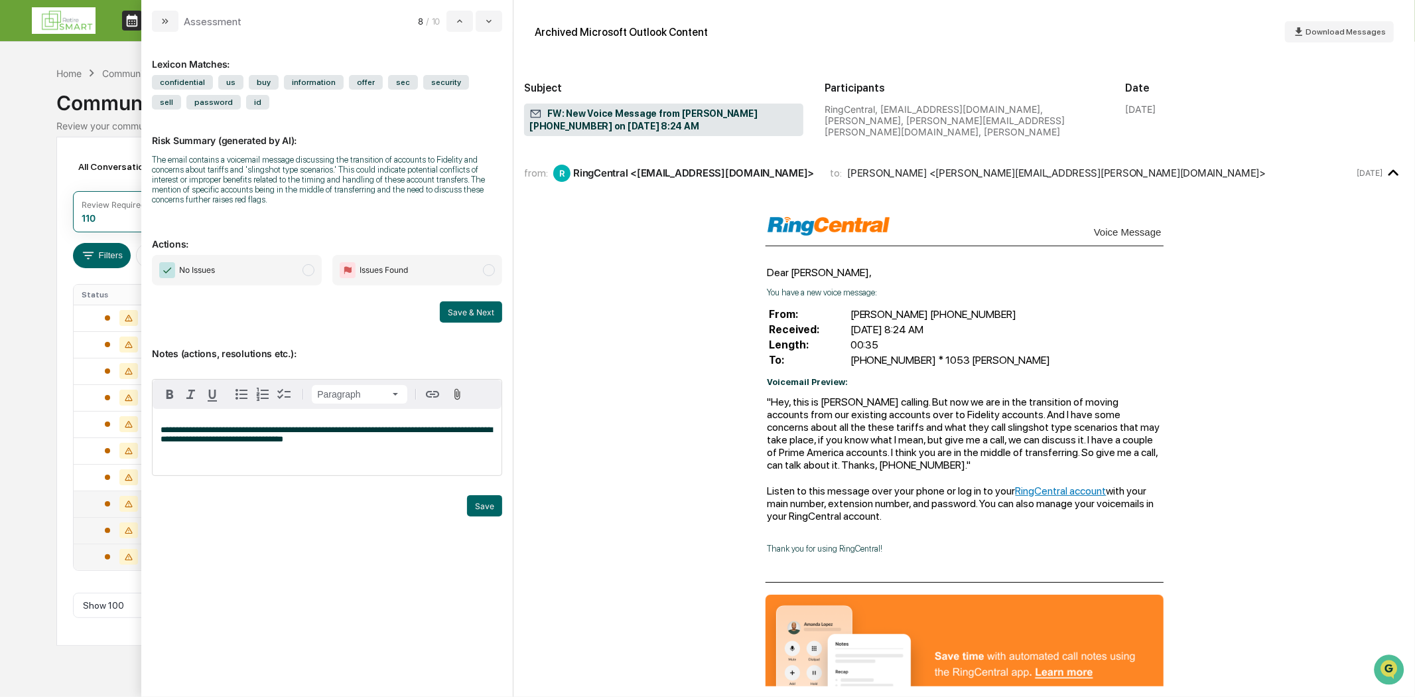
click at [328, 444] on p "**********" at bounding box center [327, 434] width 333 height 19
click at [346, 465] on div "**********" at bounding box center [327, 442] width 349 height 66
click at [303, 267] on span "No Issues" at bounding box center [237, 270] width 170 height 31
click at [473, 511] on button "Save" at bounding box center [484, 505] width 35 height 21
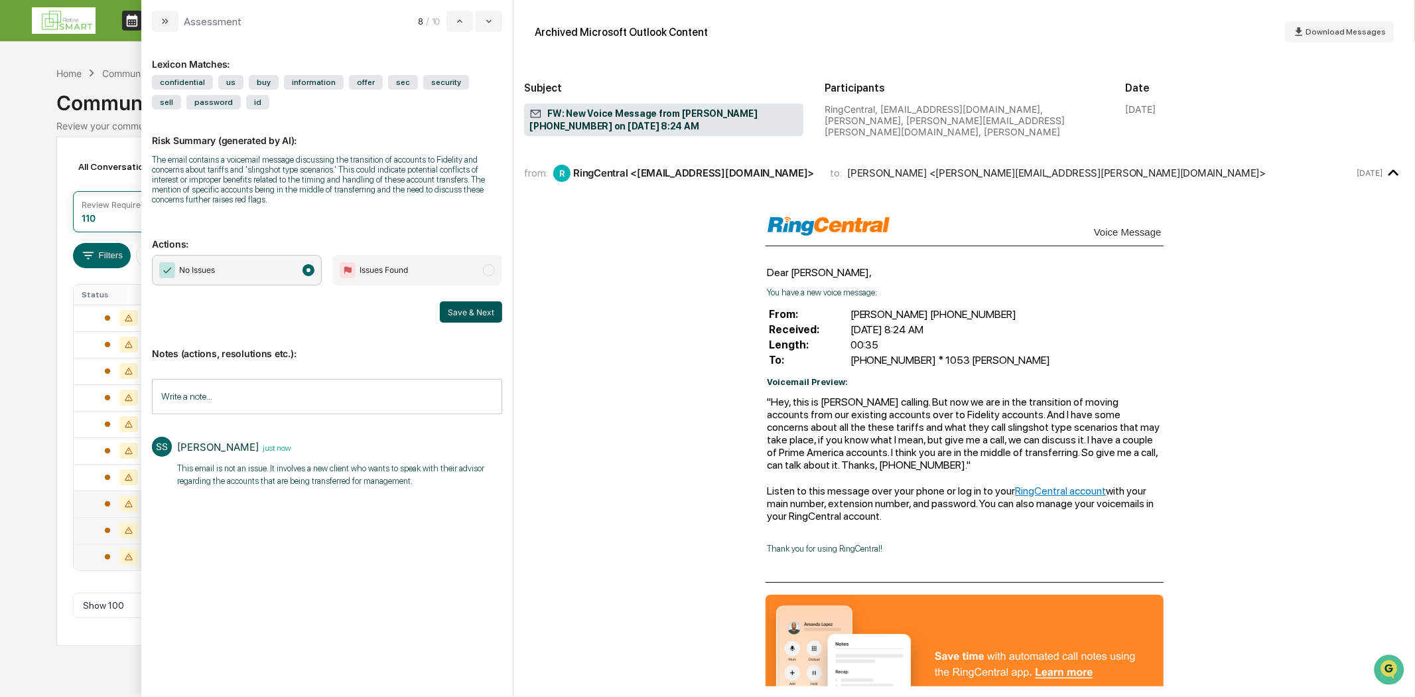
click at [455, 308] on button "Save & Next" at bounding box center [471, 311] width 62 height 21
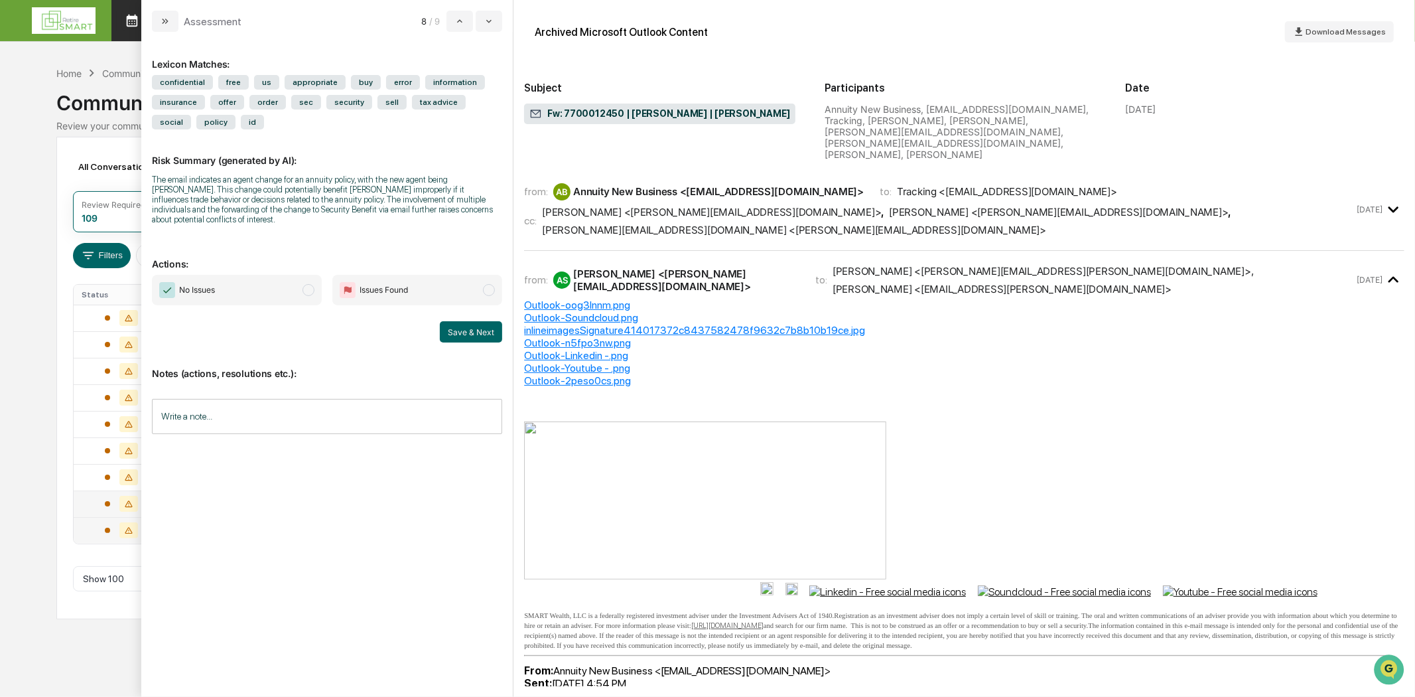
click at [168, 15] on button "modal" at bounding box center [165, 21] width 27 height 21
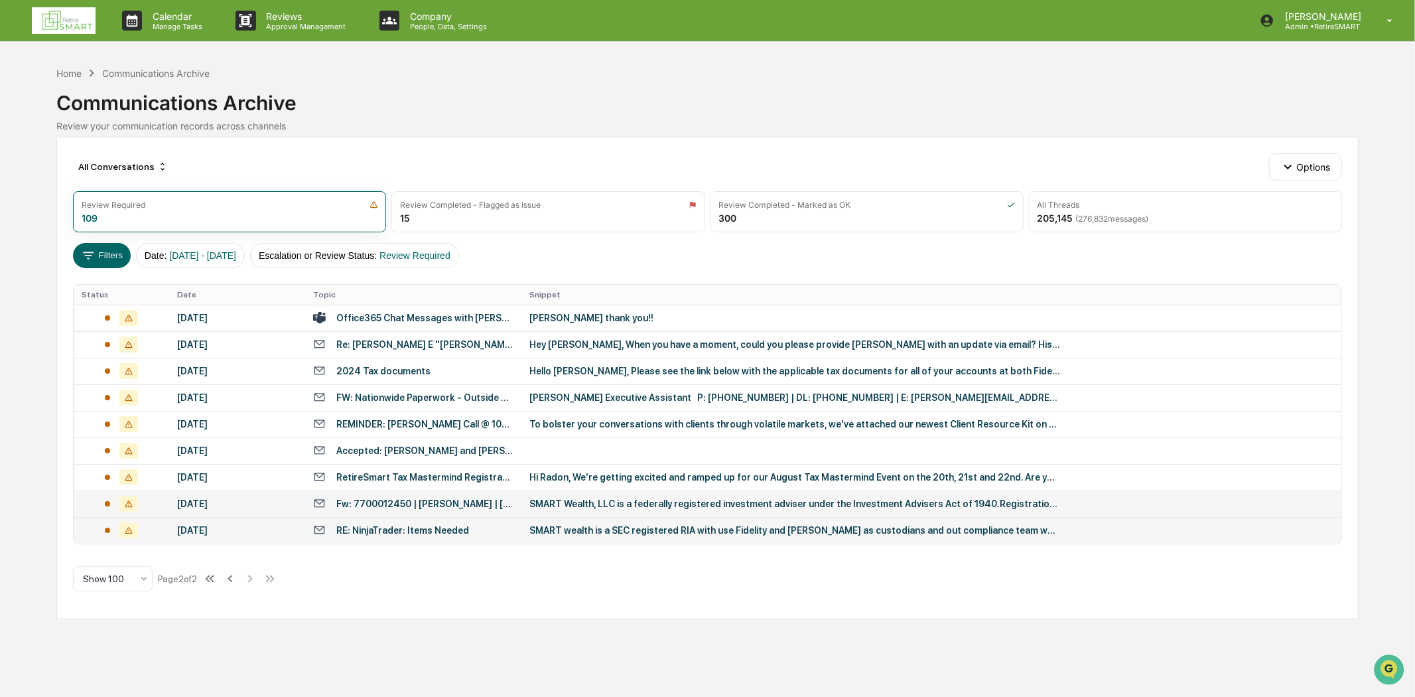
click at [259, 528] on div "[DATE]" at bounding box center [237, 530] width 120 height 11
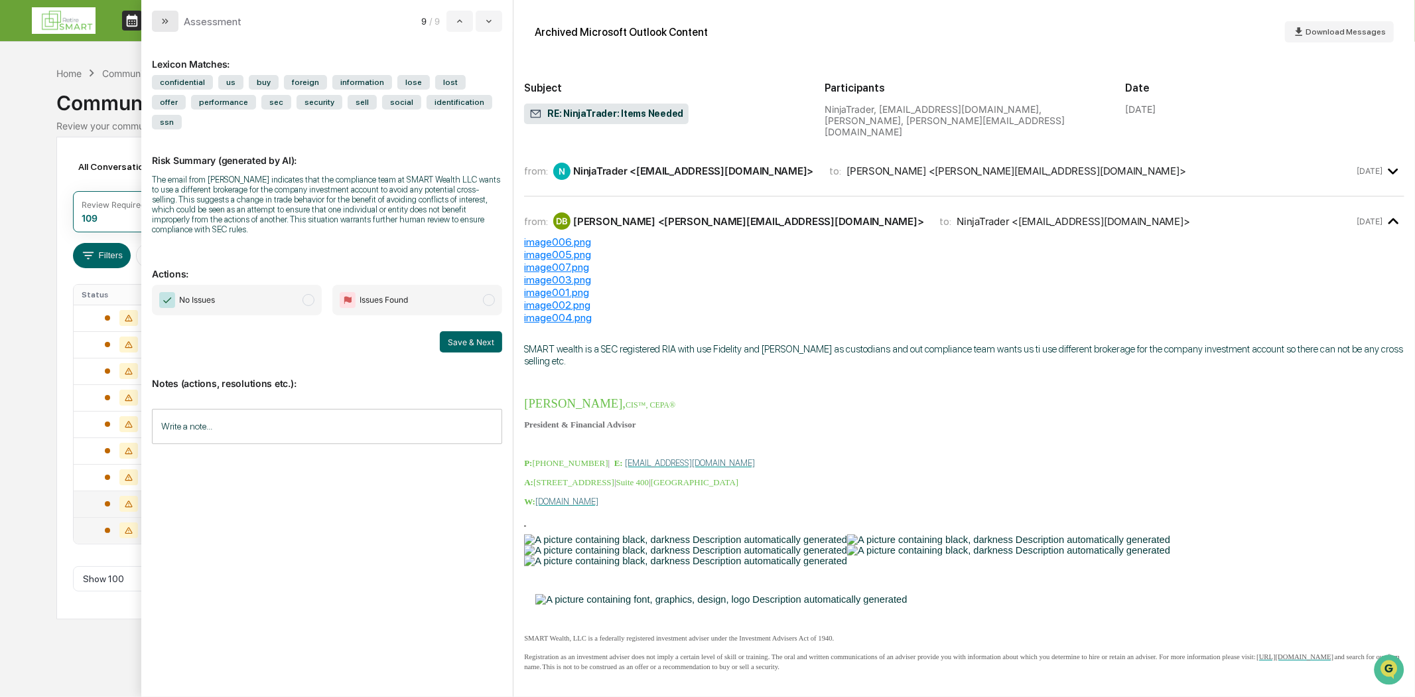
click at [162, 20] on icon "modal" at bounding box center [165, 21] width 11 height 11
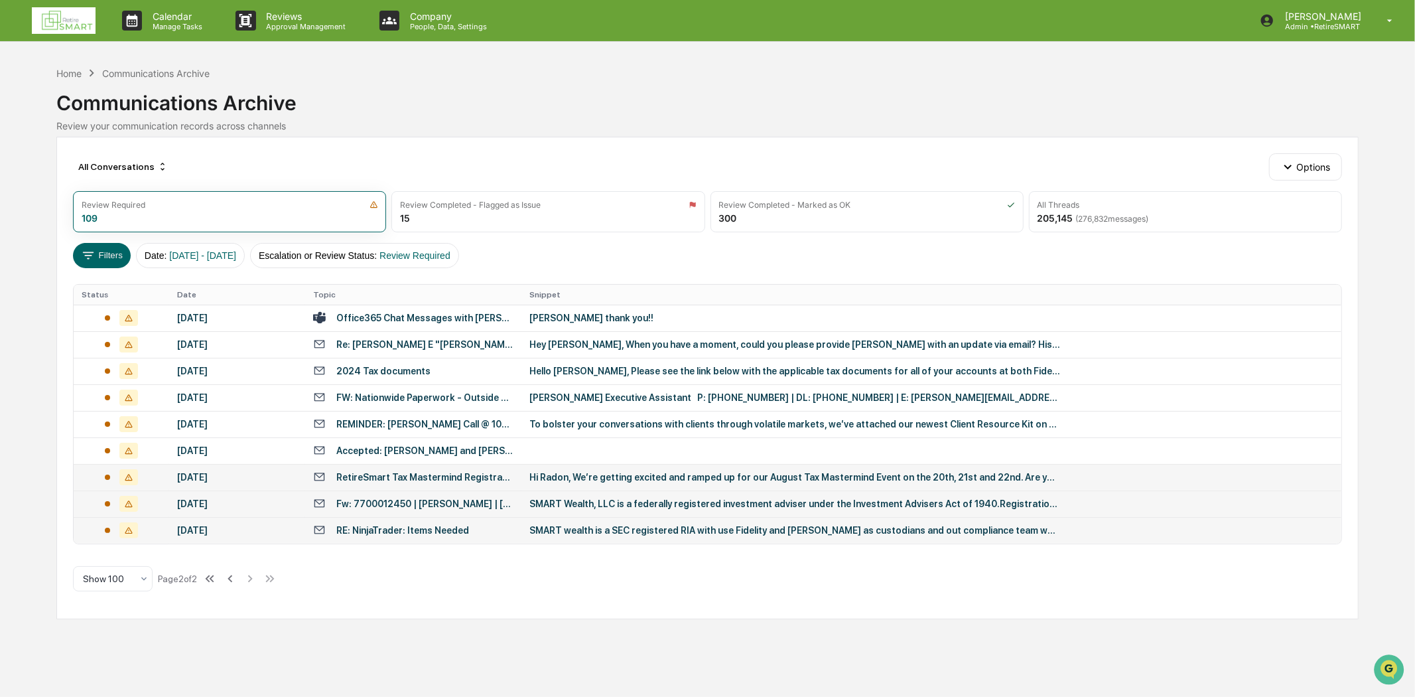
click at [386, 472] on div "RetireSmart Tax Mastermind Registration" at bounding box center [424, 477] width 177 height 11
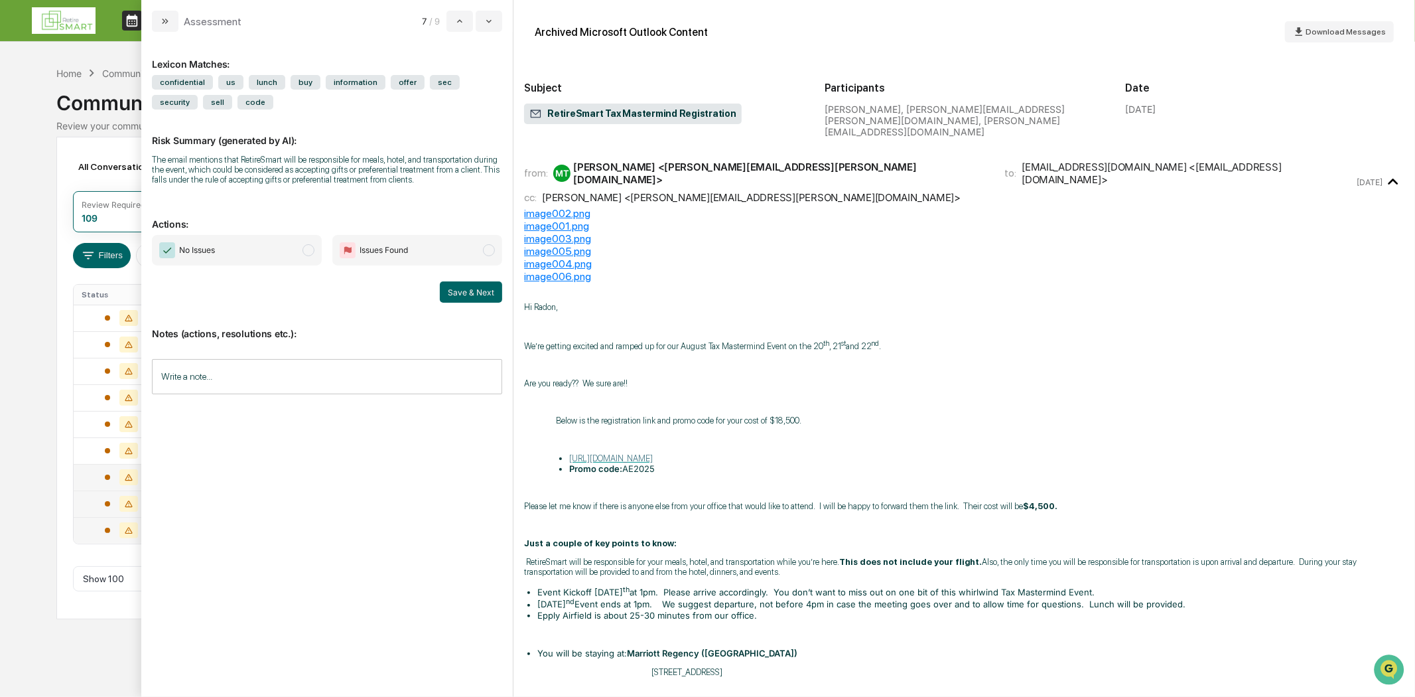
click at [181, 379] on input "Write a note..." at bounding box center [327, 376] width 350 height 35
click at [193, 412] on p "*" at bounding box center [327, 409] width 333 height 9
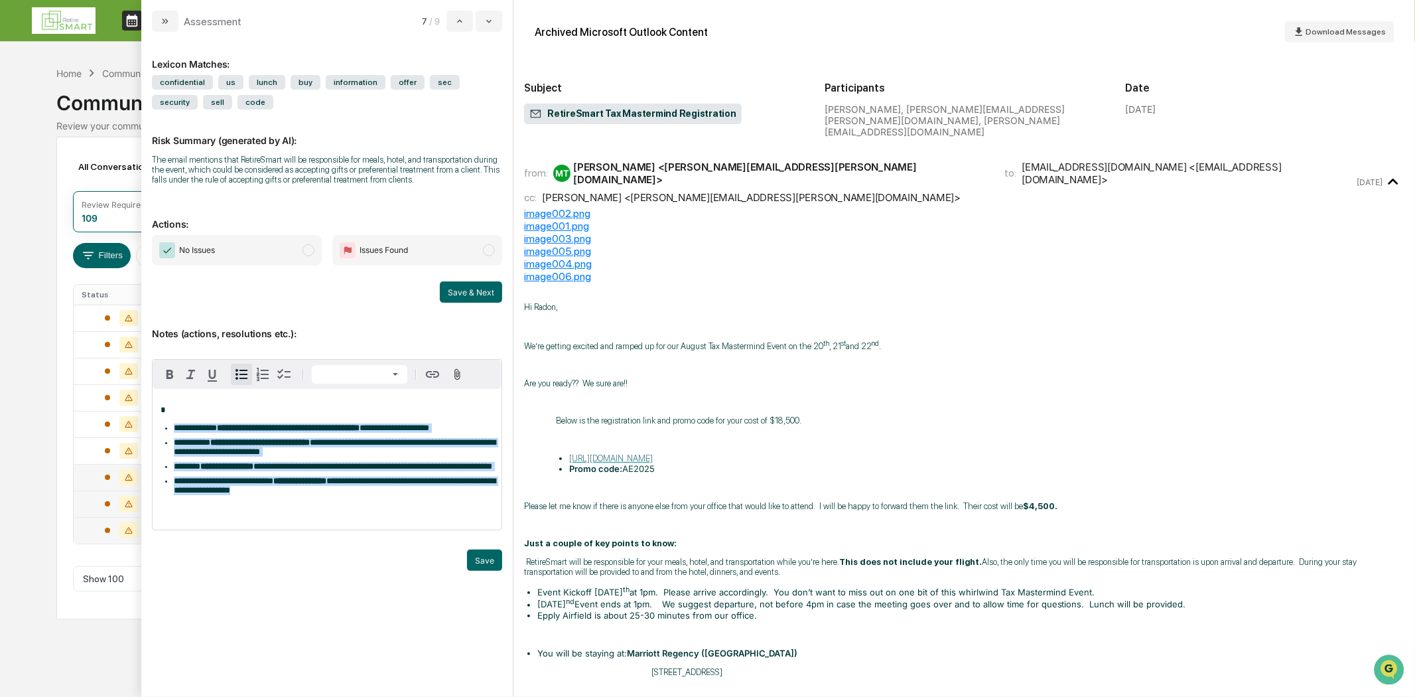
drag, startPoint x: 172, startPoint y: 428, endPoint x: 356, endPoint y: 506, distance: 198.9
click at [356, 495] on ul "**********" at bounding box center [327, 459] width 333 height 72
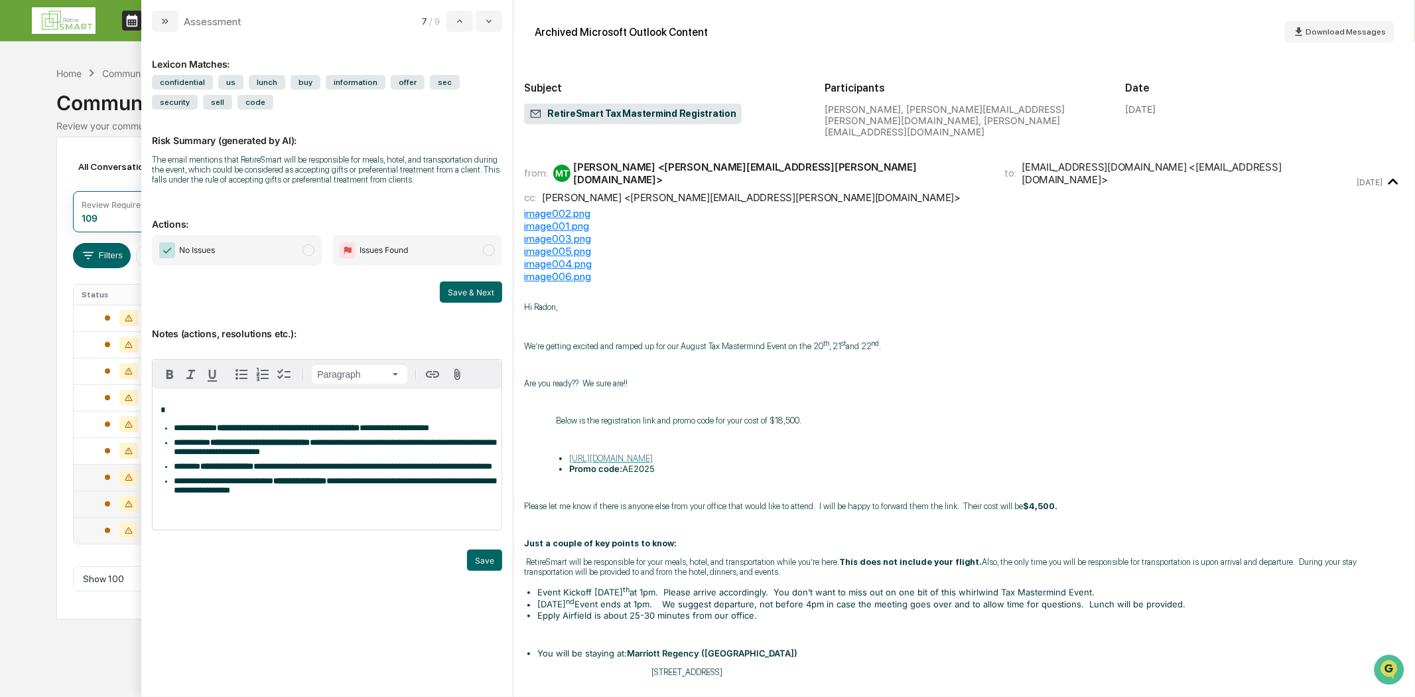
click at [228, 414] on p "*" at bounding box center [327, 409] width 333 height 9
drag, startPoint x: 224, startPoint y: 427, endPoint x: 268, endPoint y: 428, distance: 43.8
click at [268, 428] on strong "**********" at bounding box center [288, 427] width 143 height 9
click at [263, 427] on strong "**********" at bounding box center [288, 427] width 143 height 9
drag, startPoint x: 187, startPoint y: 406, endPoint x: 177, endPoint y: 406, distance: 10.0
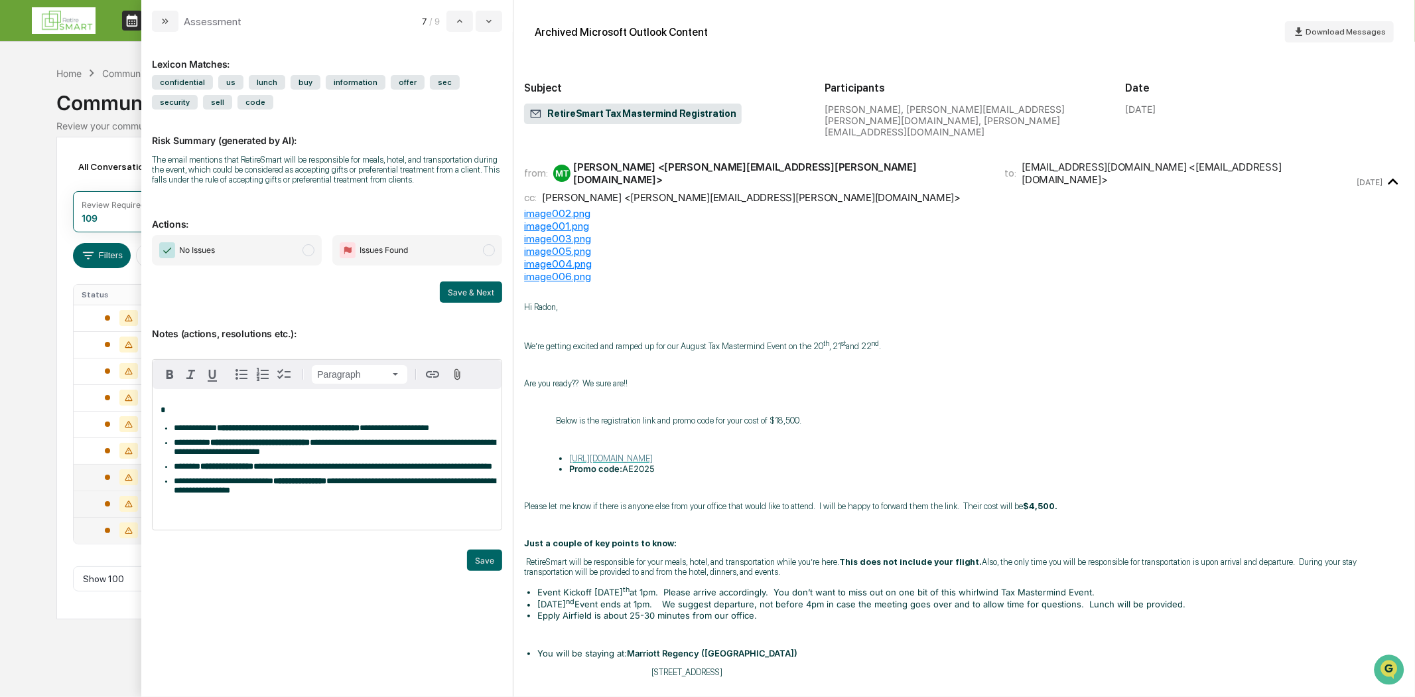
click at [187, 405] on div "**********" at bounding box center [327, 459] width 349 height 141
drag, startPoint x: 223, startPoint y: 429, endPoint x: 263, endPoint y: 428, distance: 40.5
click at [263, 428] on strong "**********" at bounding box center [288, 427] width 143 height 9
drag, startPoint x: 226, startPoint y: 427, endPoint x: 366, endPoint y: 430, distance: 140.0
click at [366, 430] on li "**********" at bounding box center [334, 427] width 320 height 9
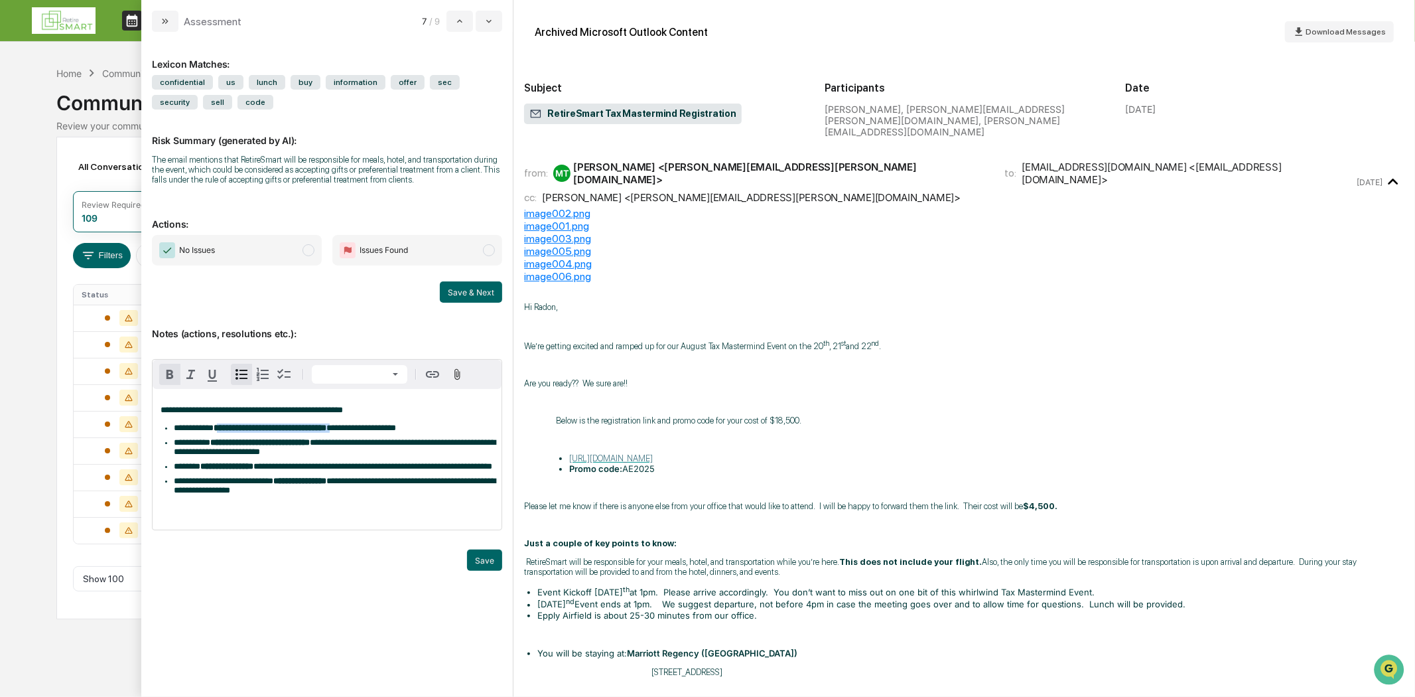
click at [169, 375] on icon "modal" at bounding box center [170, 374] width 16 height 16
click at [415, 465] on ul "**********" at bounding box center [327, 459] width 333 height 72
drag, startPoint x: 345, startPoint y: 445, endPoint x: 217, endPoint y: 447, distance: 128.1
click at [217, 447] on li "**********" at bounding box center [334, 447] width 320 height 19
click at [168, 375] on icon "modal" at bounding box center [170, 374] width 7 height 9
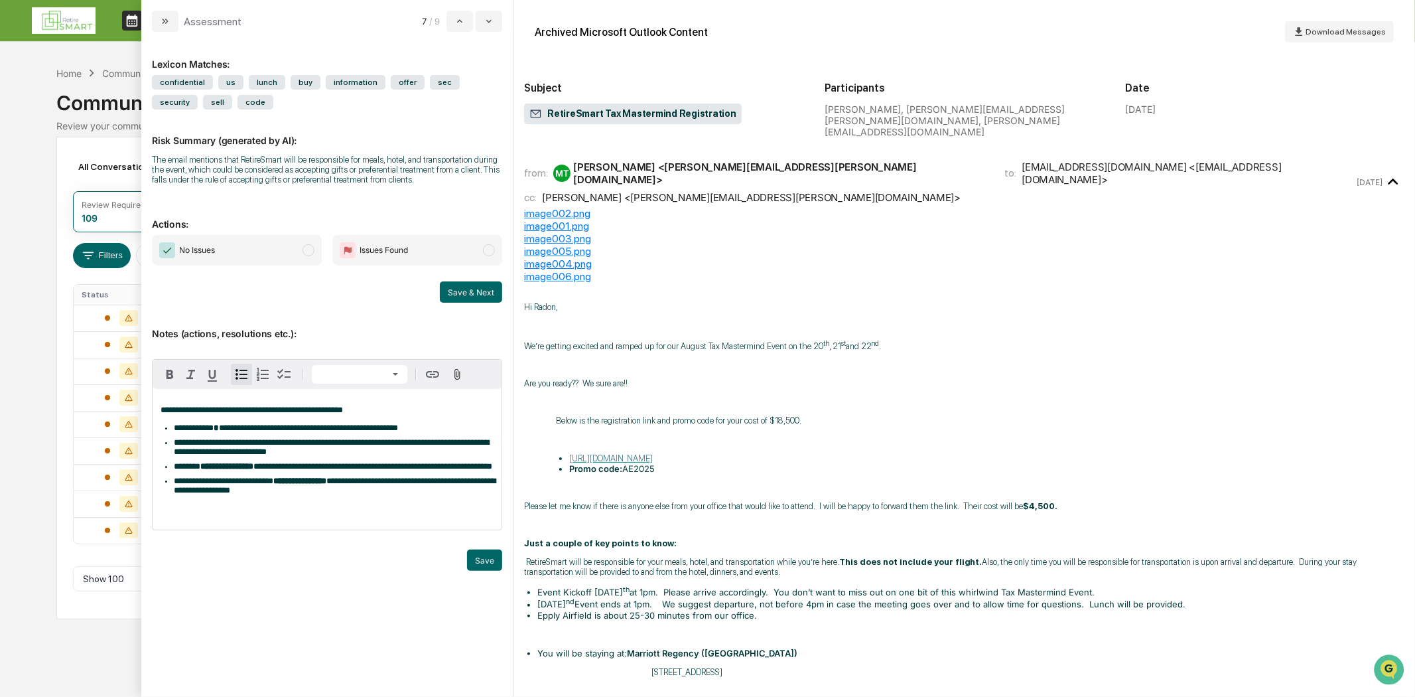
click at [432, 455] on li "**********" at bounding box center [334, 447] width 320 height 19
drag, startPoint x: 274, startPoint y: 470, endPoint x: 206, endPoint y: 472, distance: 68.4
click at [206, 471] on li "**********" at bounding box center [334, 466] width 320 height 9
click at [166, 379] on icon "modal" at bounding box center [170, 374] width 16 height 16
click at [326, 485] on strong "**********" at bounding box center [299, 480] width 53 height 9
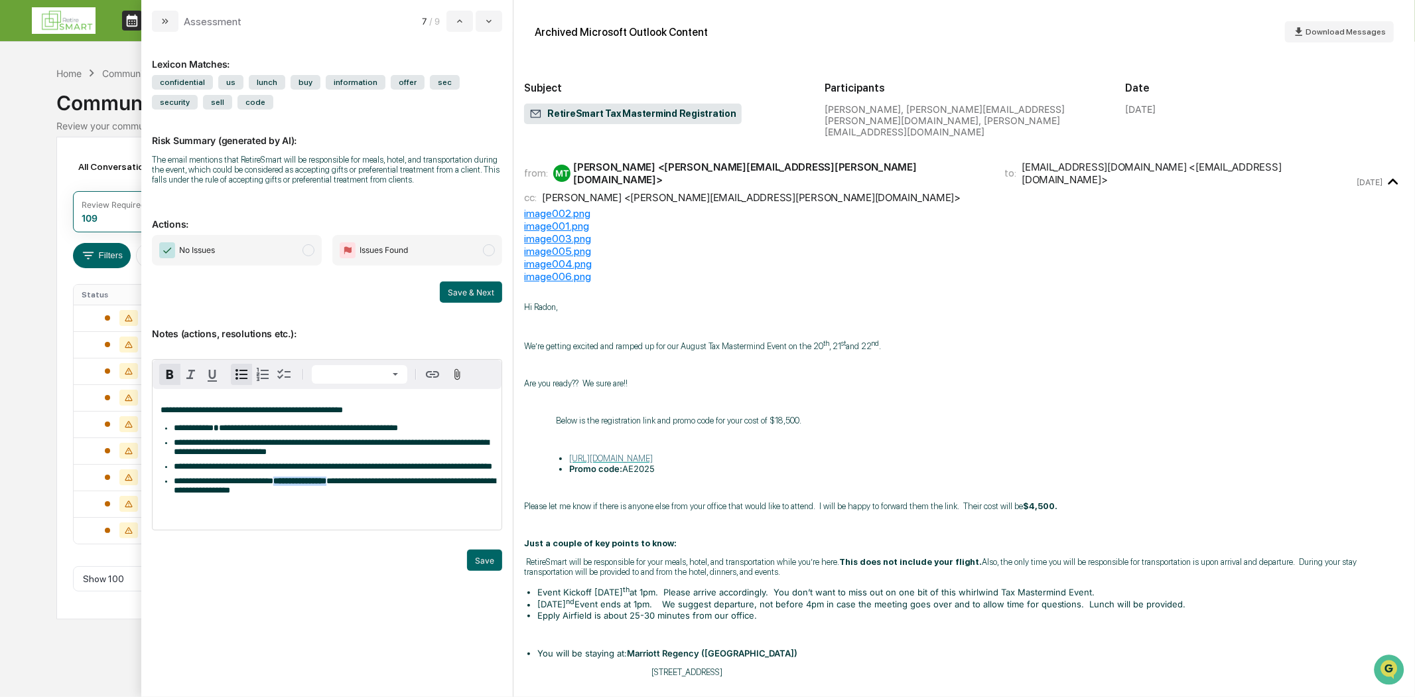
drag, startPoint x: 363, startPoint y: 496, endPoint x: 231, endPoint y: 435, distance: 145.4
click at [293, 492] on ul "**********" at bounding box center [327, 459] width 333 height 72
click at [178, 372] on button "modal" at bounding box center [169, 374] width 21 height 21
click at [425, 519] on div "**********" at bounding box center [327, 459] width 349 height 141
drag, startPoint x: 296, startPoint y: 507, endPoint x: 336, endPoint y: 509, distance: 40.5
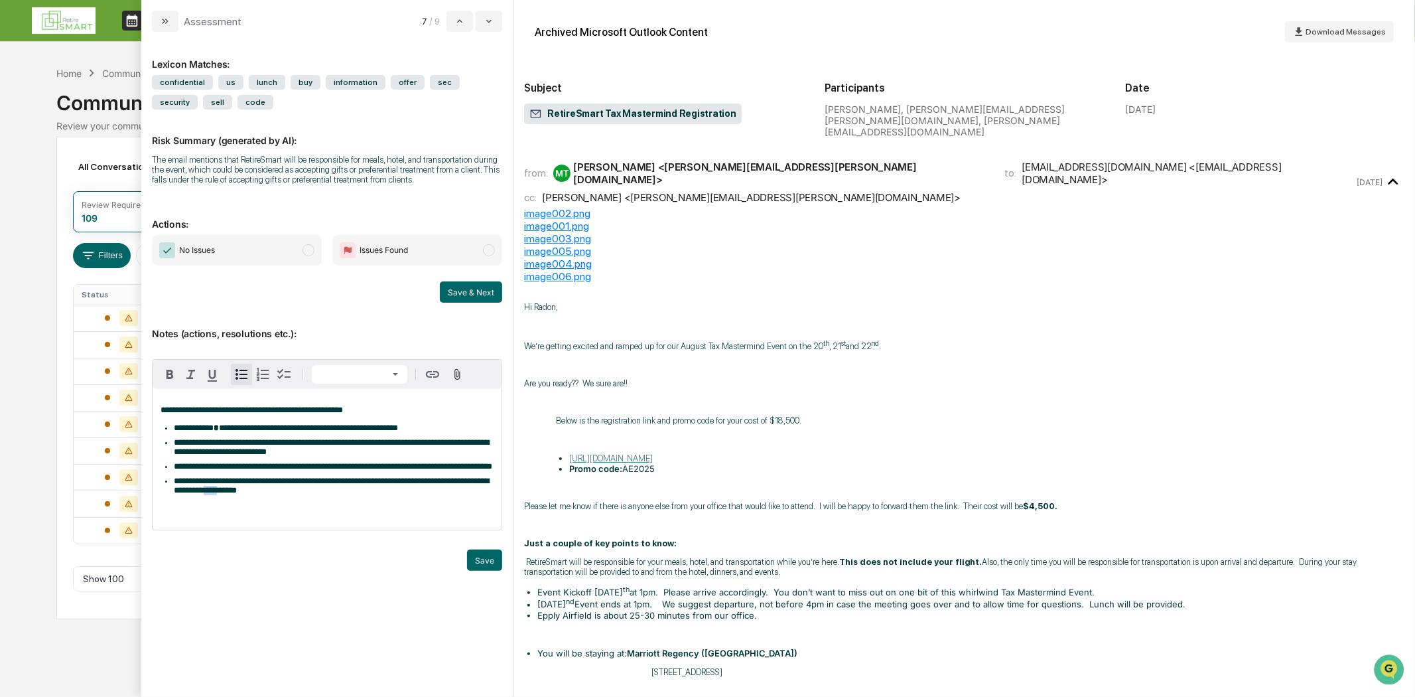
click at [279, 494] on span "**********" at bounding box center [331, 485] width 315 height 18
click at [372, 513] on p "modal" at bounding box center [327, 508] width 333 height 9
click at [281, 494] on span "**********" at bounding box center [331, 485] width 315 height 18
click at [484, 571] on button "Save" at bounding box center [484, 559] width 35 height 21
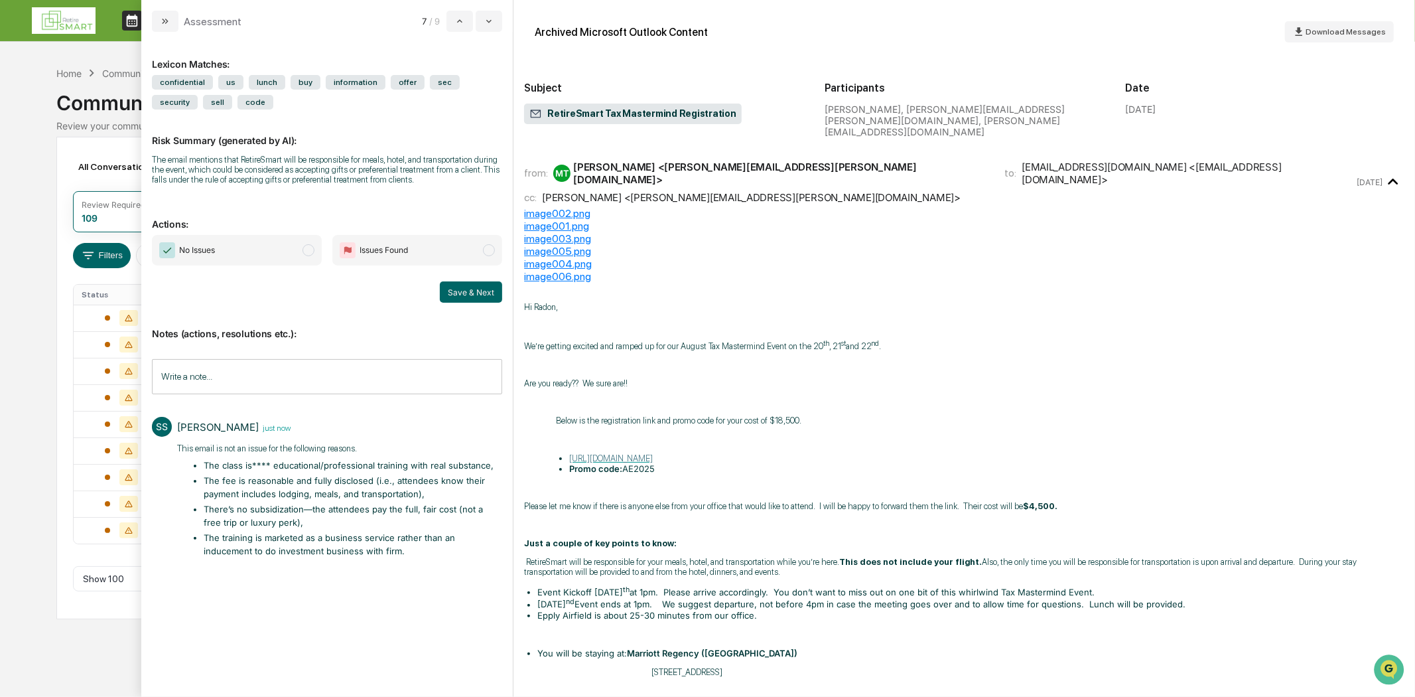
click at [305, 249] on span "modal" at bounding box center [309, 250] width 12 height 12
drag, startPoint x: 461, startPoint y: 287, endPoint x: 460, endPoint y: 297, distance: 9.4
click at [460, 288] on button "Save & Next" at bounding box center [471, 291] width 62 height 21
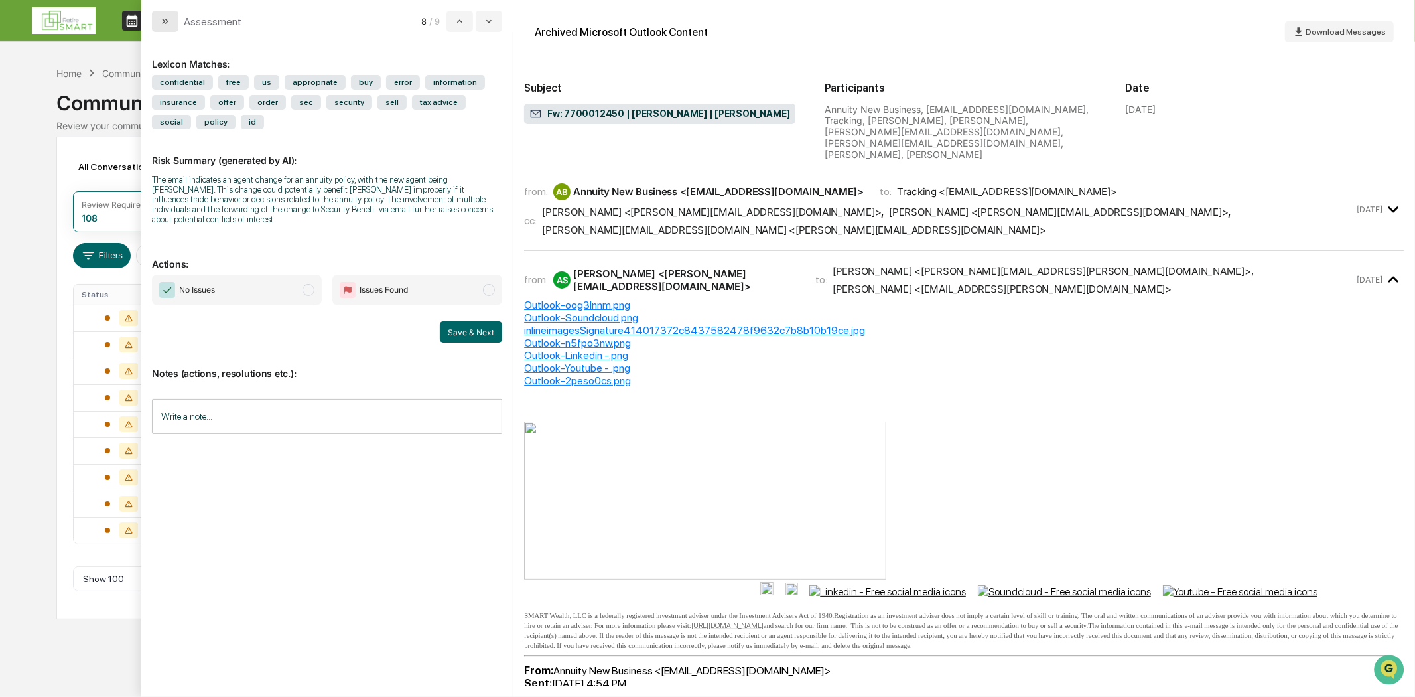
click at [167, 21] on icon "modal" at bounding box center [166, 21] width 3 height 5
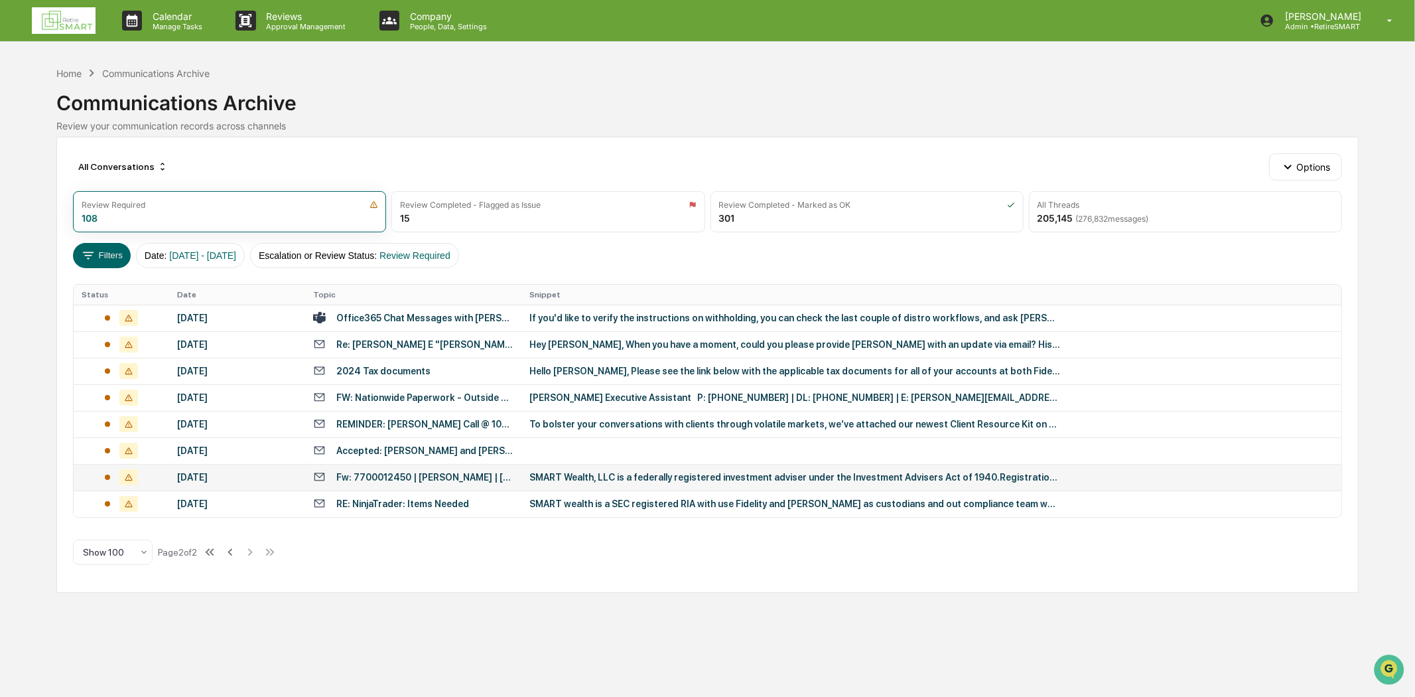
click at [409, 480] on div "Fw: 7700012450 | [PERSON_NAME] | [PERSON_NAME]" at bounding box center [424, 477] width 177 height 11
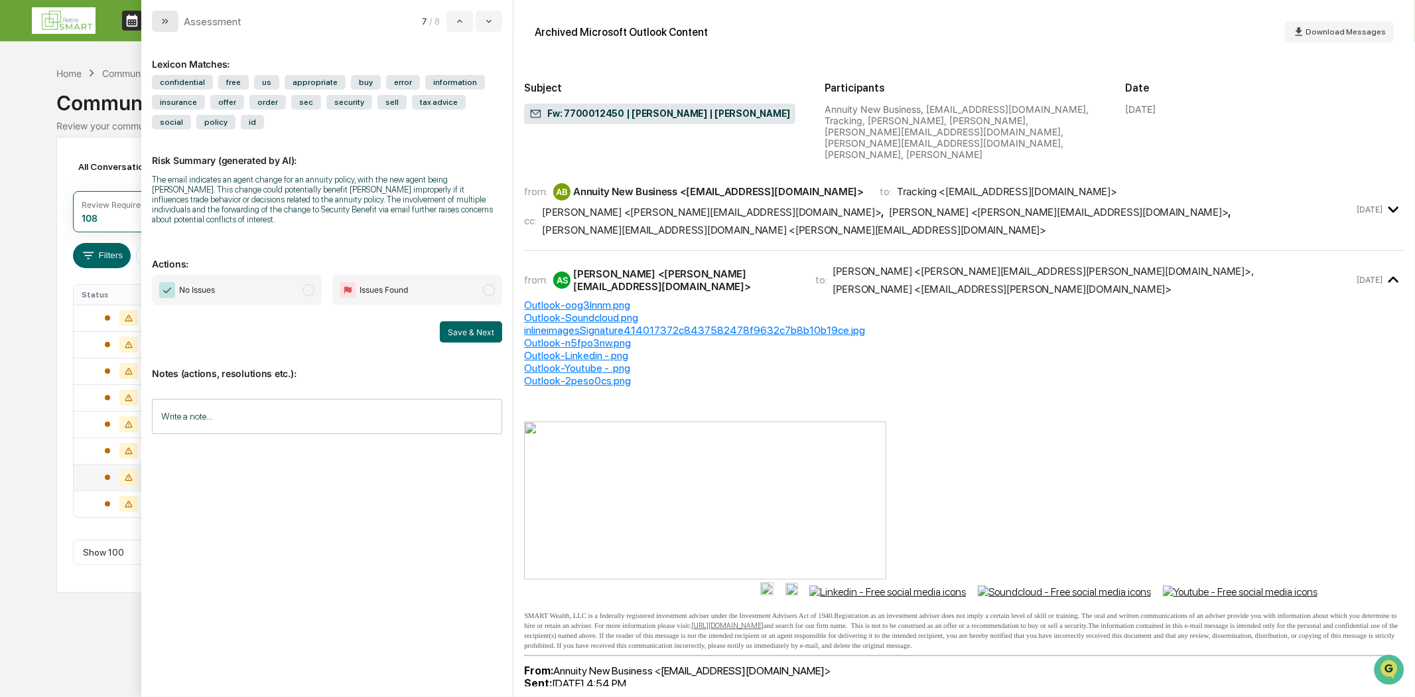
click at [157, 28] on button "modal" at bounding box center [165, 21] width 27 height 21
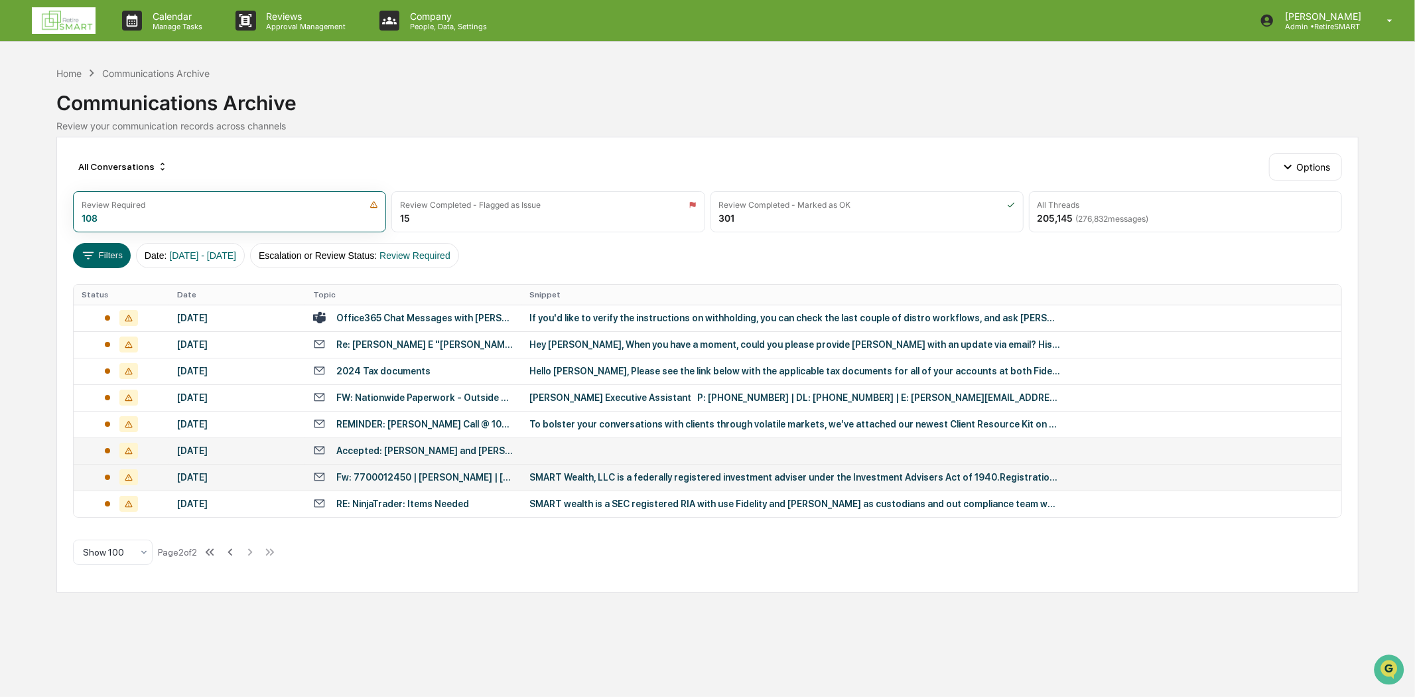
click at [436, 446] on div "Accepted: [PERSON_NAME] and [PERSON_NAME]" at bounding box center [413, 450] width 200 height 13
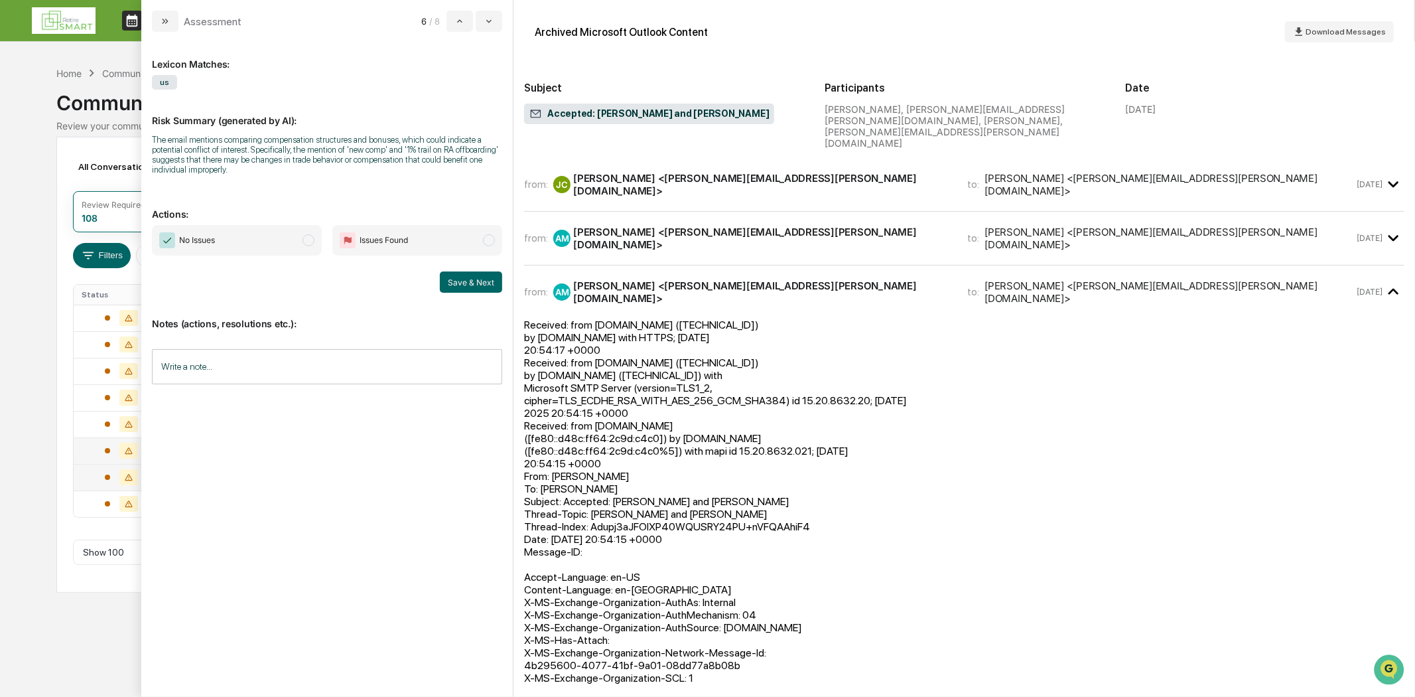
click at [624, 170] on div "from: [PERSON_NAME] <[PERSON_NAME][EMAIL_ADDRESS][PERSON_NAME][DOMAIN_NAME]> to…" at bounding box center [964, 185] width 880 height 32
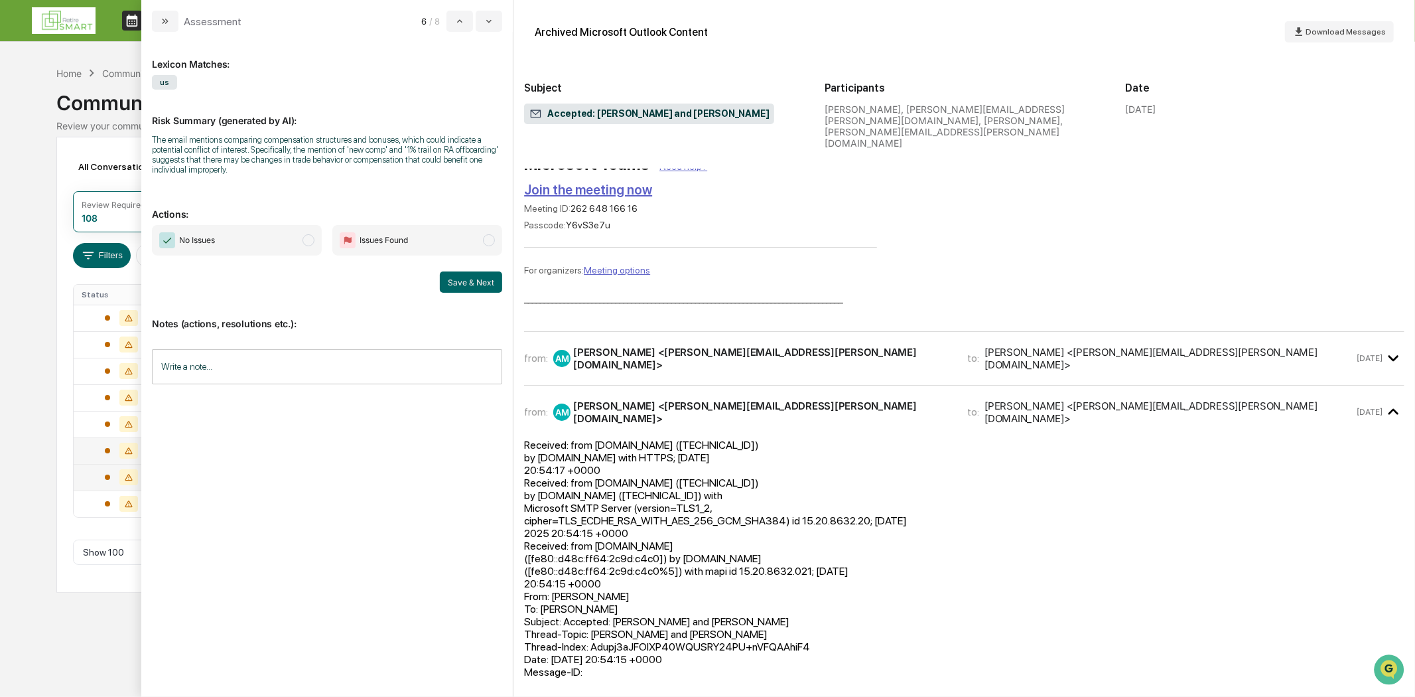
scroll to position [147, 0]
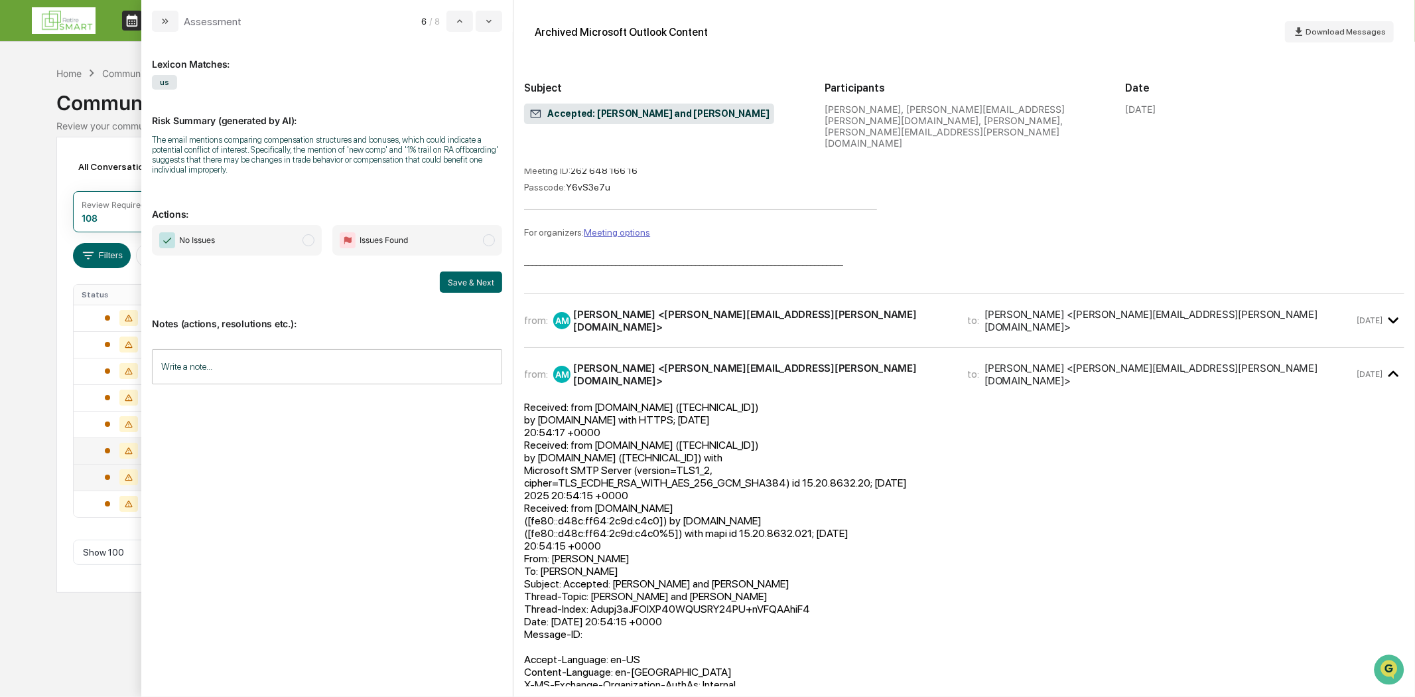
click at [731, 308] on div "from: AM [PERSON_NAME] <[PERSON_NAME][EMAIL_ADDRESS][PERSON_NAME][DOMAIN_NAME]>…" at bounding box center [964, 326] width 880 height 43
click at [746, 309] on div "from: AM [PERSON_NAME] <[PERSON_NAME][EMAIL_ADDRESS][PERSON_NAME][DOMAIN_NAME]>…" at bounding box center [964, 326] width 880 height 43
click at [854, 307] on div "from: AM [PERSON_NAME] <[PERSON_NAME][EMAIL_ADDRESS][PERSON_NAME][DOMAIN_NAME]>…" at bounding box center [964, 326] width 880 height 43
click at [827, 305] on div "from: AM [PERSON_NAME] <[PERSON_NAME][EMAIL_ADDRESS][PERSON_NAME][DOMAIN_NAME]>…" at bounding box center [964, 321] width 880 height 32
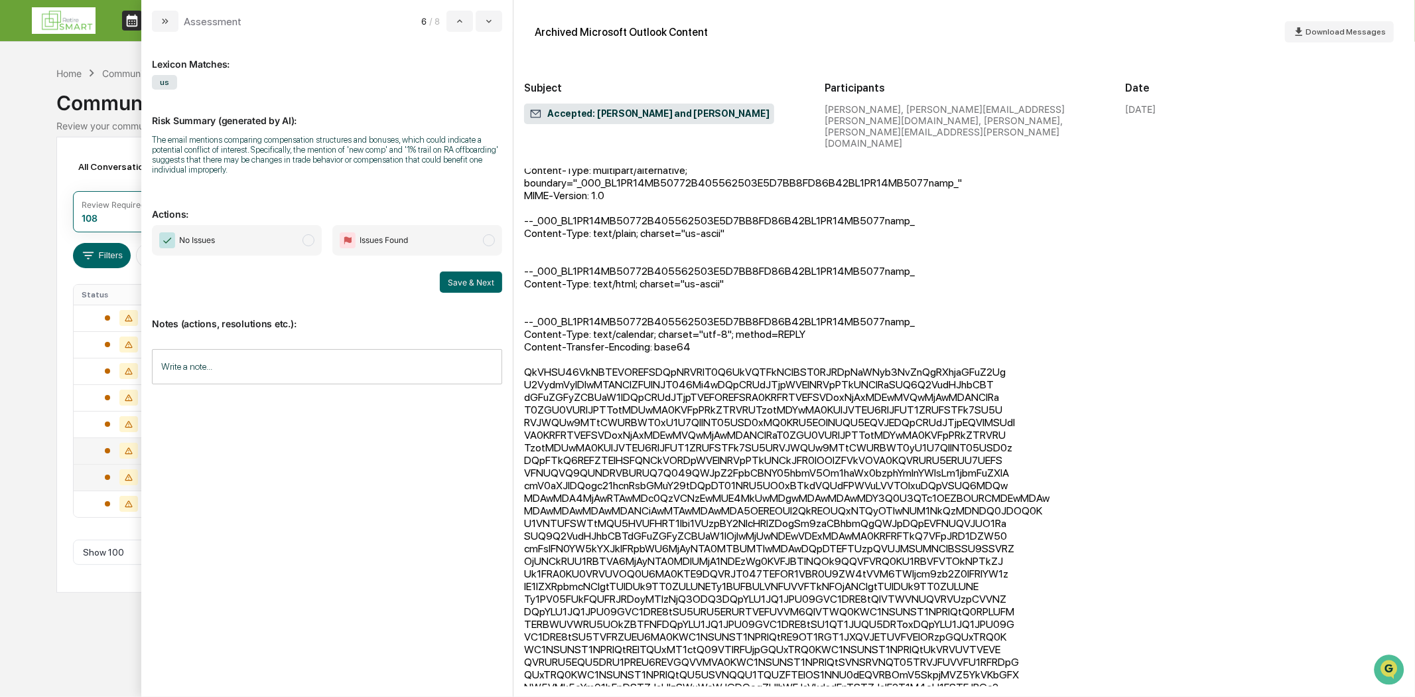
scroll to position [951, 0]
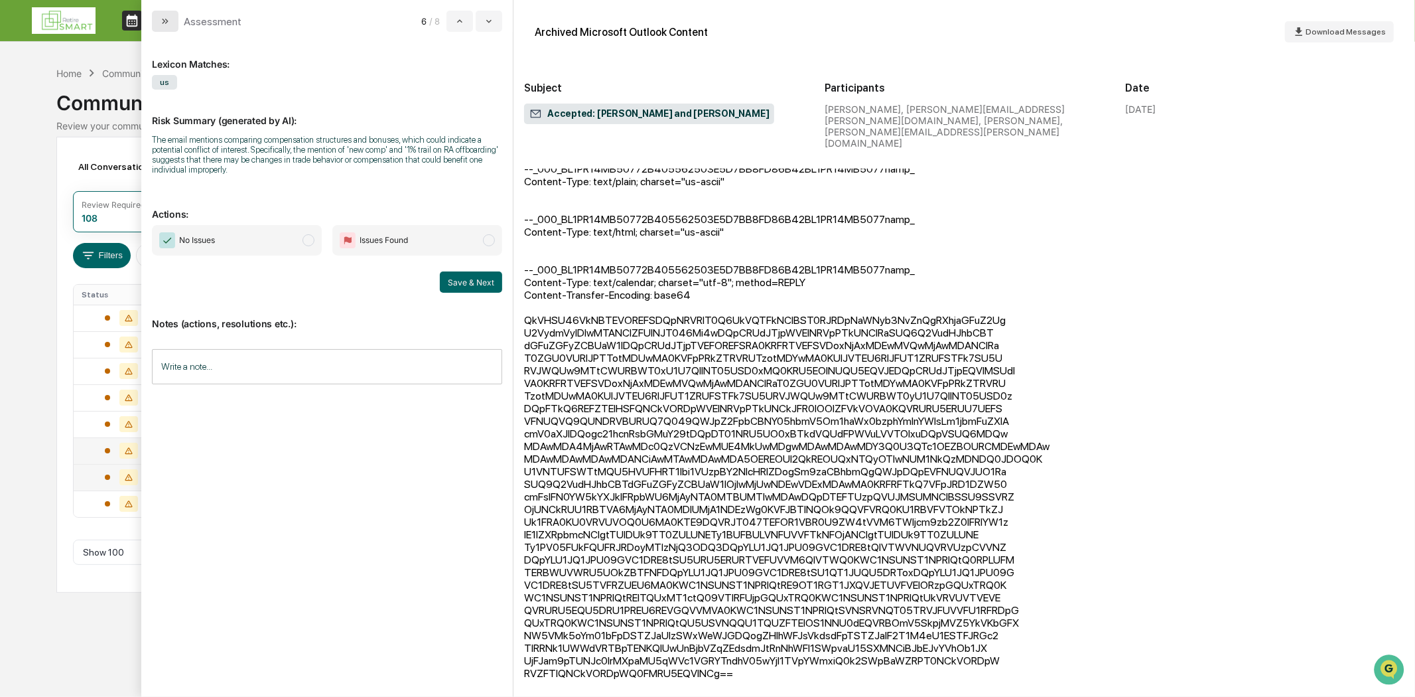
click at [169, 11] on button "modal" at bounding box center [165, 21] width 27 height 21
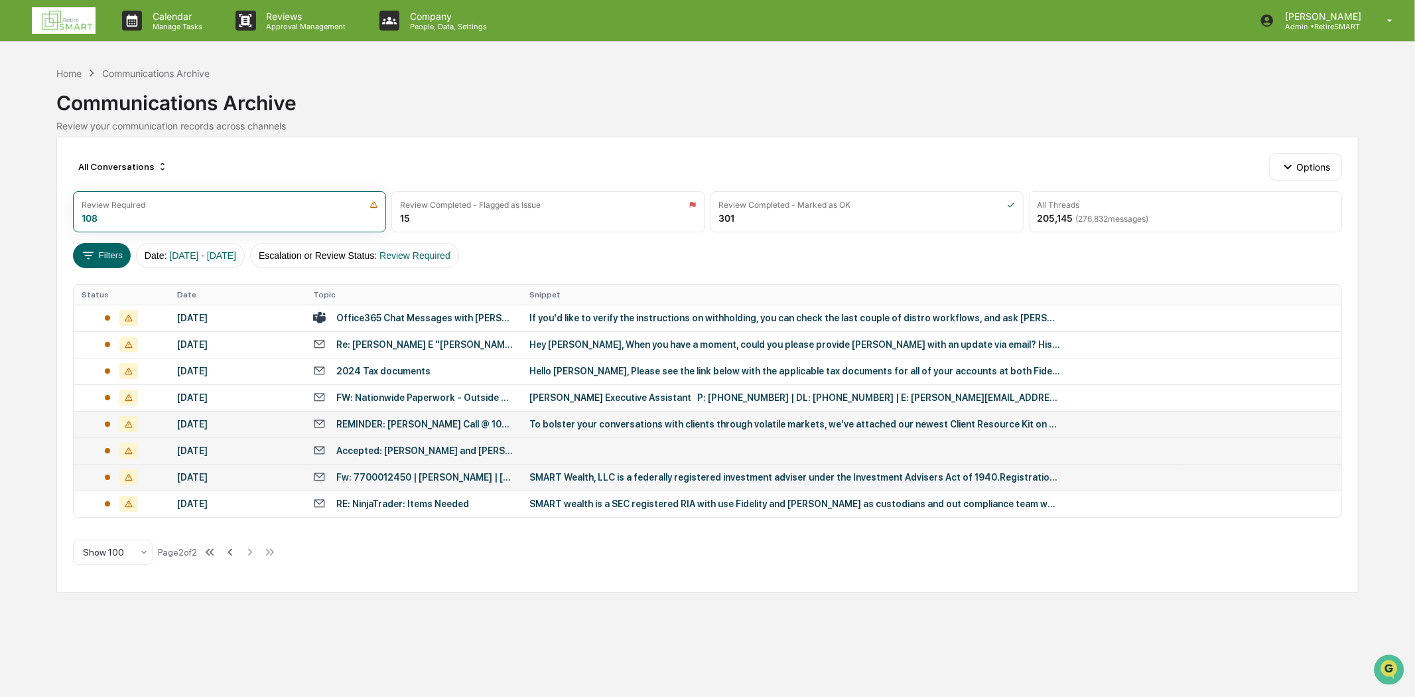
click at [438, 432] on td "REMINDER: [PERSON_NAME] Call @ 10am ([GEOGRAPHIC_DATA])" at bounding box center [413, 424] width 216 height 27
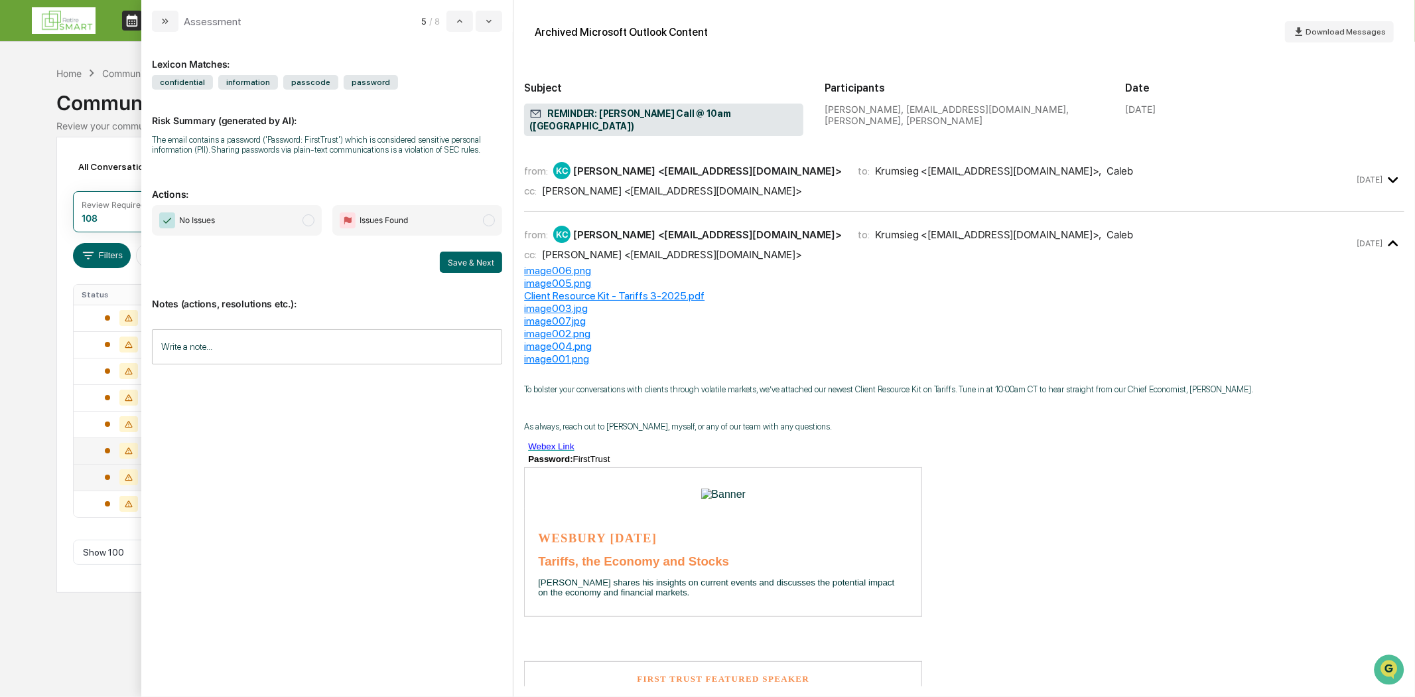
click at [766, 186] on div "from: [PERSON_NAME], [PERSON_NAME] <[EMAIL_ADDRESS][DOMAIN_NAME]> to: Krumsieg …" at bounding box center [964, 180] width 880 height 42
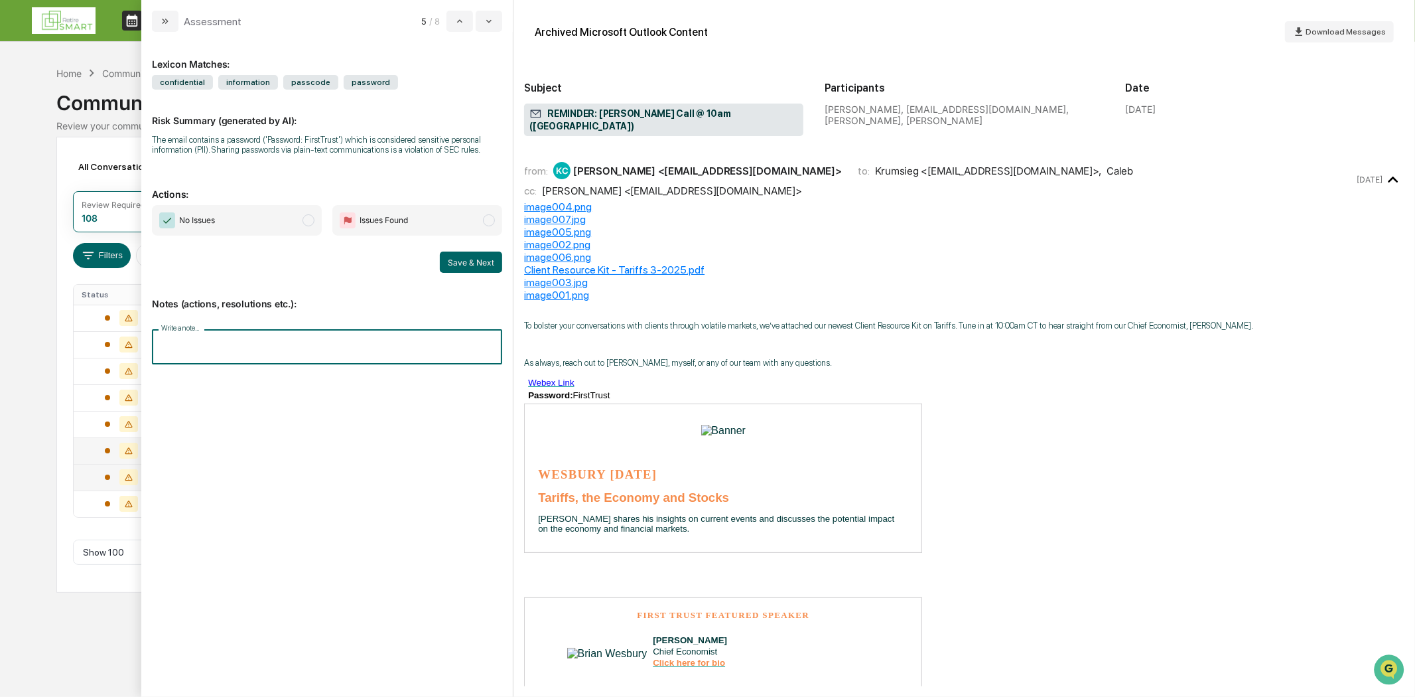
click at [196, 329] on div "Write a note... Write a note..." at bounding box center [327, 346] width 350 height 35
click at [328, 161] on div "Risk Summary (generated by AI): The email contains a password ('Password: First…" at bounding box center [327, 127] width 350 height 74
click at [208, 374] on div "*" at bounding box center [327, 392] width 349 height 66
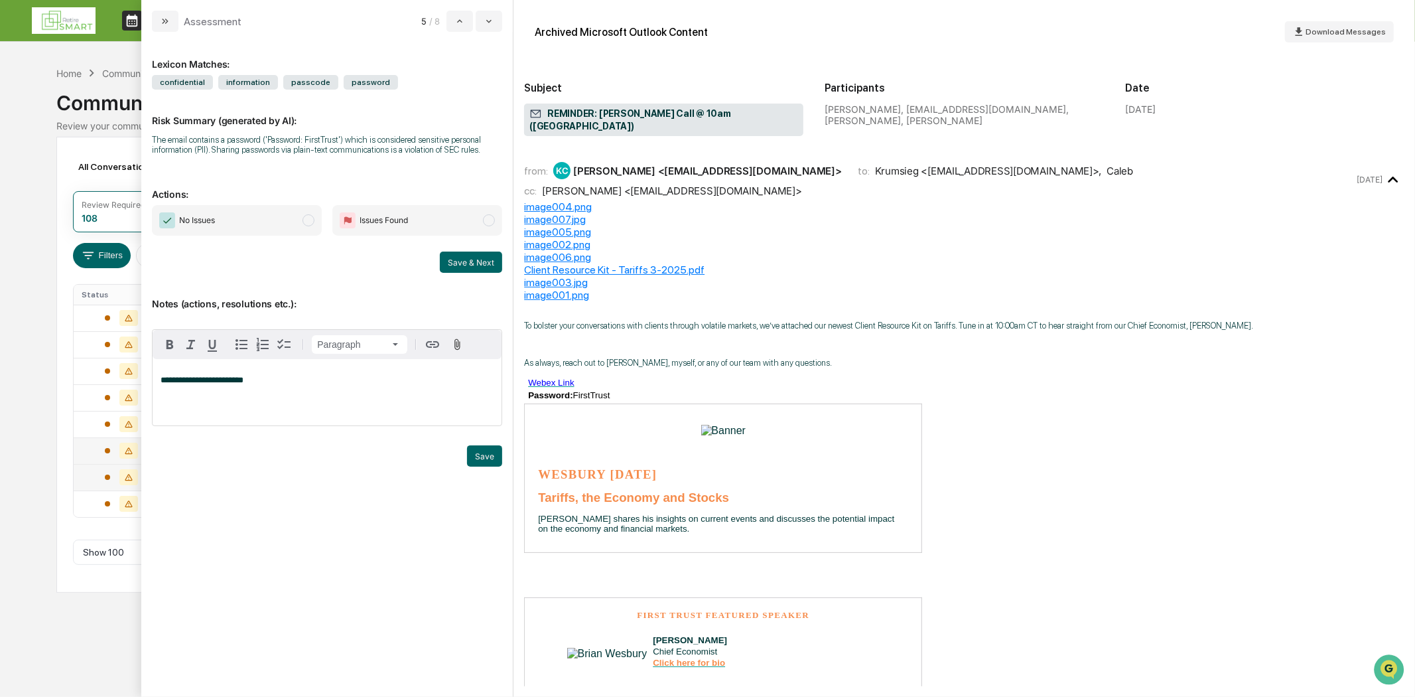
click at [259, 379] on p "**********" at bounding box center [327, 379] width 333 height 9
drag, startPoint x: 209, startPoint y: 378, endPoint x: 115, endPoint y: 379, distance: 94.2
click at [115, 379] on body "Calendar Manage Tasks Reviews Approval Management Company People, Data, Setting…" at bounding box center [707, 348] width 1415 height 697
click at [478, 454] on button "Save" at bounding box center [484, 455] width 35 height 21
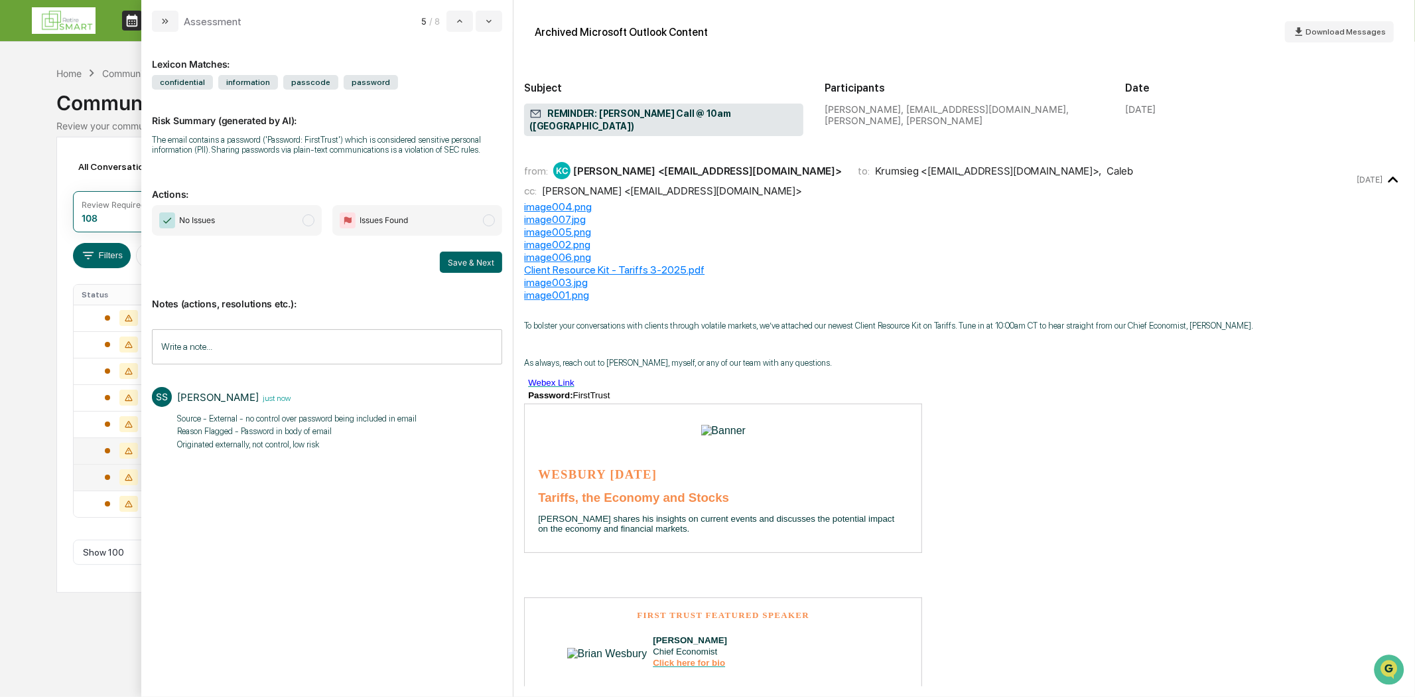
click at [309, 217] on span "modal" at bounding box center [309, 220] width 12 height 12
click at [471, 263] on button "Save & Next" at bounding box center [471, 261] width 62 height 21
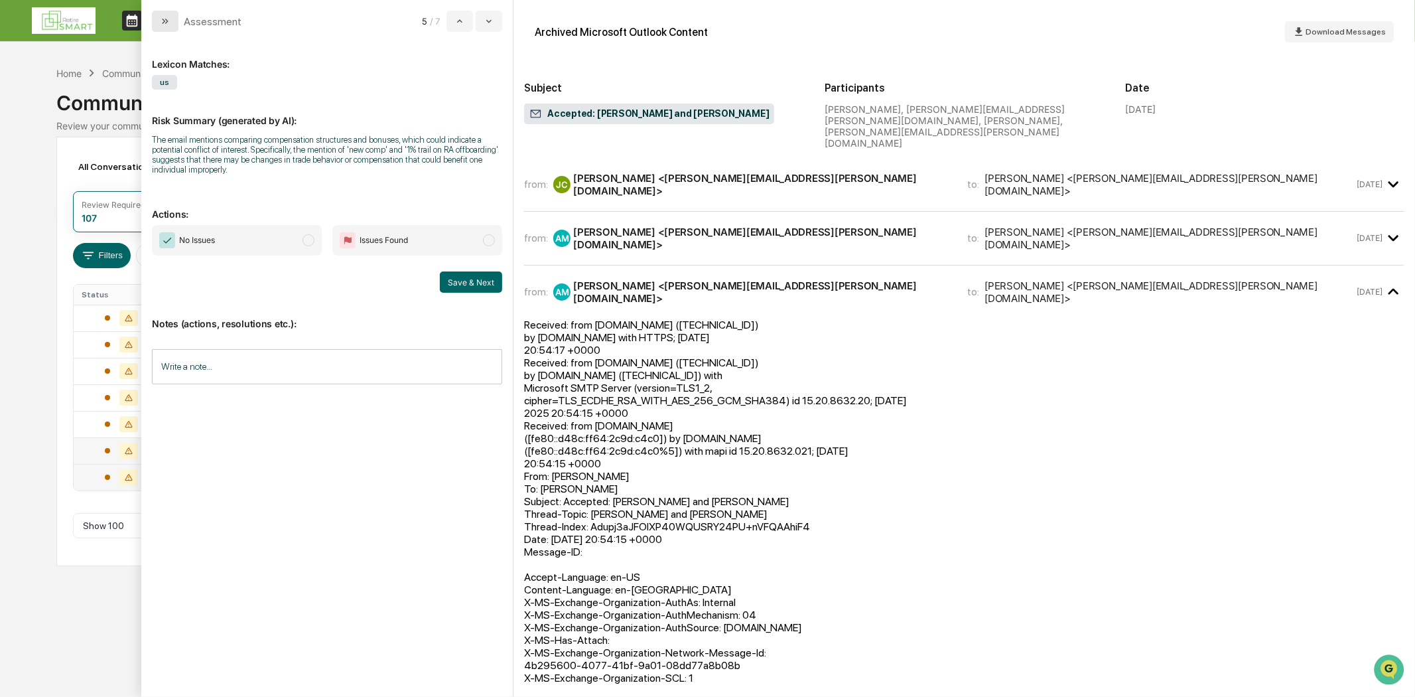
click at [165, 13] on button "modal" at bounding box center [165, 21] width 27 height 21
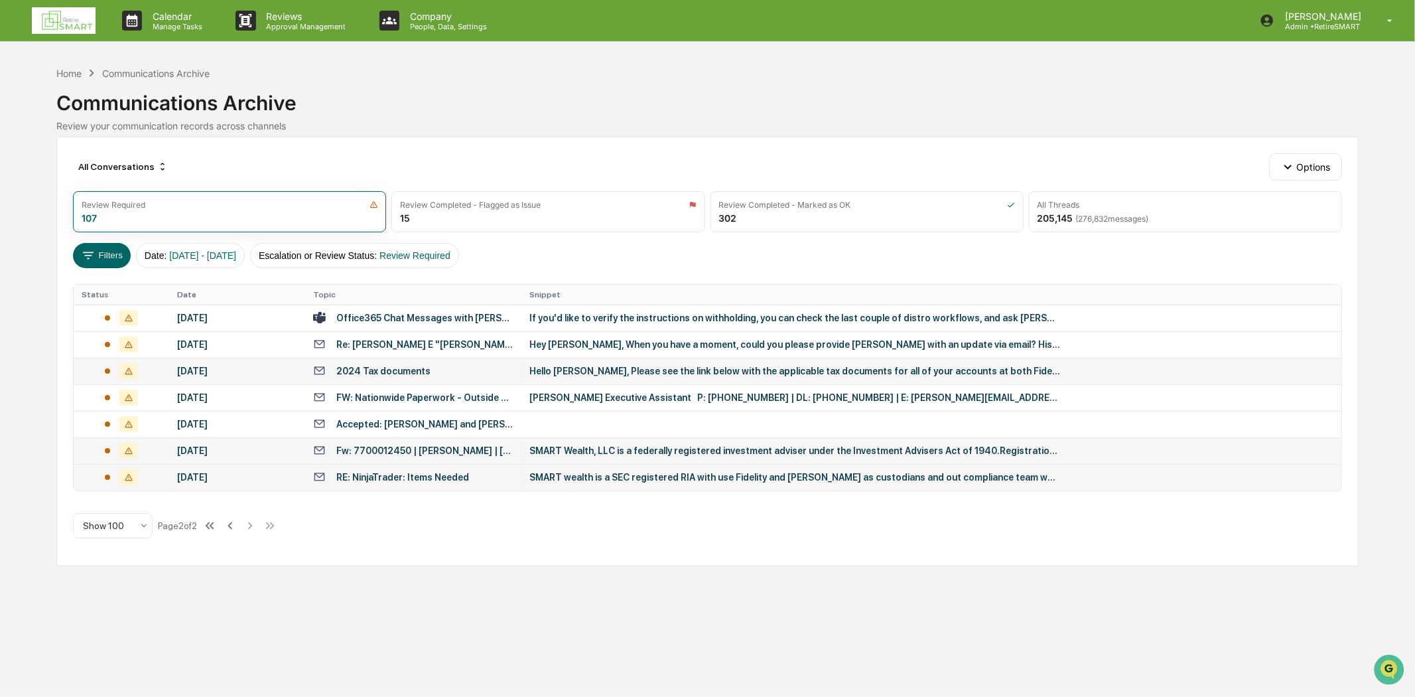
click at [399, 366] on div "2024 Tax documents" at bounding box center [383, 371] width 94 height 11
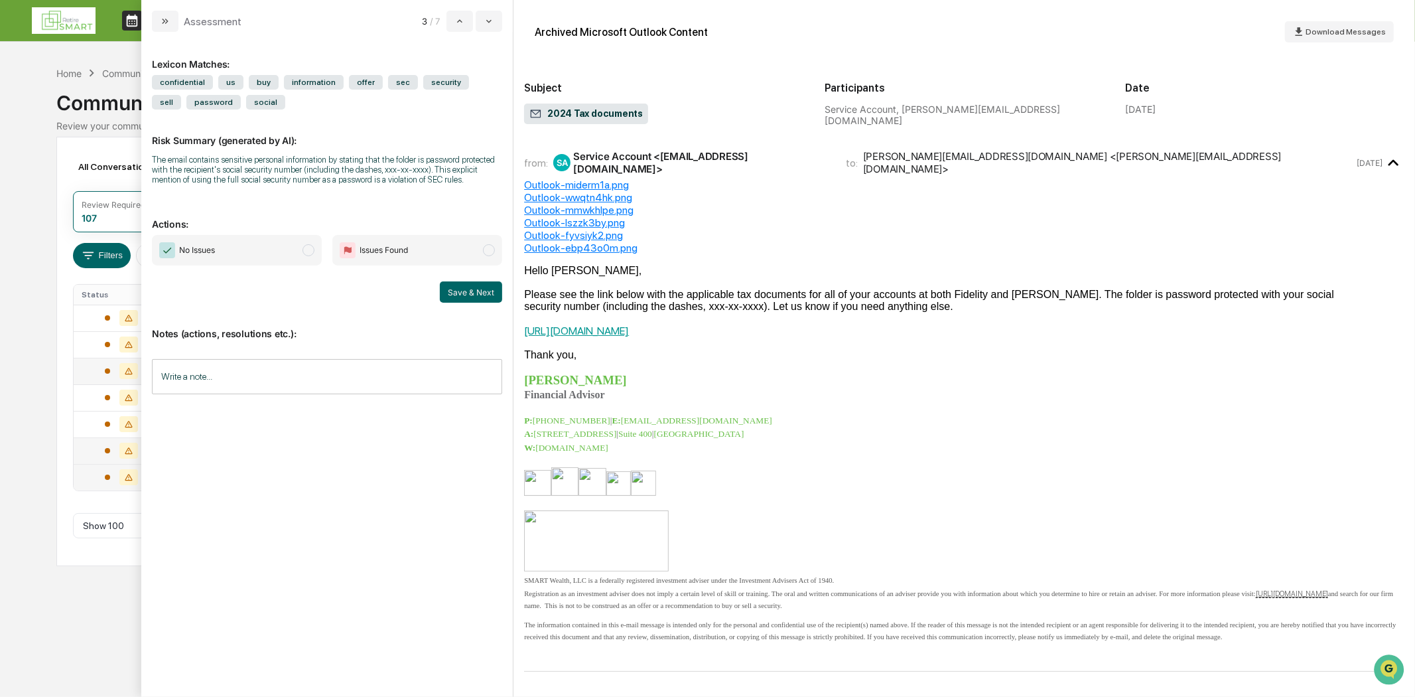
click at [854, 209] on div "Outlook-mmwkhlpe.png" at bounding box center [964, 210] width 880 height 13
click at [1288, 140] on div "Archived Microsoft Outlook Content Download Messages Subject 2024 Tax documents…" at bounding box center [964, 79] width 880 height 136
drag, startPoint x: 159, startPoint y: 17, endPoint x: 226, endPoint y: 15, distance: 67.0
click at [160, 17] on button "modal" at bounding box center [165, 21] width 27 height 21
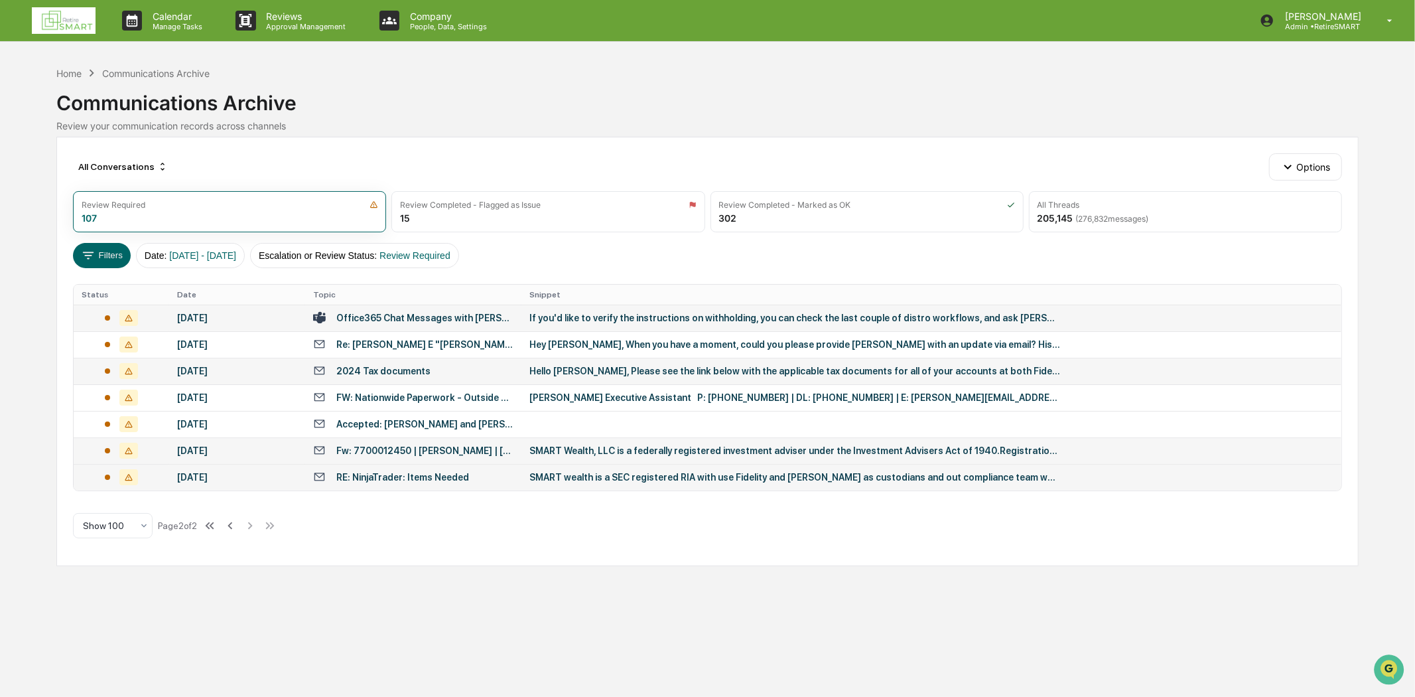
click at [409, 319] on div "Office365 Chat Messages with [PERSON_NAME], [PERSON_NAME] on [DATE]" at bounding box center [424, 317] width 177 height 11
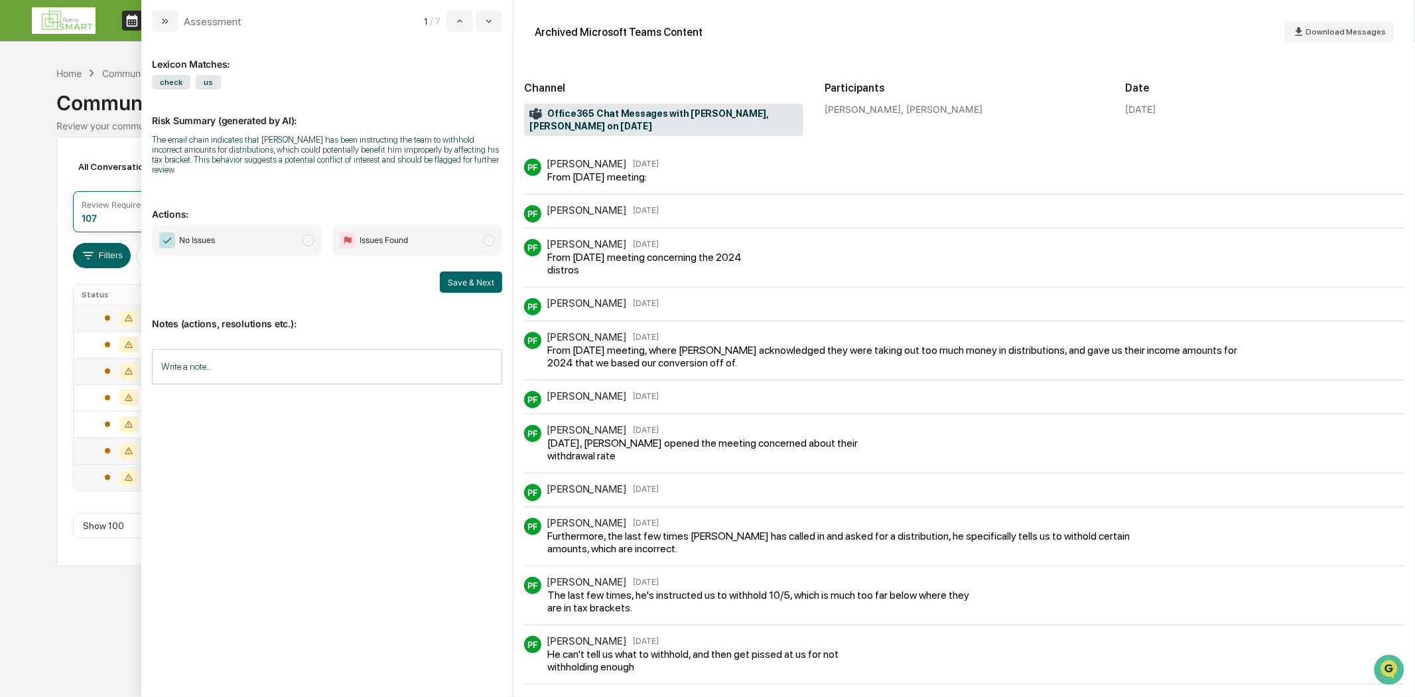
click at [697, 228] on div "PF [PERSON_NAME] [DATE]" at bounding box center [964, 216] width 880 height 23
click at [683, 183] on div "PF [PERSON_NAME] [DATE] From [DATE] meeting:" at bounding box center [964, 171] width 880 height 25
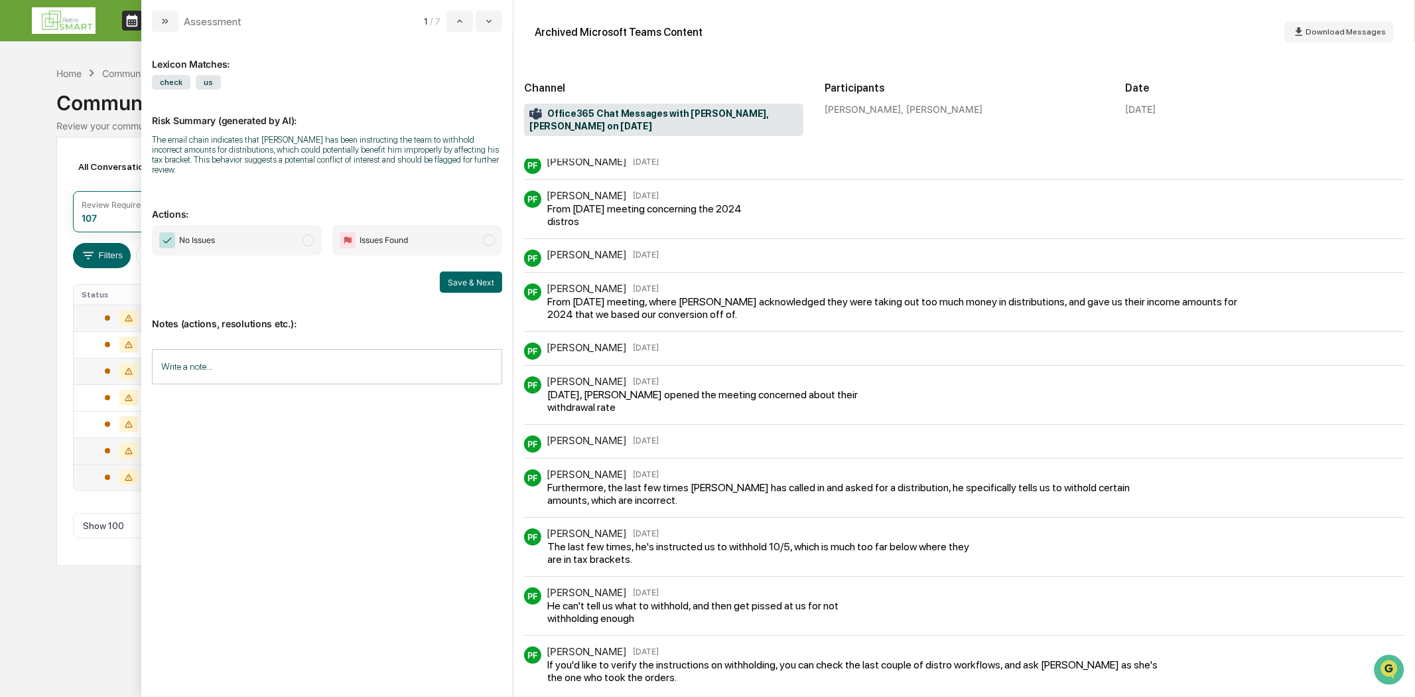
scroll to position [78, 0]
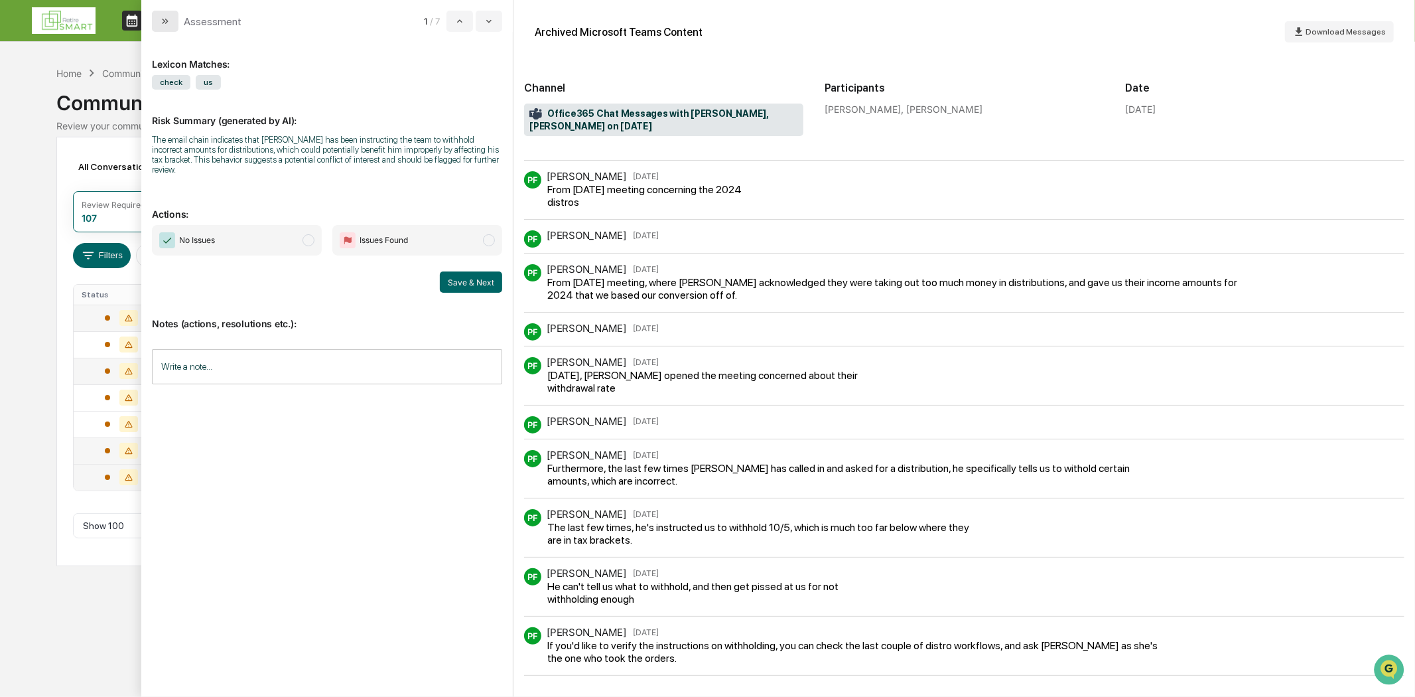
click at [167, 27] on button "modal" at bounding box center [165, 21] width 27 height 21
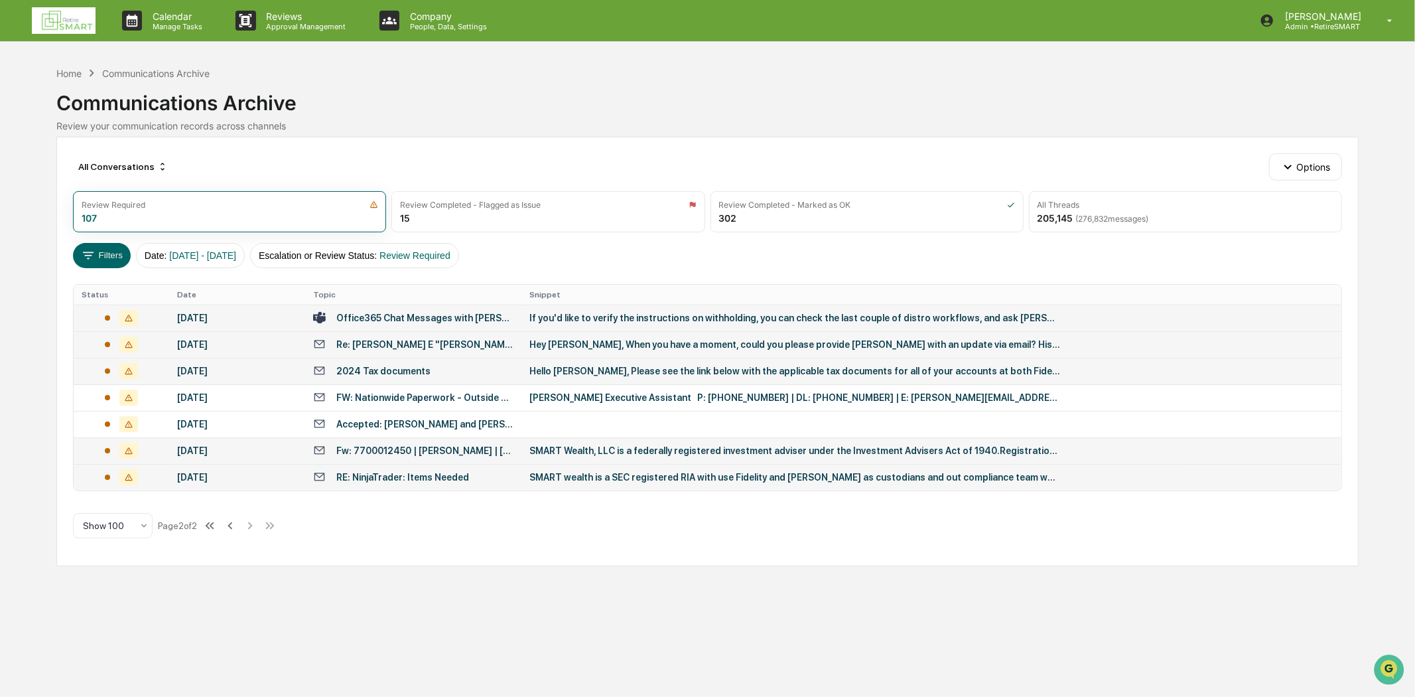
click at [390, 340] on div "Re: [PERSON_NAME] E "[PERSON_NAME]" [PERSON_NAME]" at bounding box center [424, 344] width 177 height 11
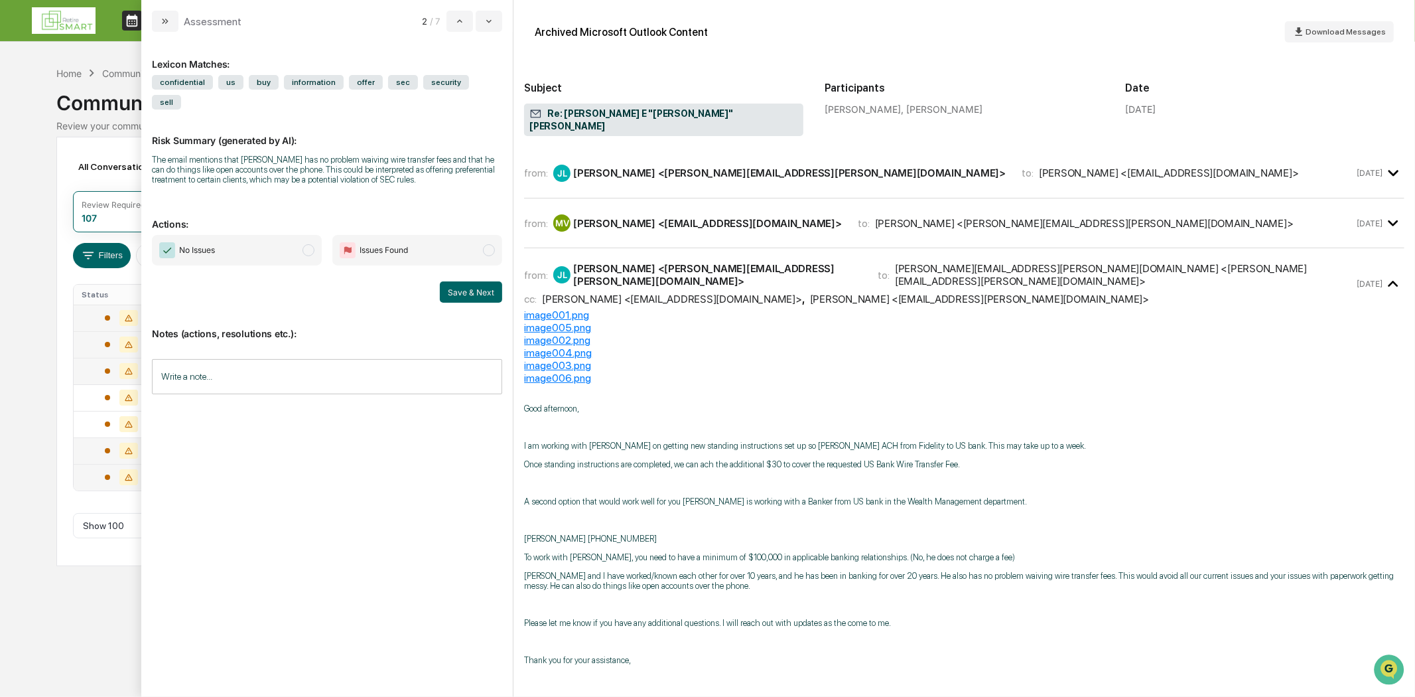
click at [630, 178] on div "from: [PERSON_NAME] <[PERSON_NAME][EMAIL_ADDRESS][PERSON_NAME][DOMAIN_NAME]> to…" at bounding box center [964, 179] width 880 height 40
click at [764, 228] on div "from: MV [PERSON_NAME] <[EMAIL_ADDRESS][DOMAIN_NAME]> to: [PERSON_NAME] <[PERSO…" at bounding box center [964, 229] width 880 height 40
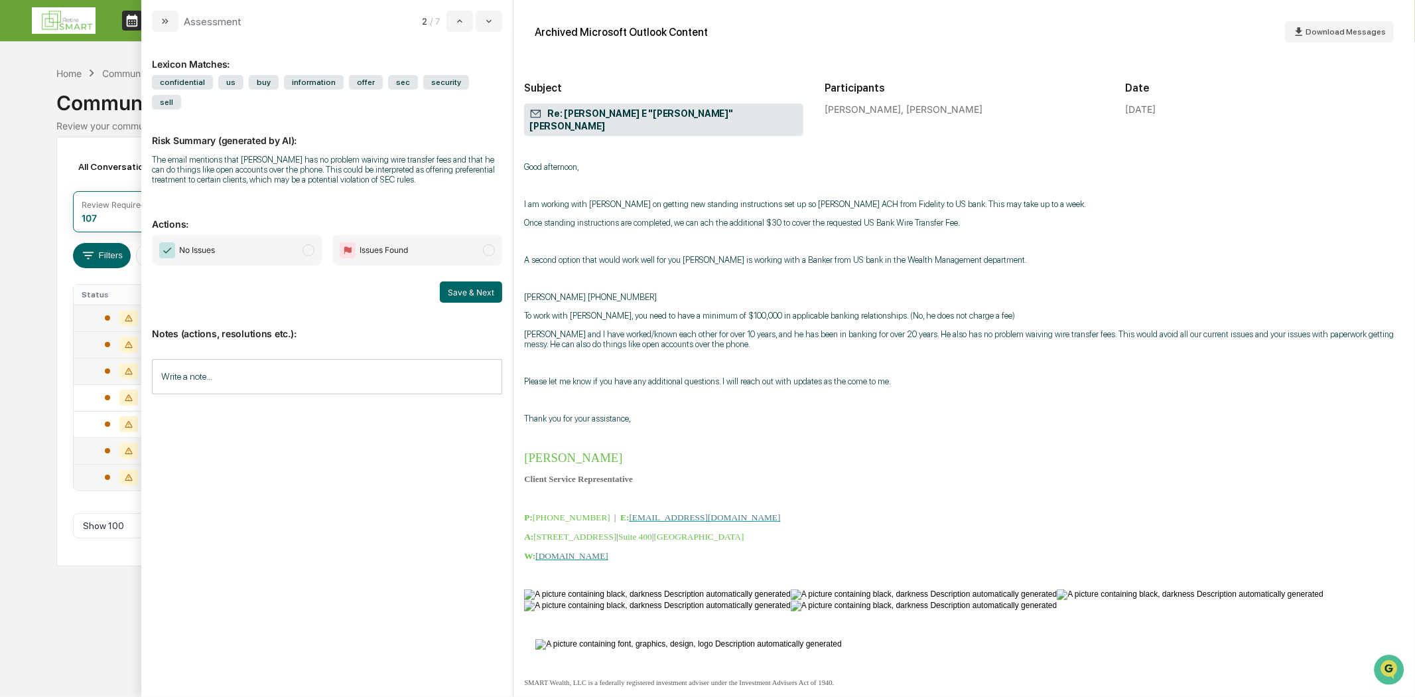
scroll to position [295, 0]
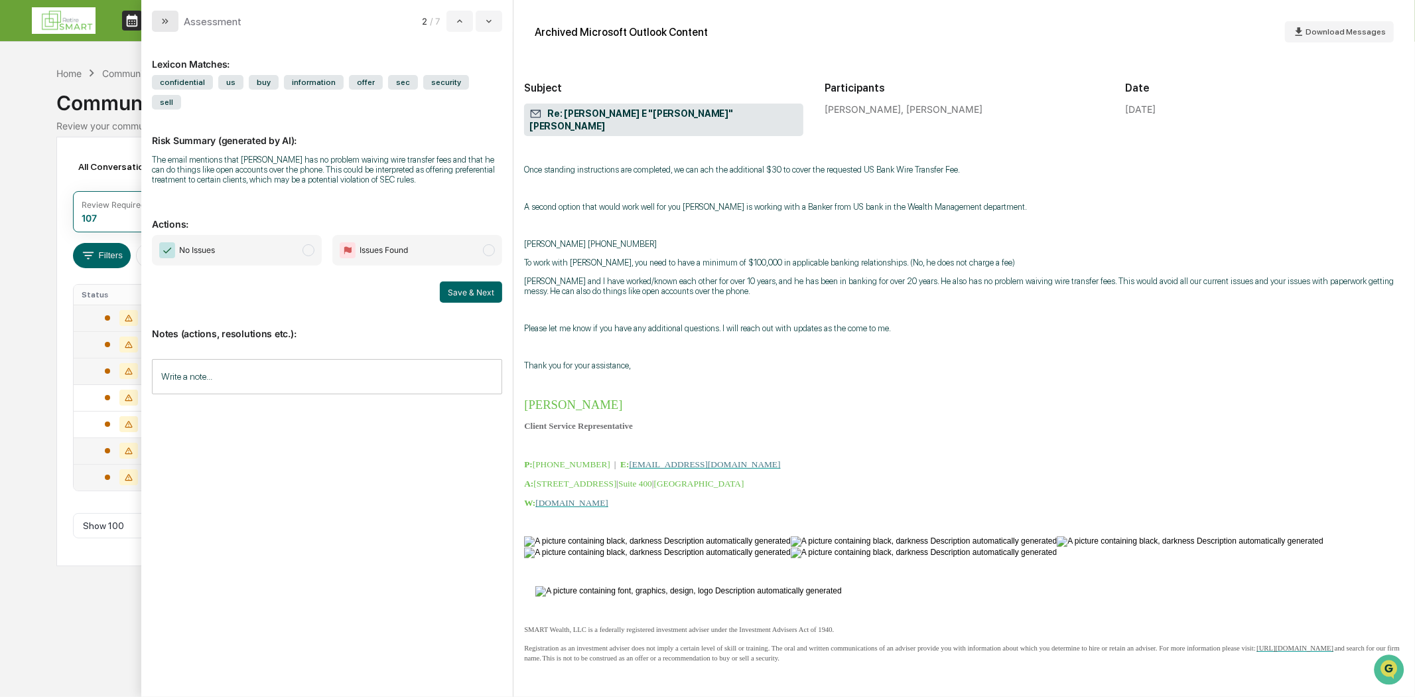
click at [167, 15] on button "modal" at bounding box center [165, 21] width 27 height 21
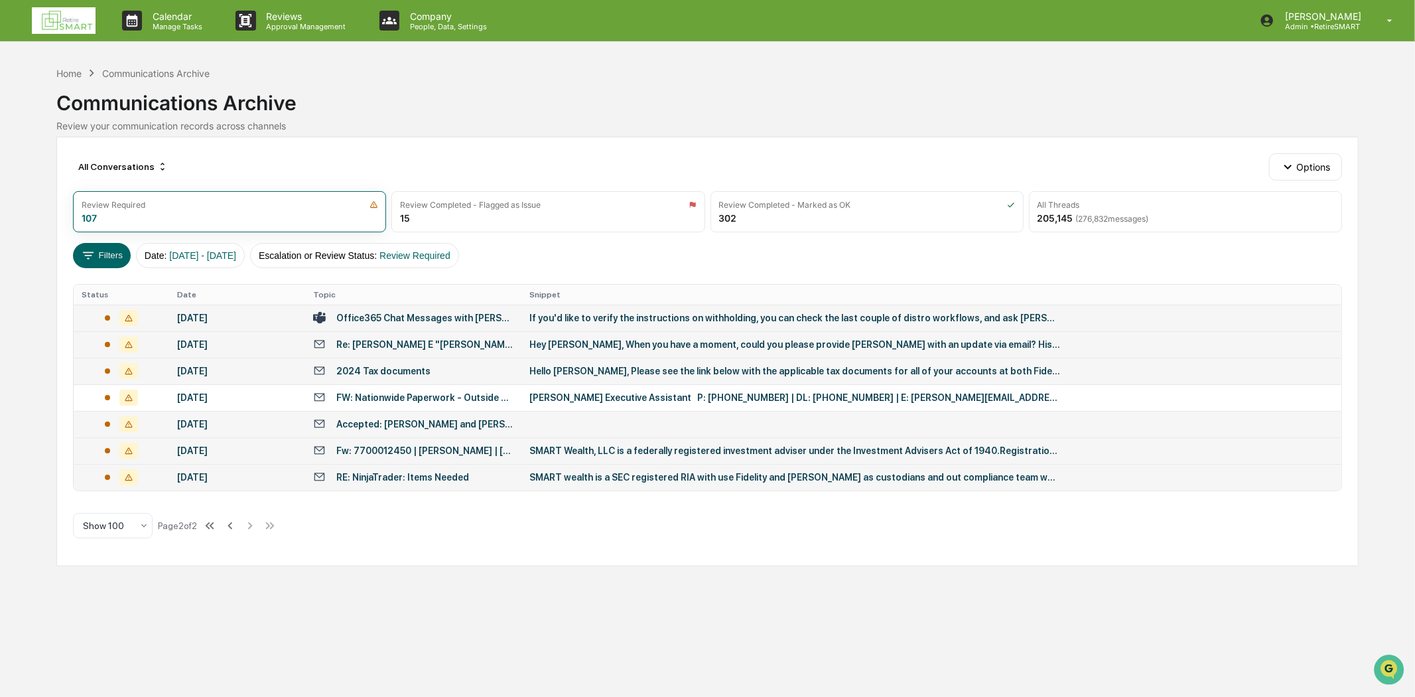
click at [423, 426] on div "Accepted: [PERSON_NAME] and [PERSON_NAME]" at bounding box center [424, 424] width 177 height 11
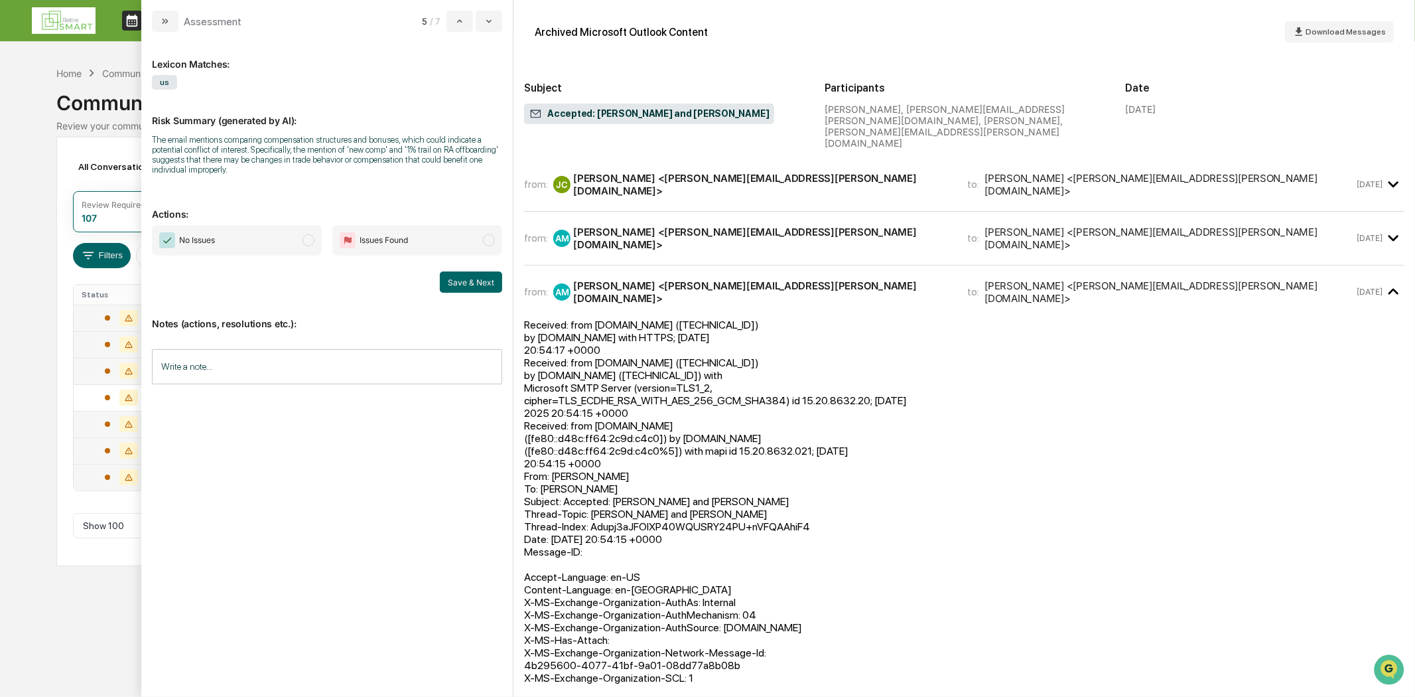
click at [175, 13] on button "modal" at bounding box center [165, 21] width 27 height 21
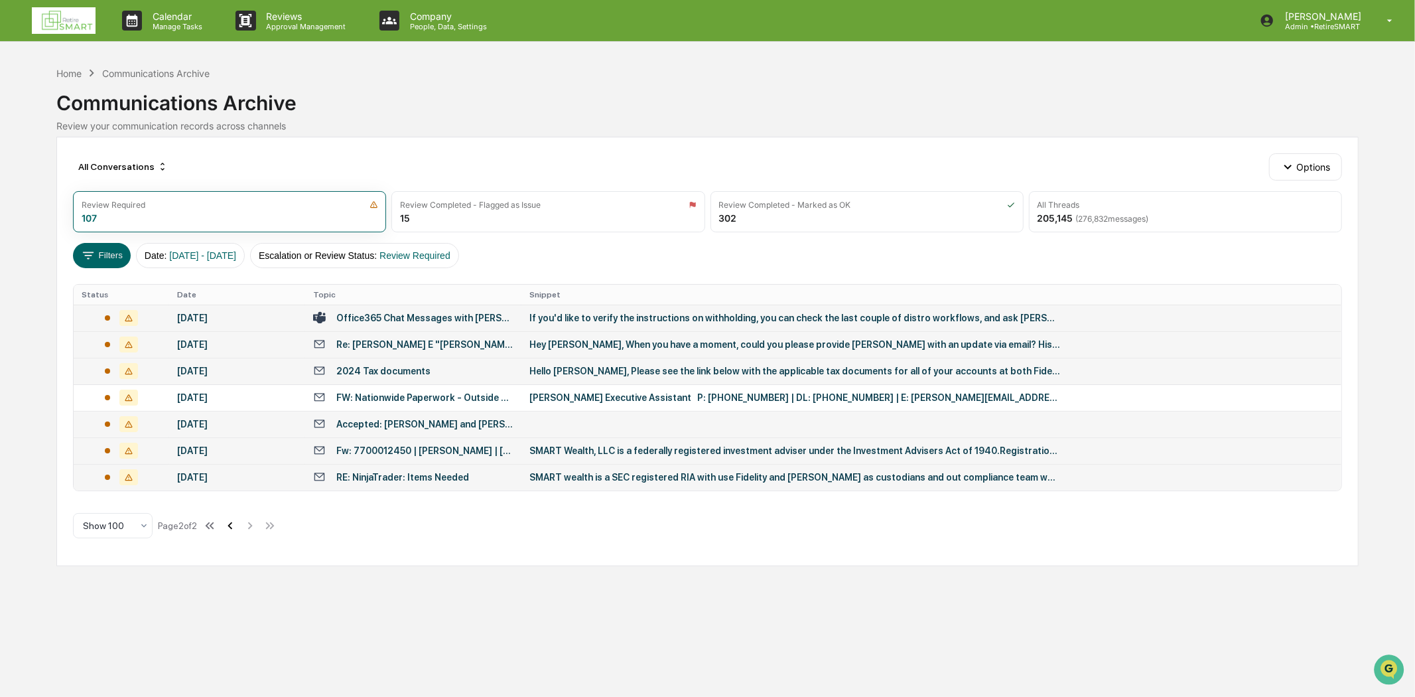
click at [232, 525] on icon at bounding box center [230, 524] width 5 height 7
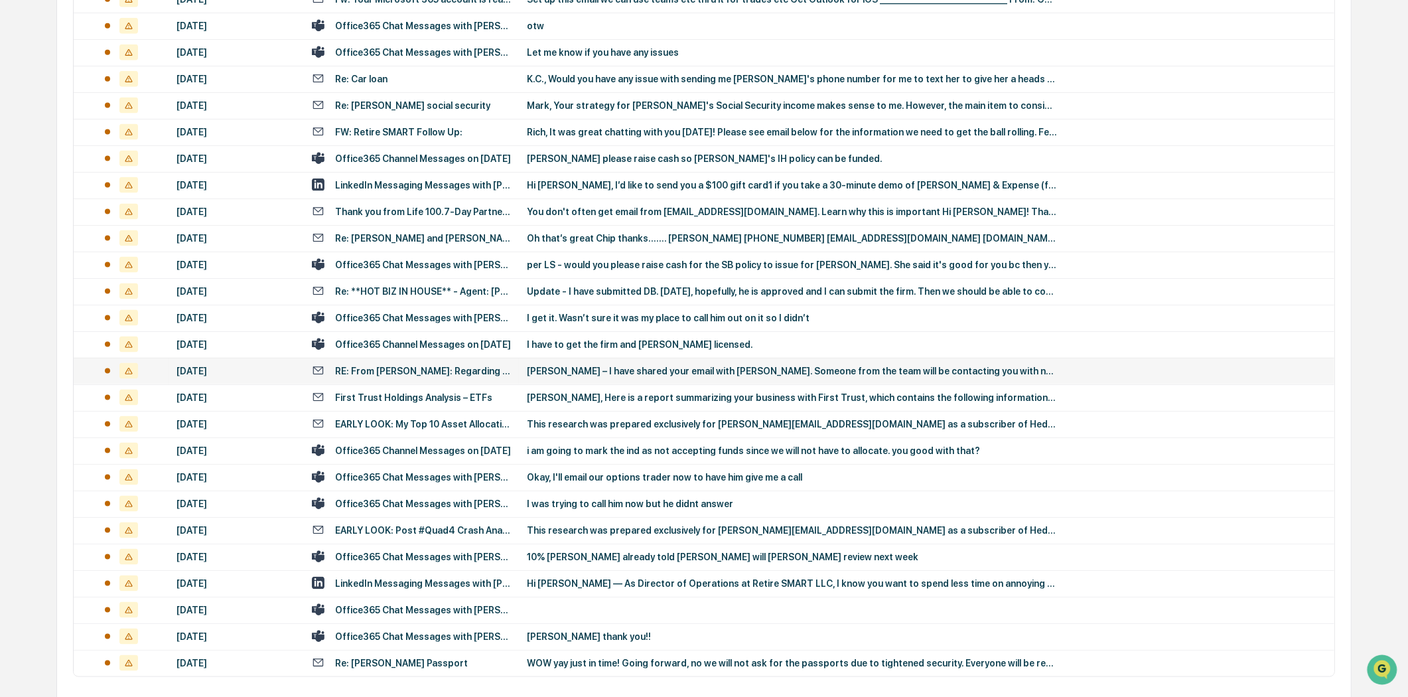
scroll to position [2335, 0]
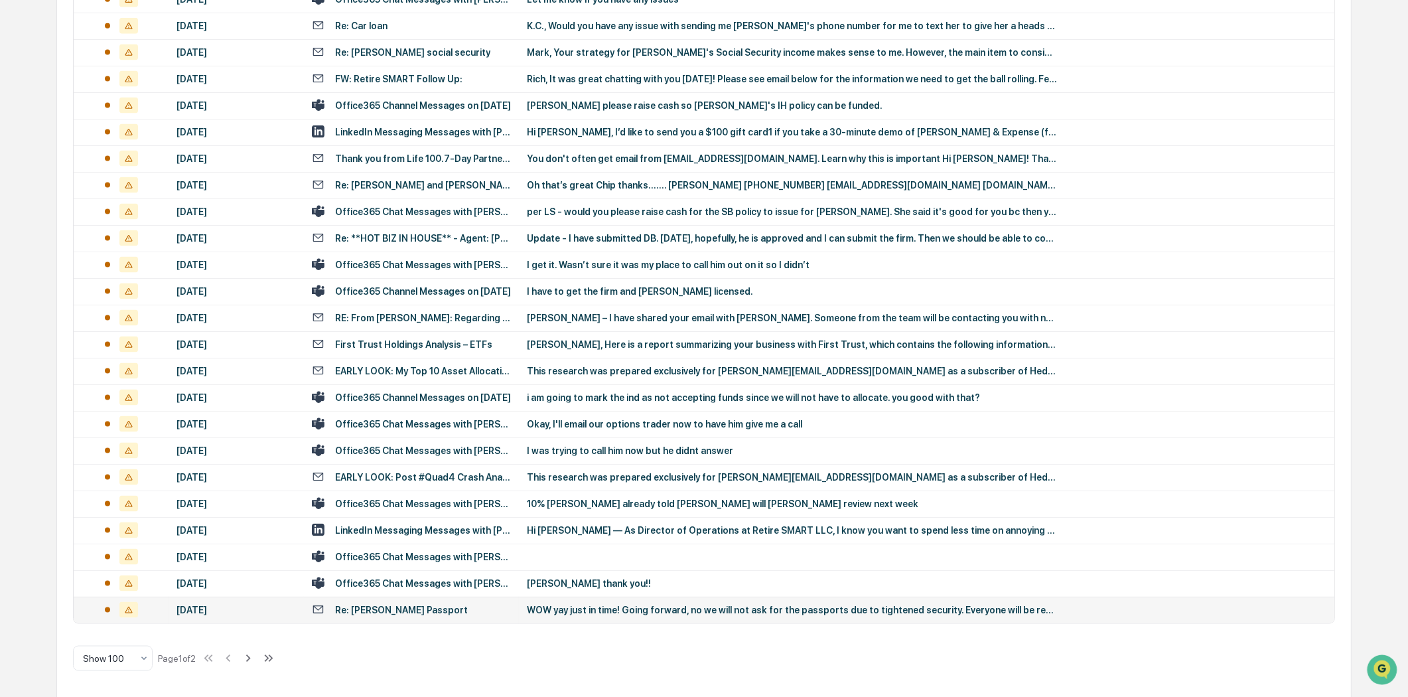
click at [388, 604] on div "Re: [PERSON_NAME] Passport" at bounding box center [401, 609] width 133 height 11
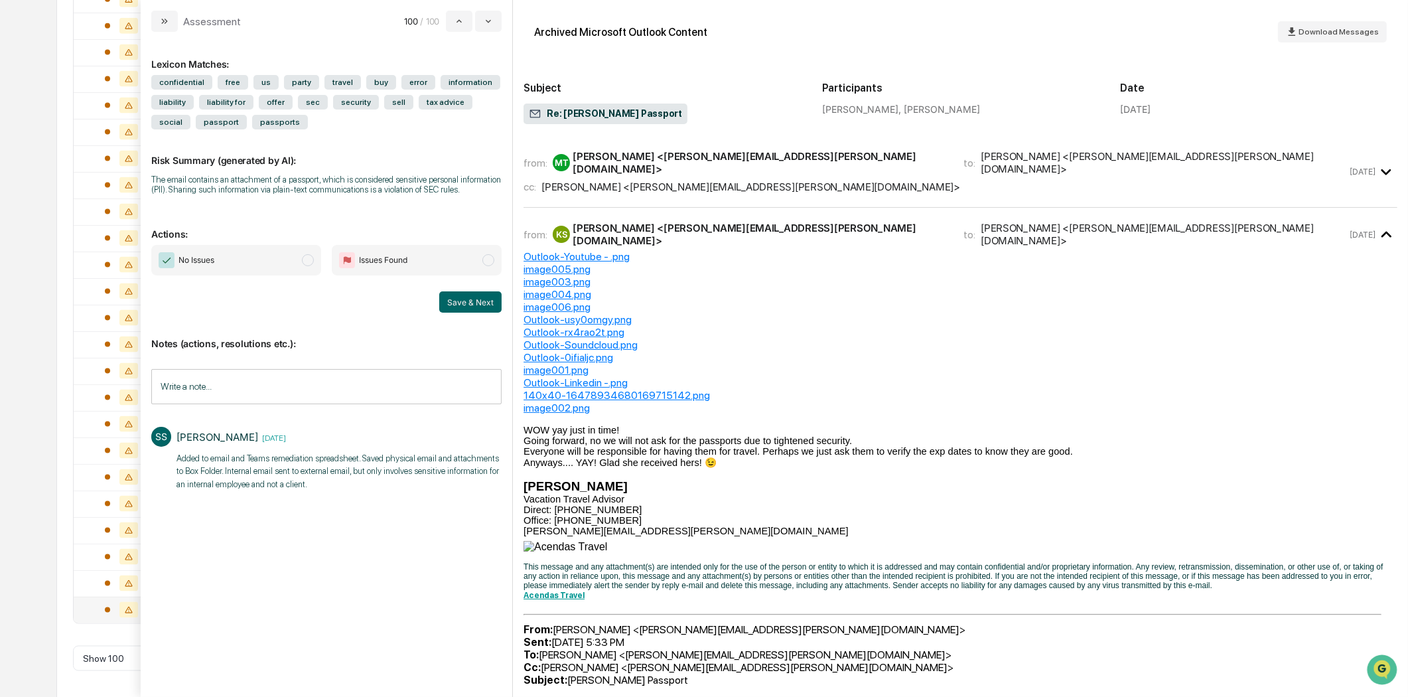
click at [303, 264] on span "modal" at bounding box center [308, 260] width 12 height 12
drag, startPoint x: 308, startPoint y: 260, endPoint x: 305, endPoint y: 280, distance: 20.1
click at [307, 261] on span "modal" at bounding box center [308, 260] width 12 height 12
click at [324, 325] on p "Notes (actions, resolutions etc.):" at bounding box center [326, 335] width 350 height 27
click at [303, 260] on span "modal" at bounding box center [308, 260] width 12 height 12
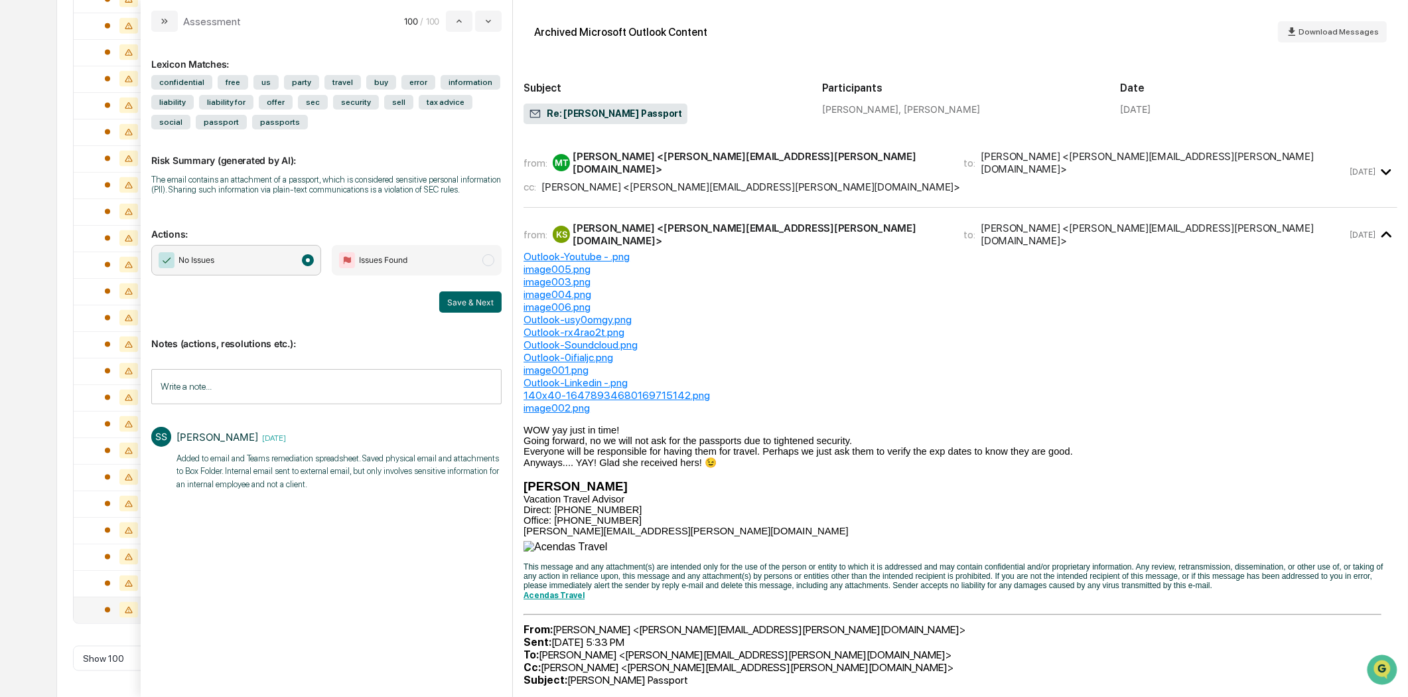
click at [492, 253] on span "Issues Found" at bounding box center [417, 260] width 170 height 31
click at [478, 304] on button "Save & Next" at bounding box center [470, 301] width 62 height 21
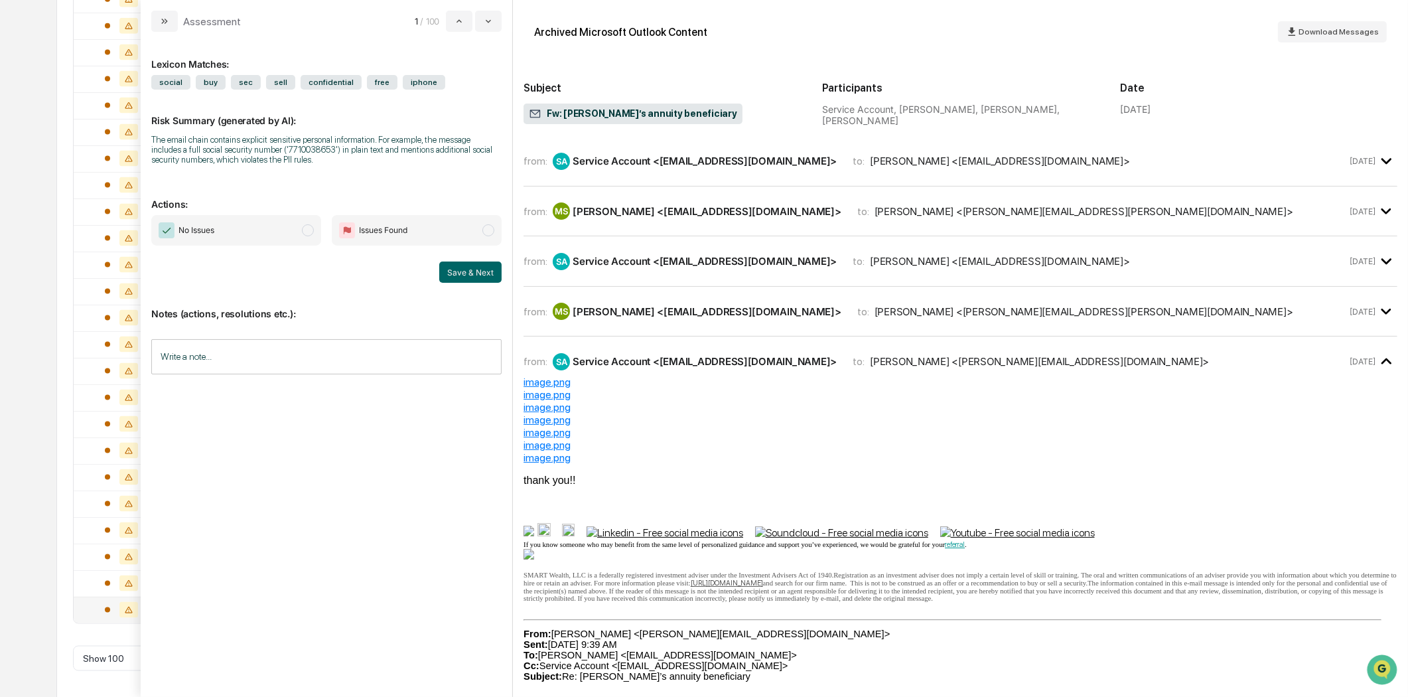
click at [681, 169] on div "from: SA Service Account <[EMAIL_ADDRESS][DOMAIN_NAME]> to: [PERSON_NAME] <[EMA…" at bounding box center [960, 161] width 874 height 29
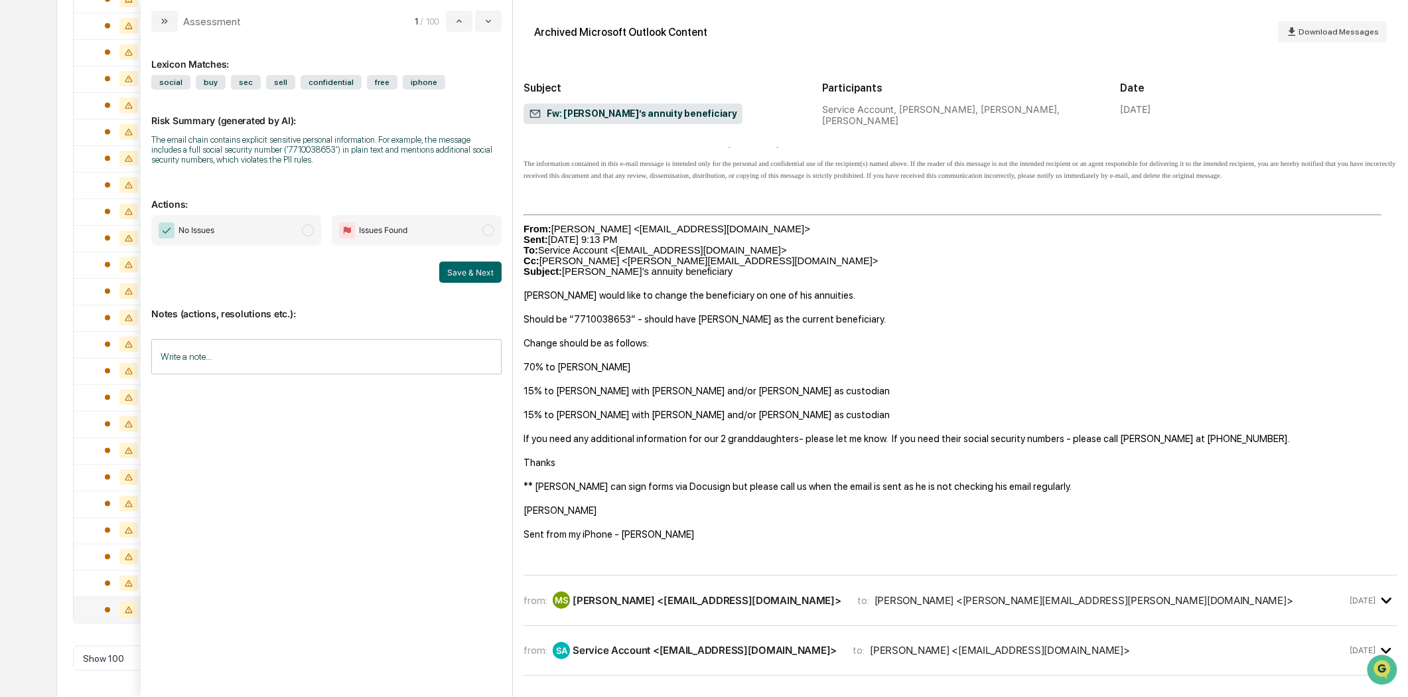
scroll to position [295, 0]
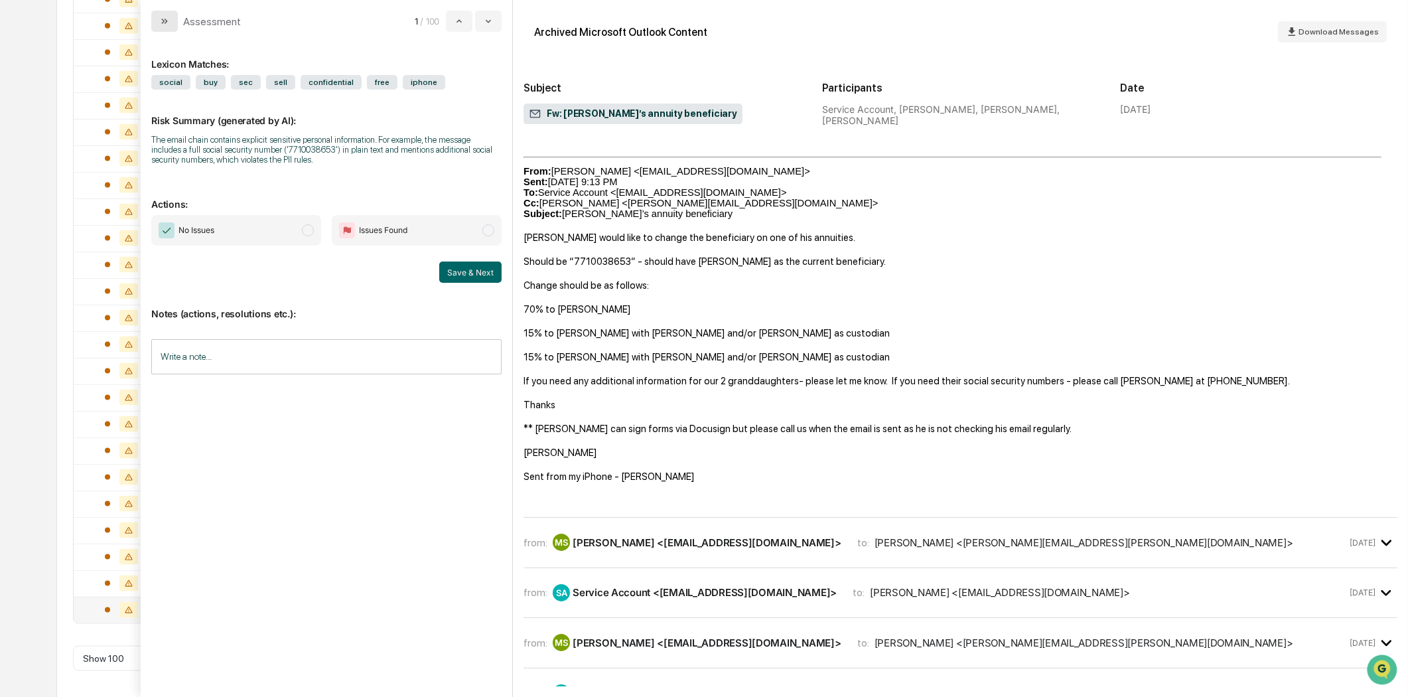
click at [165, 15] on button "modal" at bounding box center [164, 21] width 27 height 21
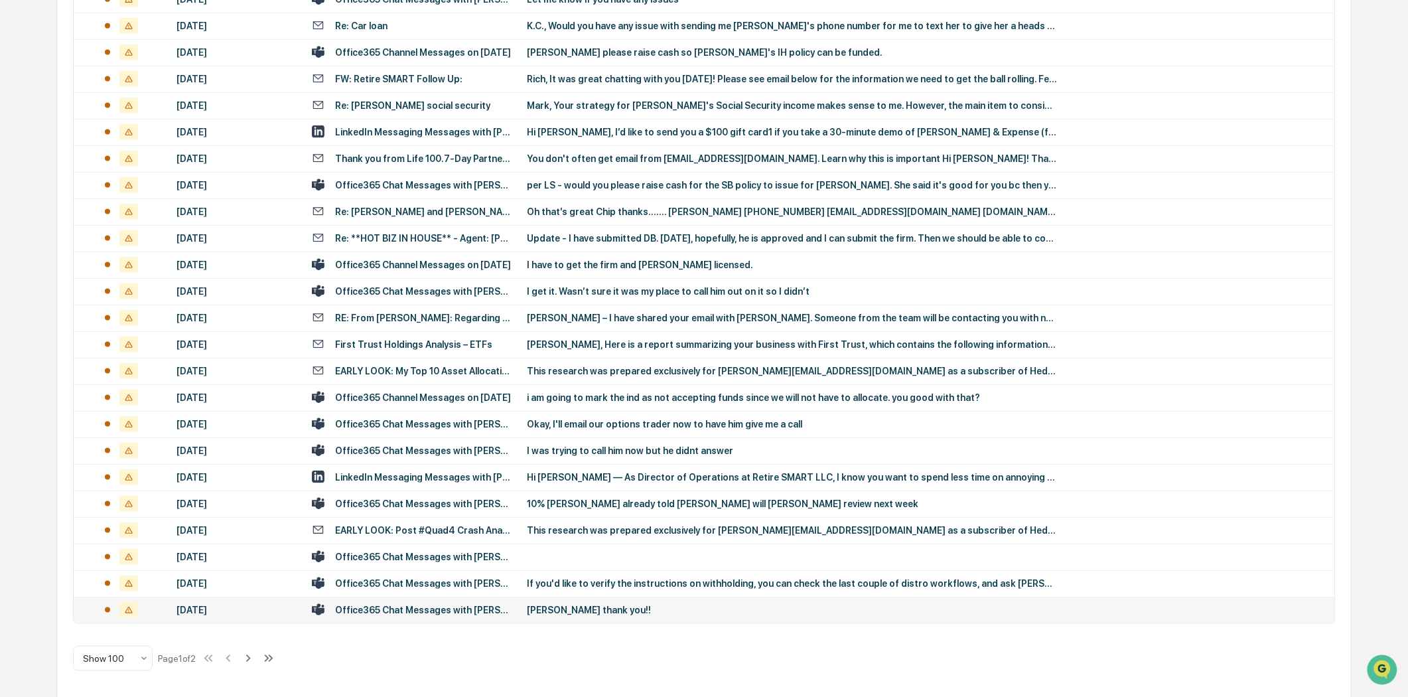
click at [387, 611] on div "Office365 Chat Messages with [PERSON_NAME], [PERSON_NAME] on [DATE]" at bounding box center [423, 609] width 176 height 11
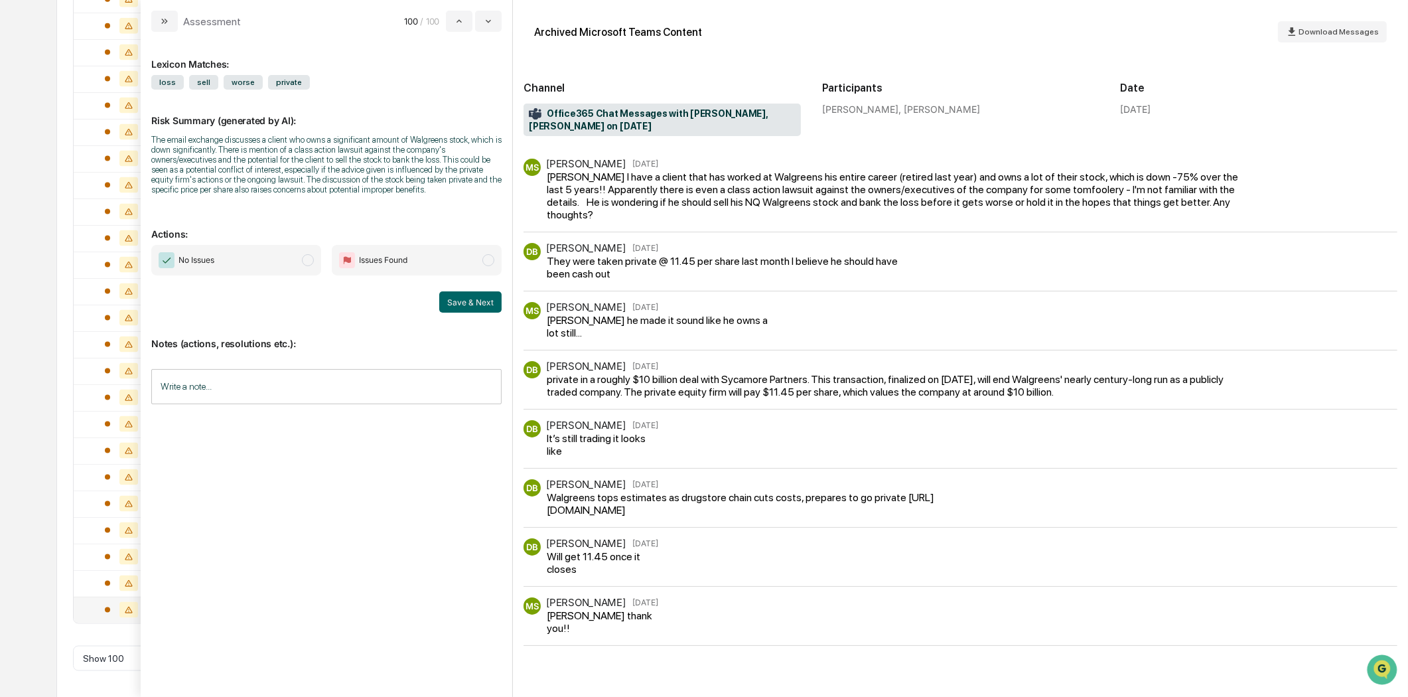
click at [284, 389] on input "Write a note..." at bounding box center [326, 386] width 350 height 35
click at [165, 30] on button "modal" at bounding box center [164, 21] width 27 height 21
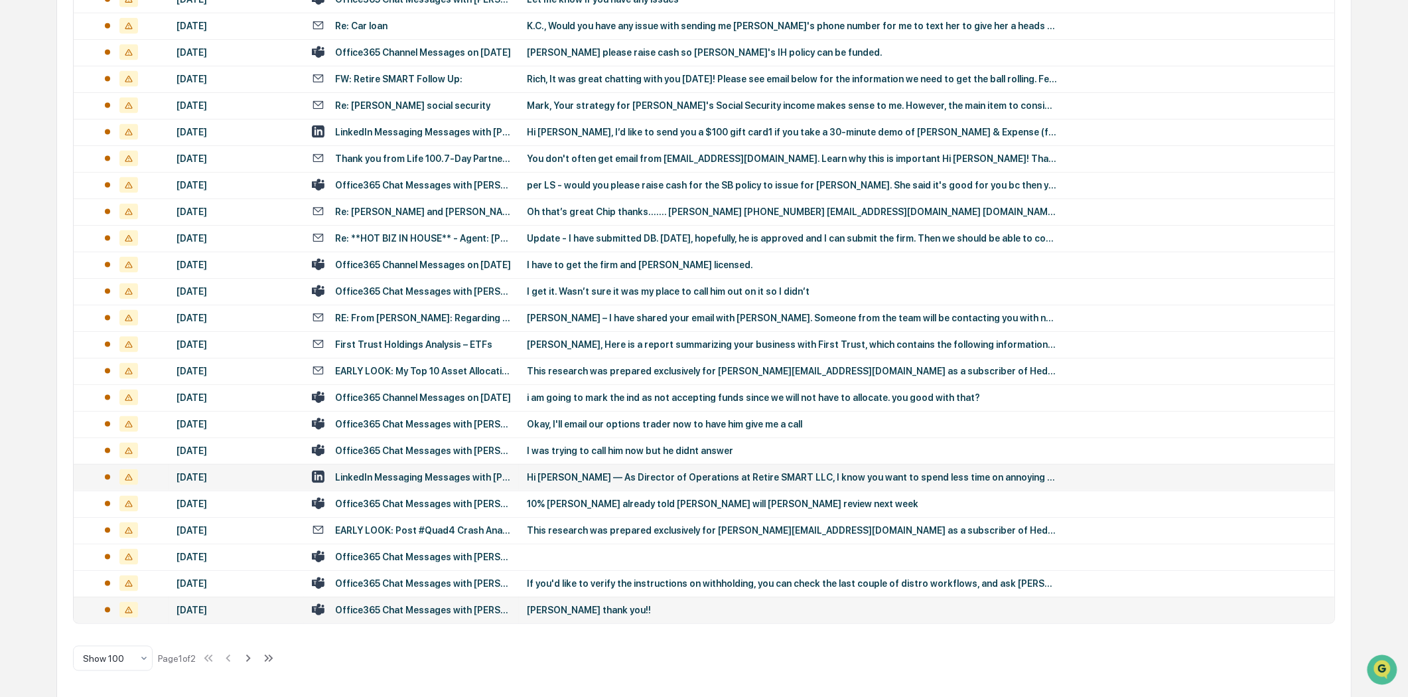
click at [468, 473] on div "LinkedIn Messaging Messages with [PERSON_NAME], [PERSON_NAME]" at bounding box center [423, 477] width 176 height 11
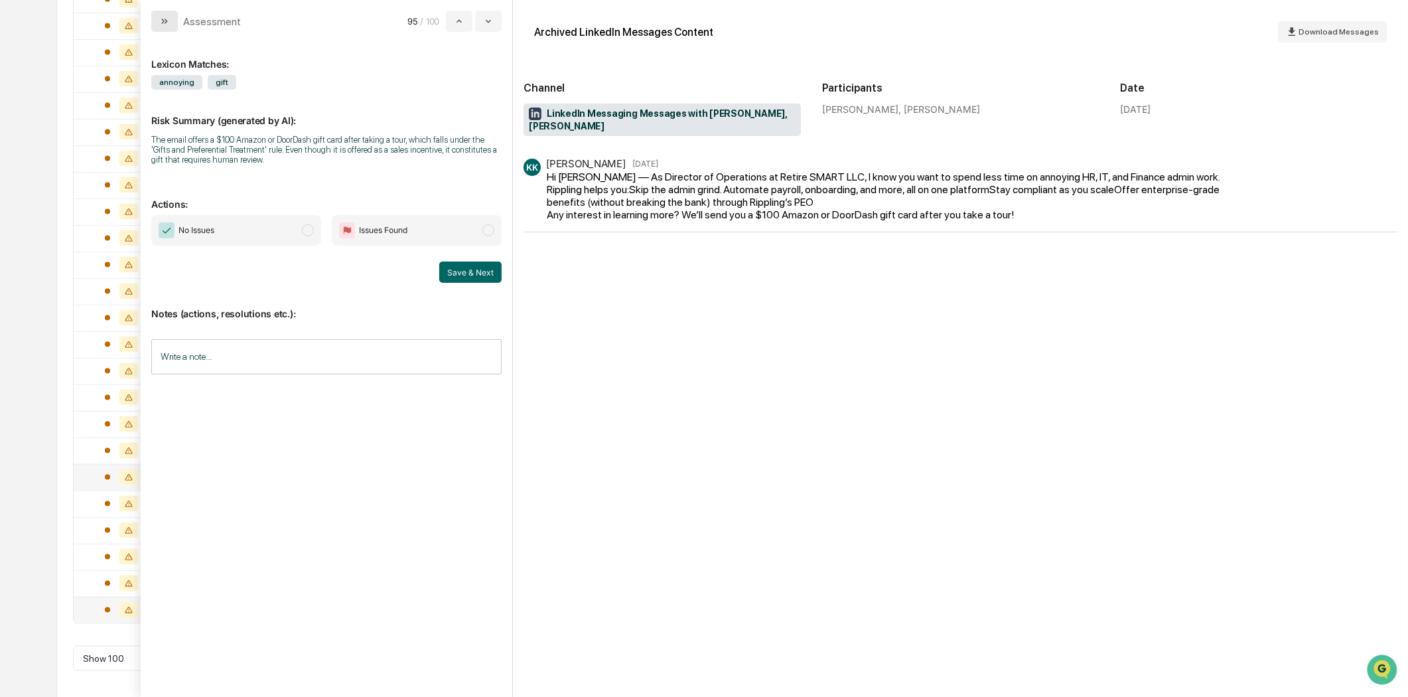
click at [174, 18] on button "modal" at bounding box center [164, 21] width 27 height 21
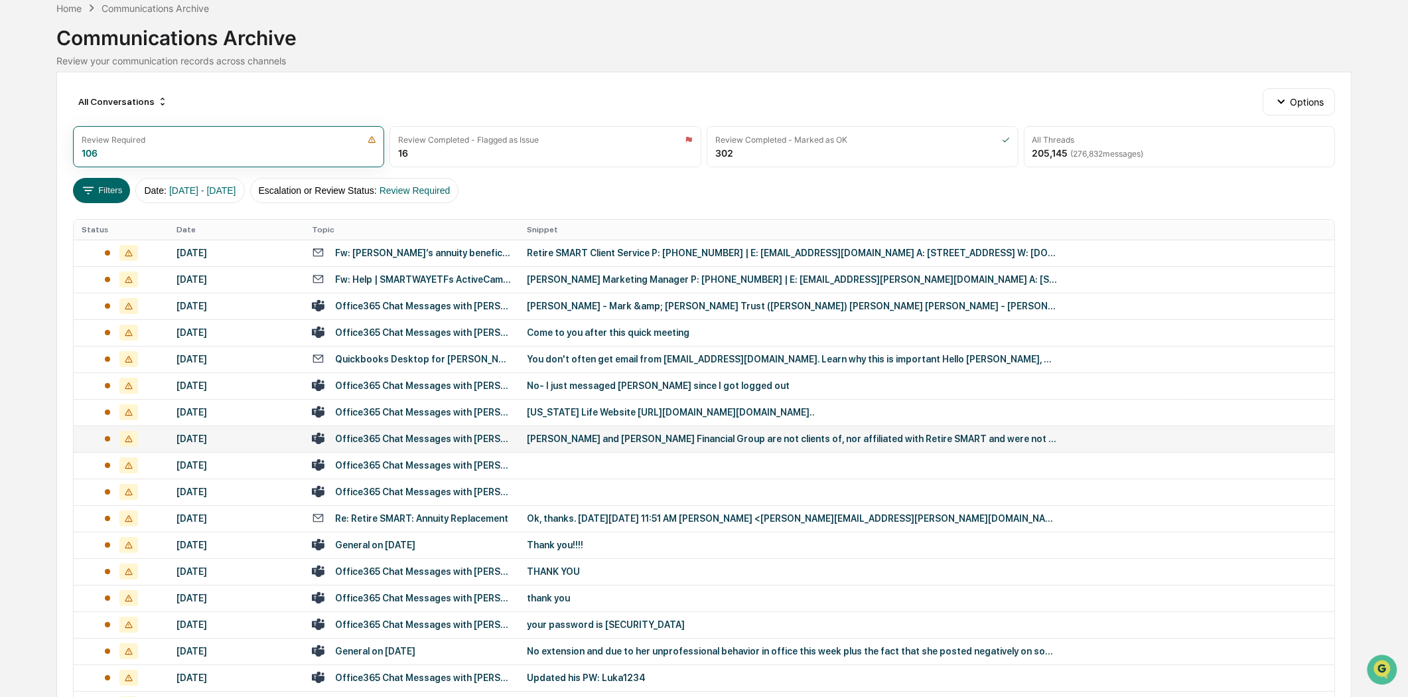
scroll to position [50, 0]
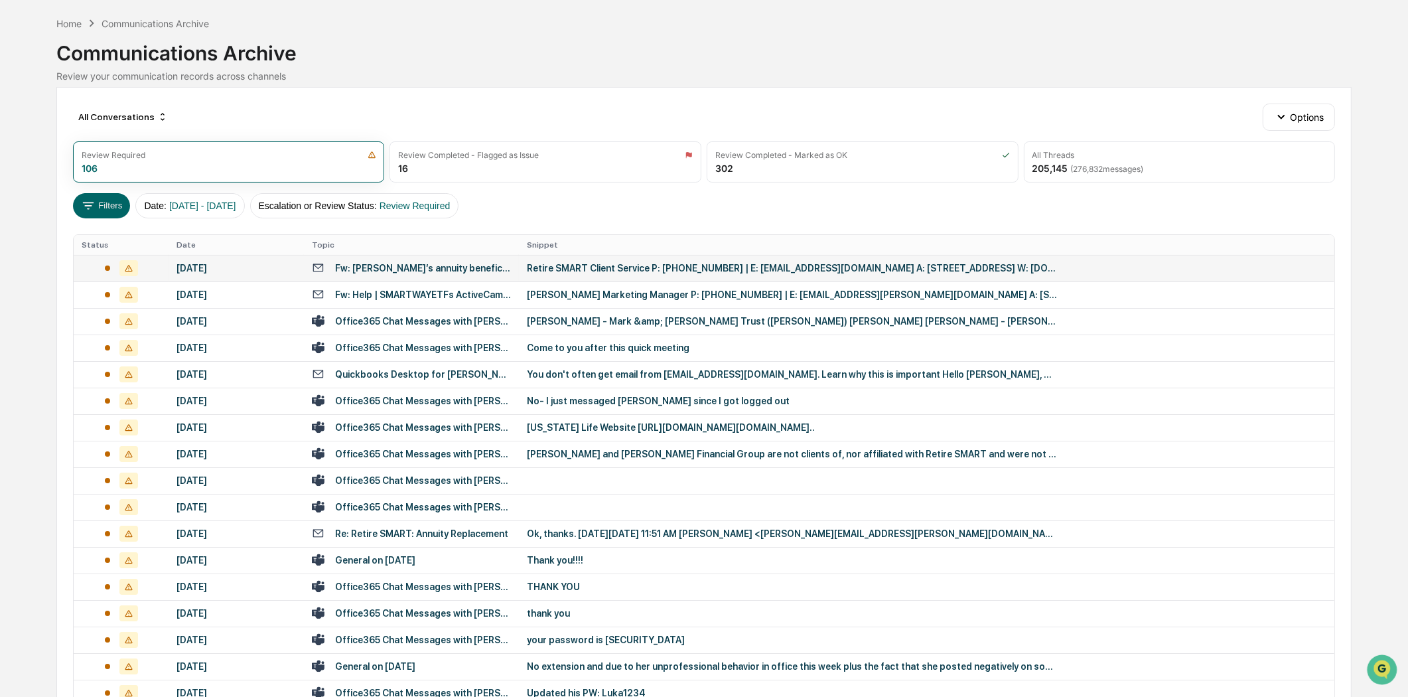
click at [397, 263] on div "Fw: [PERSON_NAME]’s annuity beneficiary" at bounding box center [423, 268] width 176 height 11
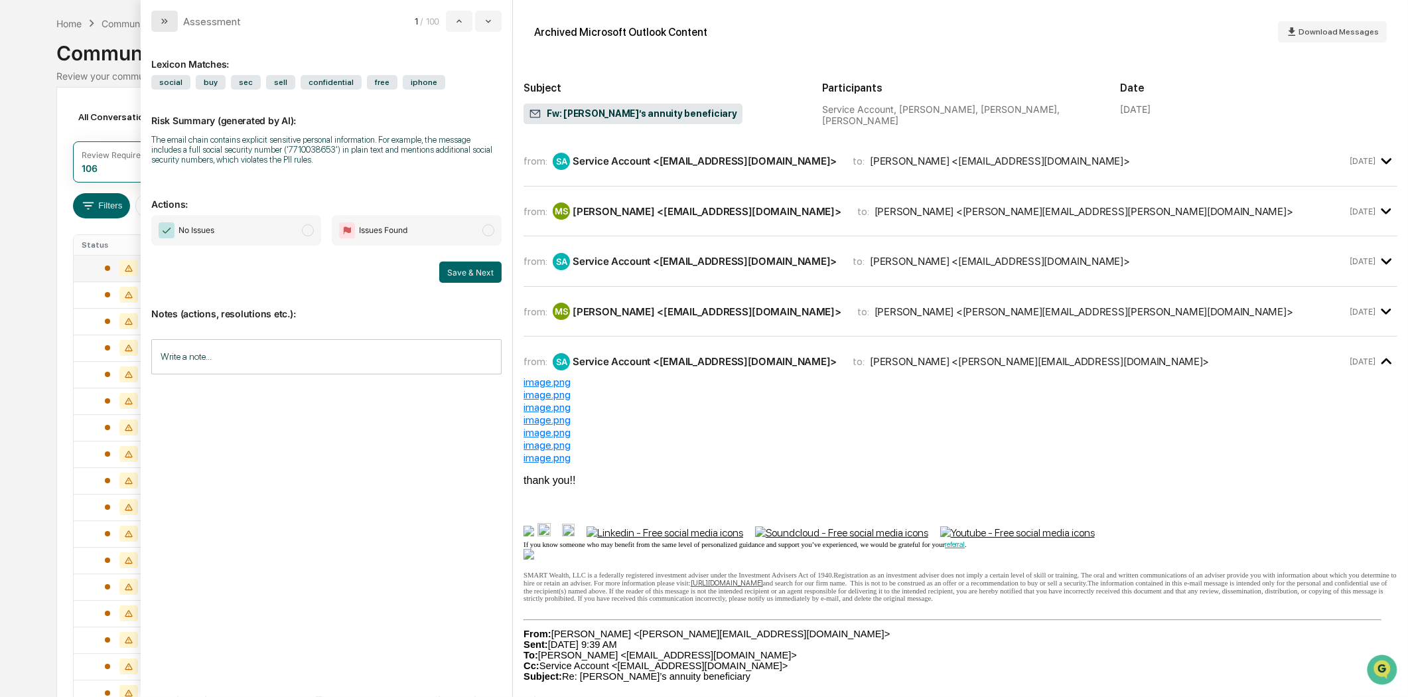
click at [167, 20] on icon "modal" at bounding box center [164, 21] width 11 height 11
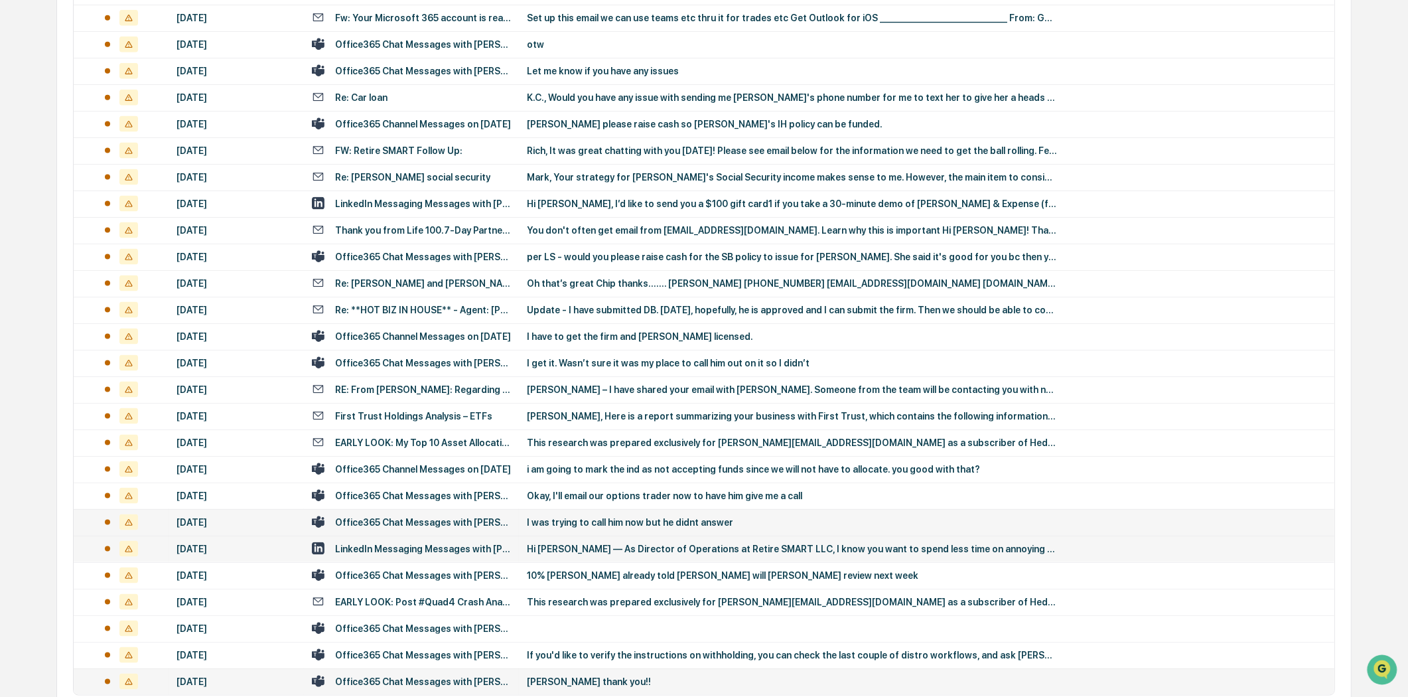
scroll to position [2335, 0]
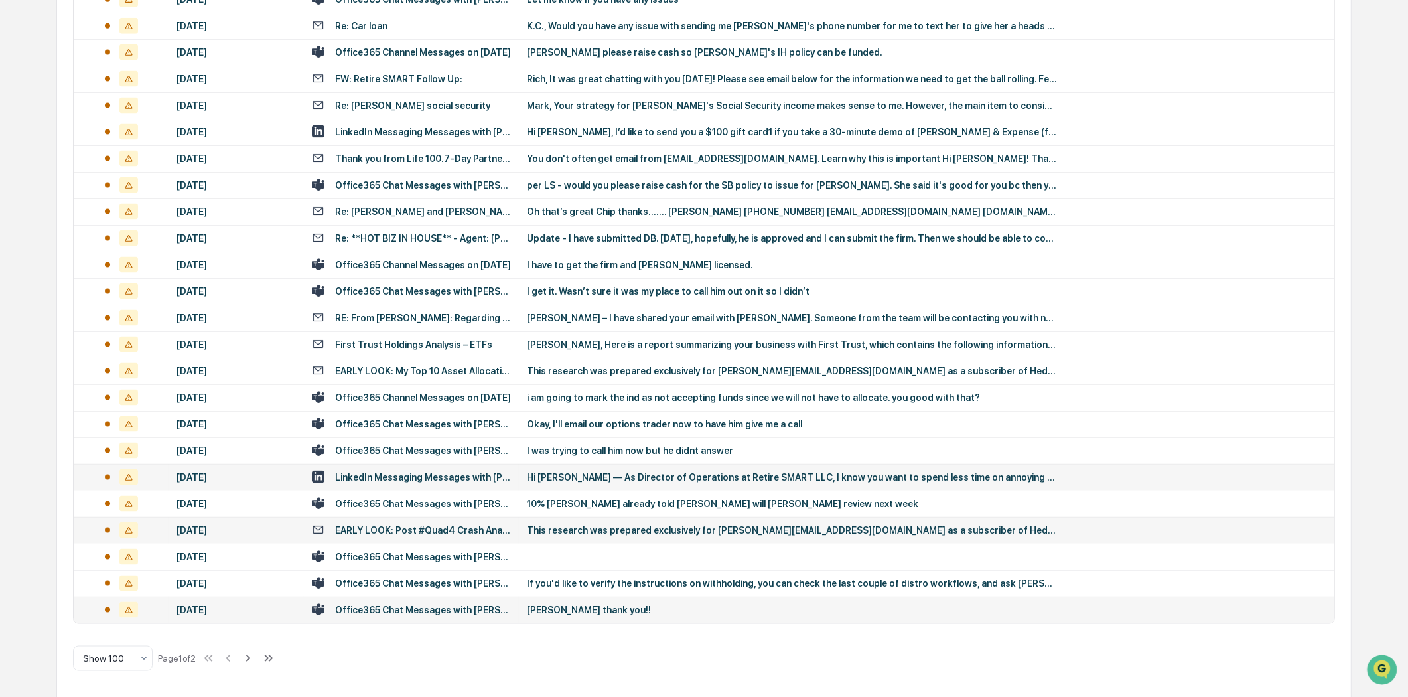
click at [467, 517] on td "EARLY LOOK: Post #Quad4 Crash Analytics" at bounding box center [411, 530] width 215 height 27
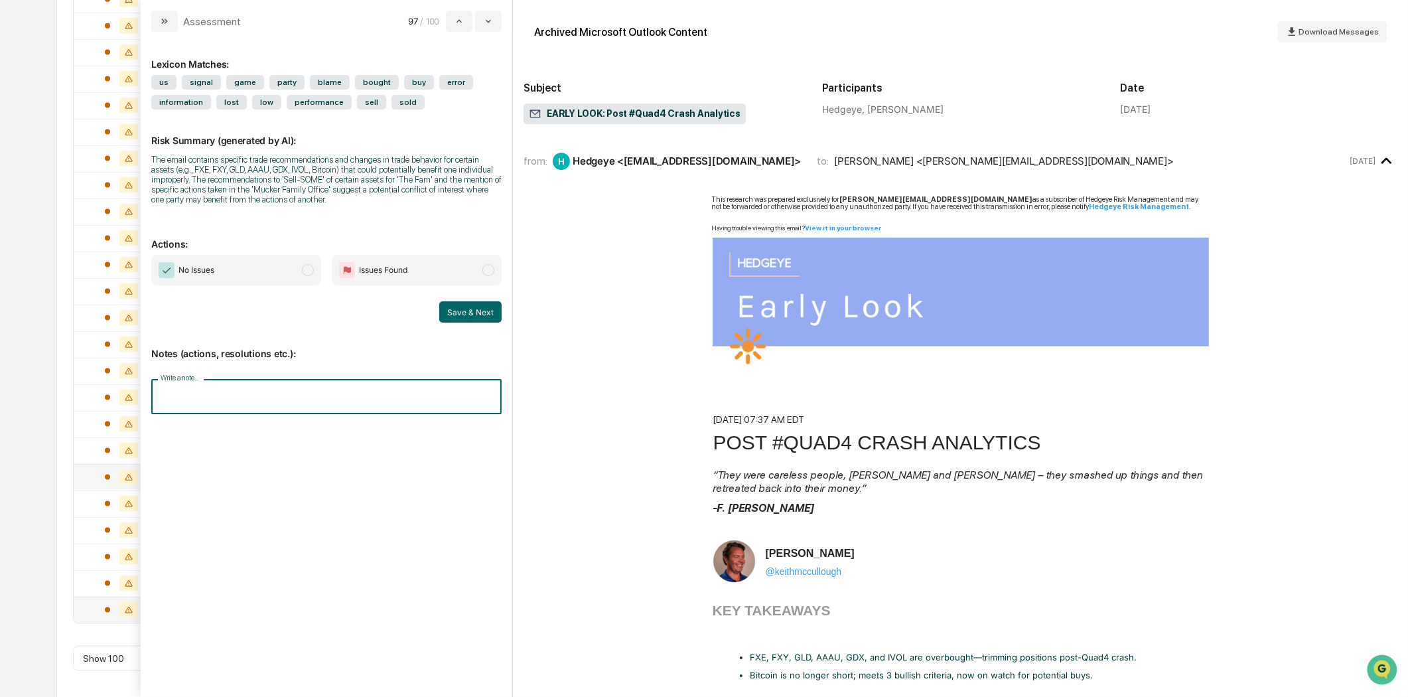
click at [191, 388] on input "Write a note..." at bounding box center [326, 396] width 350 height 35
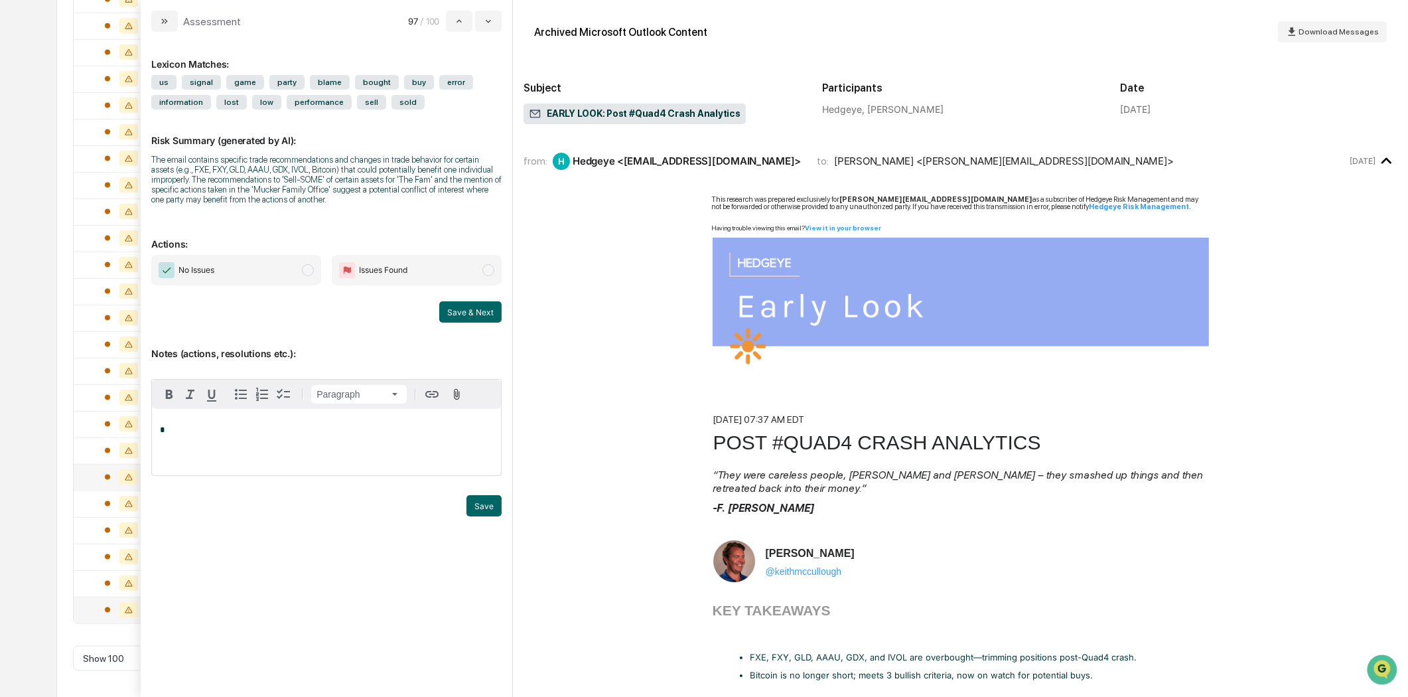
click at [220, 438] on div "*" at bounding box center [326, 442] width 349 height 66
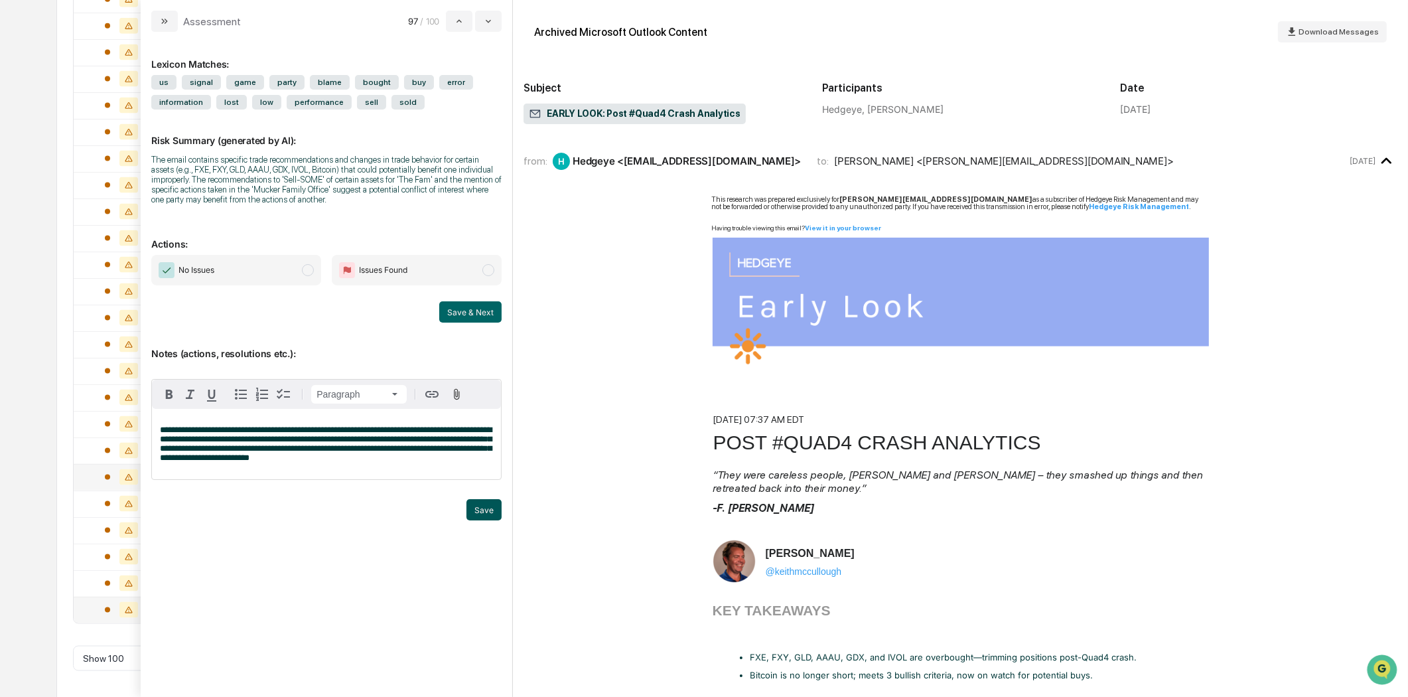
click at [479, 513] on button "Save" at bounding box center [483, 509] width 35 height 21
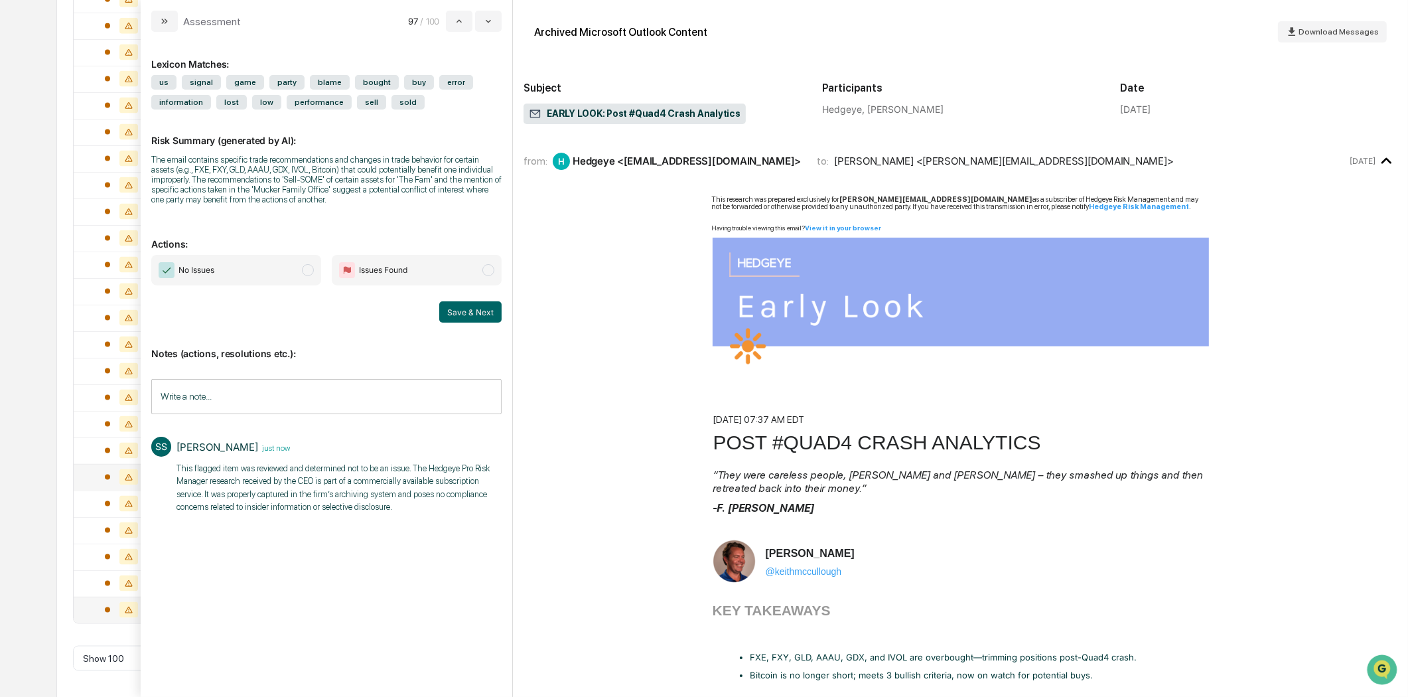
click at [310, 273] on span "modal" at bounding box center [308, 270] width 12 height 12
click at [458, 312] on button "Save & Next" at bounding box center [470, 311] width 62 height 21
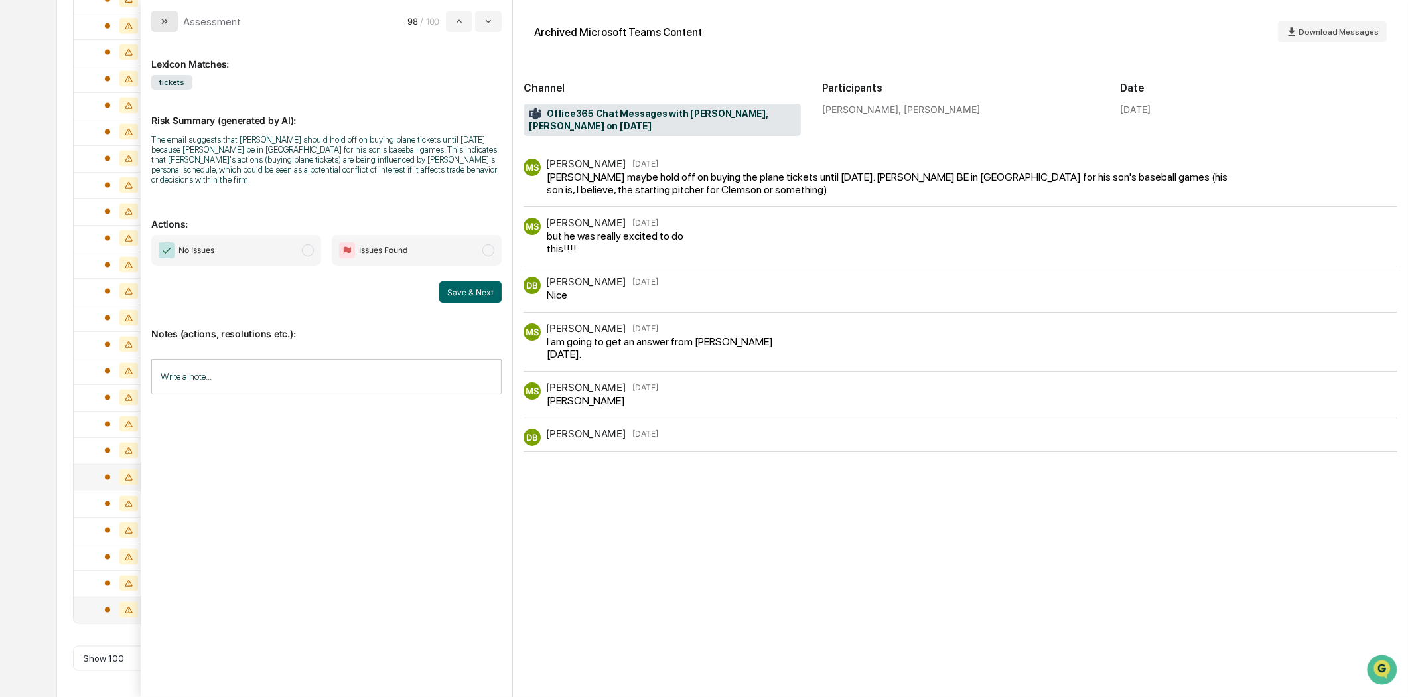
click at [169, 22] on icon "modal" at bounding box center [164, 21] width 11 height 11
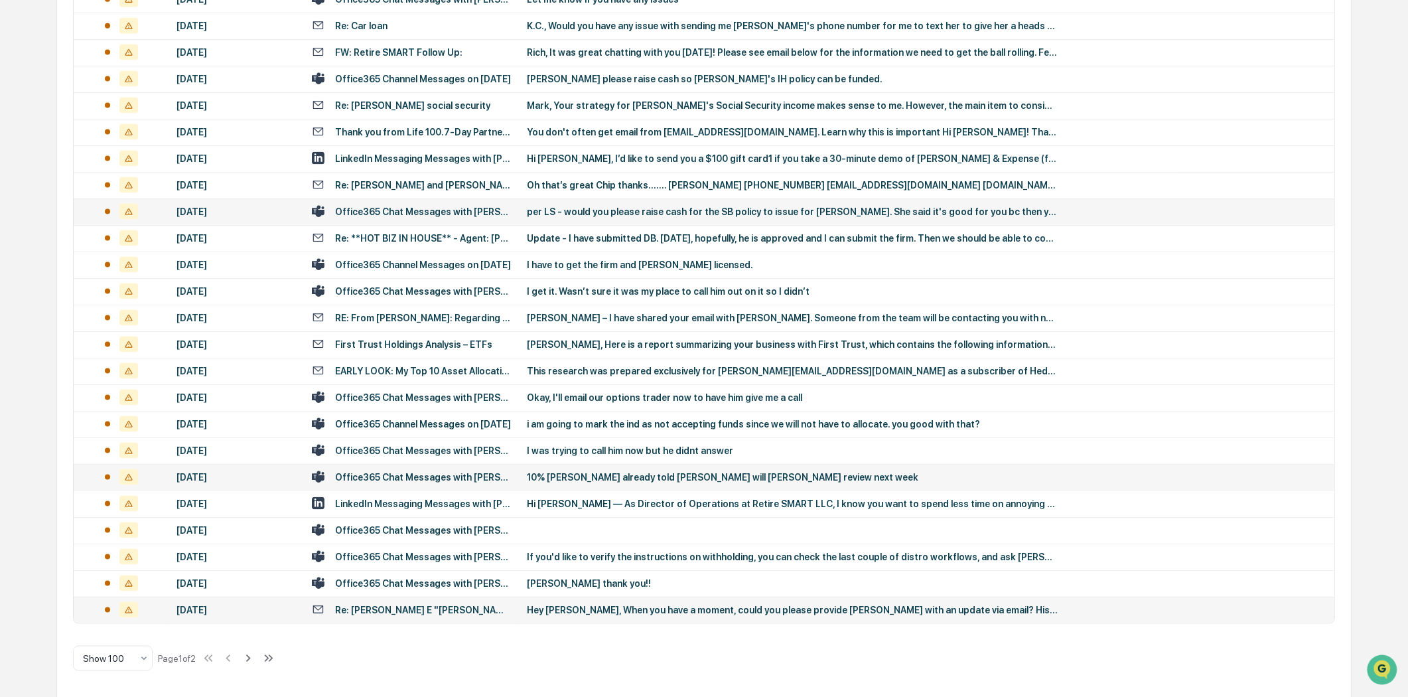
click at [387, 201] on td "Office365 Chat Messages with [PERSON_NAME], [PERSON_NAME] on [DATE]" at bounding box center [411, 211] width 215 height 27
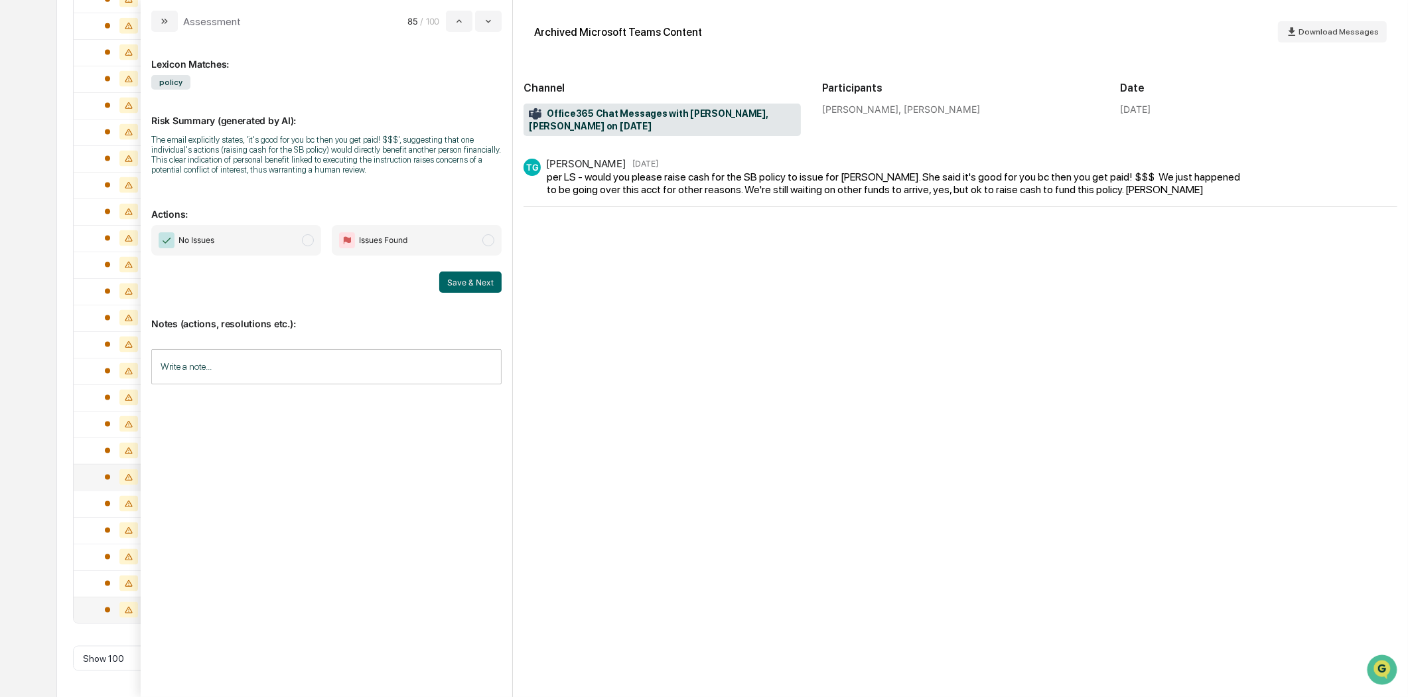
drag, startPoint x: 168, startPoint y: 22, endPoint x: 413, endPoint y: 108, distance: 259.5
click at [168, 23] on icon "modal" at bounding box center [164, 21] width 11 height 11
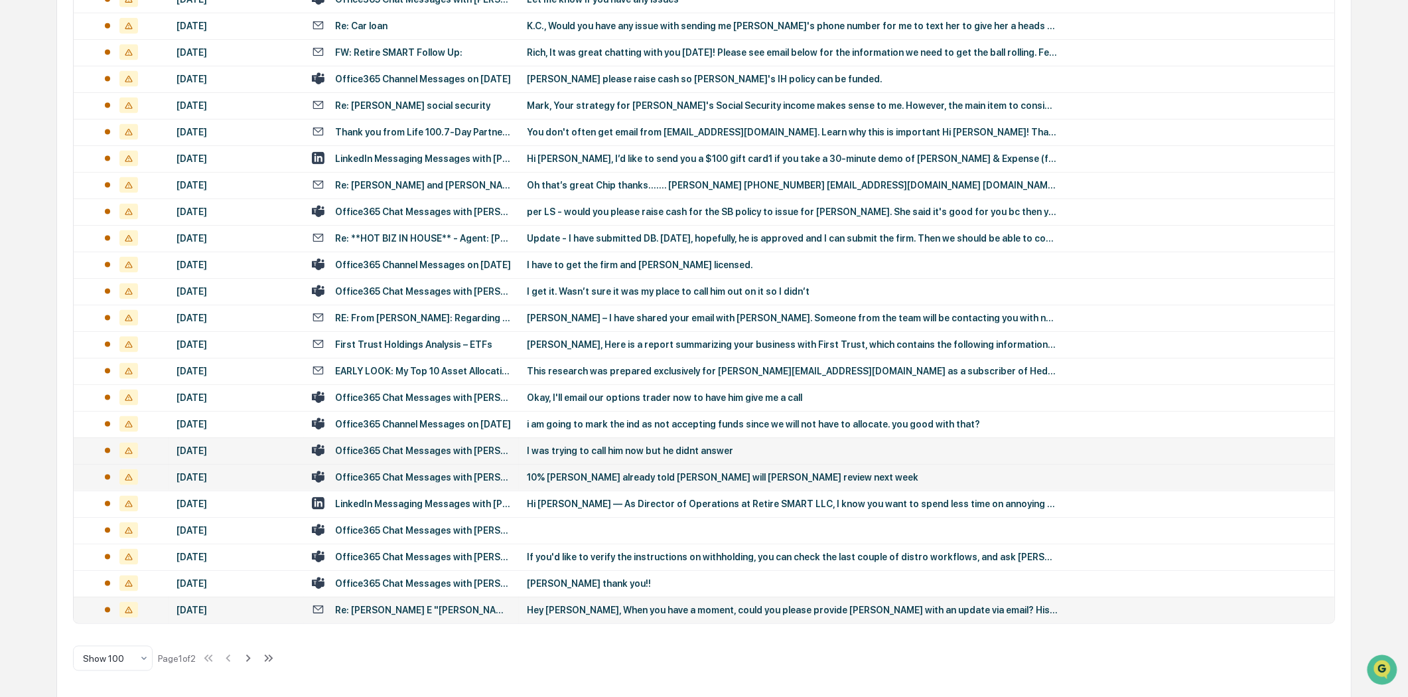
click at [420, 458] on td "Office365 Chat Messages with [PERSON_NAME], [PERSON_NAME], [PERSON_NAME] on [DA…" at bounding box center [411, 450] width 215 height 27
